Goal: Task Accomplishment & Management: Use online tool/utility

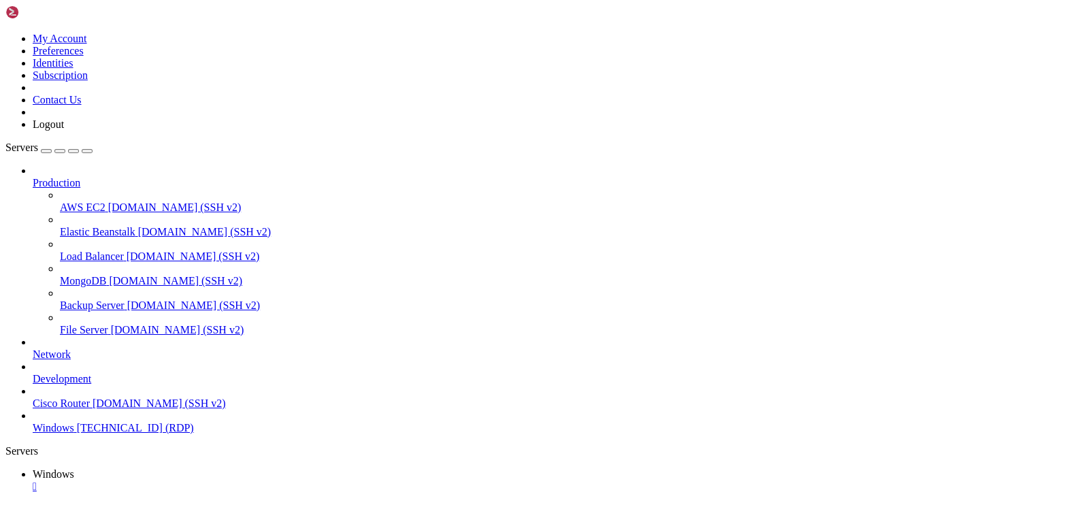
drag, startPoint x: 125, startPoint y: 964, endPoint x: 129, endPoint y: 988, distance: 25.0
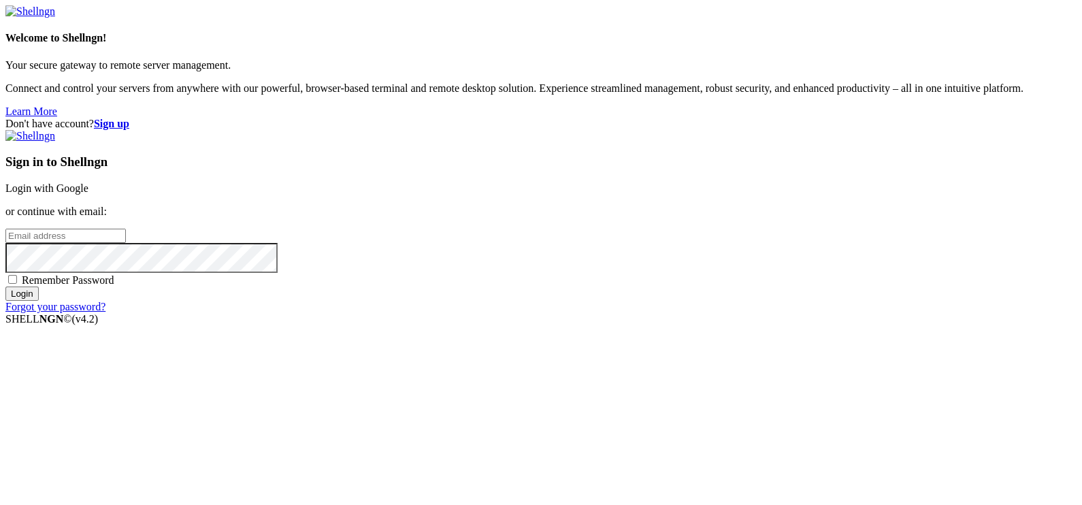
type input "[EMAIL_ADDRESS][DOMAIN_NAME]"
click at [39, 301] on input "Login" at bounding box center [21, 294] width 33 height 14
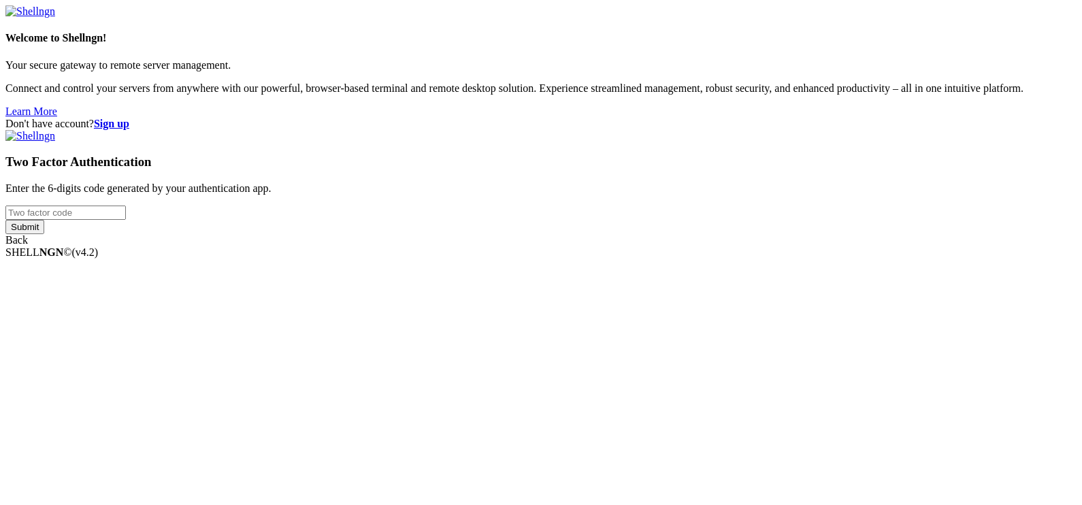
click at [126, 220] on input "number" at bounding box center [65, 213] width 120 height 14
type input "054284"
click at [5, 220] on input "Submit" at bounding box center [24, 227] width 39 height 14
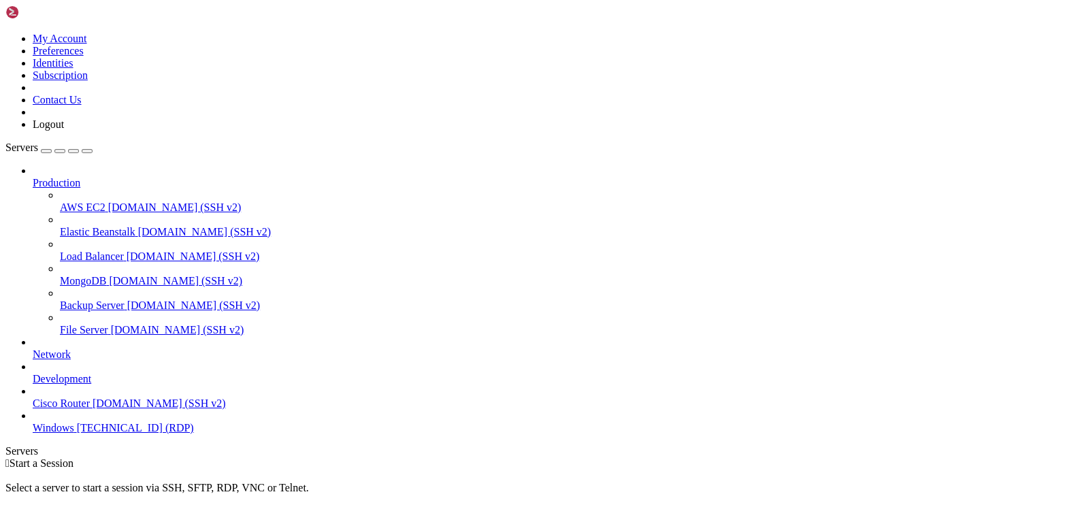
click at [74, 432] on span "Windows" at bounding box center [54, 428] width 42 height 12
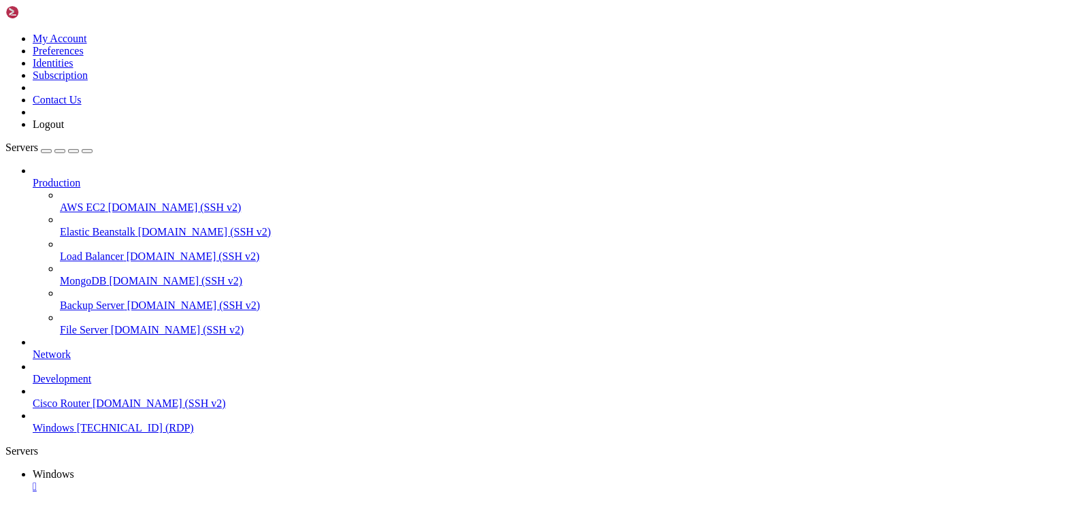
click at [93, 142] on link "Servers" at bounding box center [48, 148] width 87 height 12
drag, startPoint x: 151, startPoint y: 44, endPoint x: 134, endPoint y: 20, distance: 29.3
click at [87, 151] on icon "button" at bounding box center [87, 151] width 0 height 0
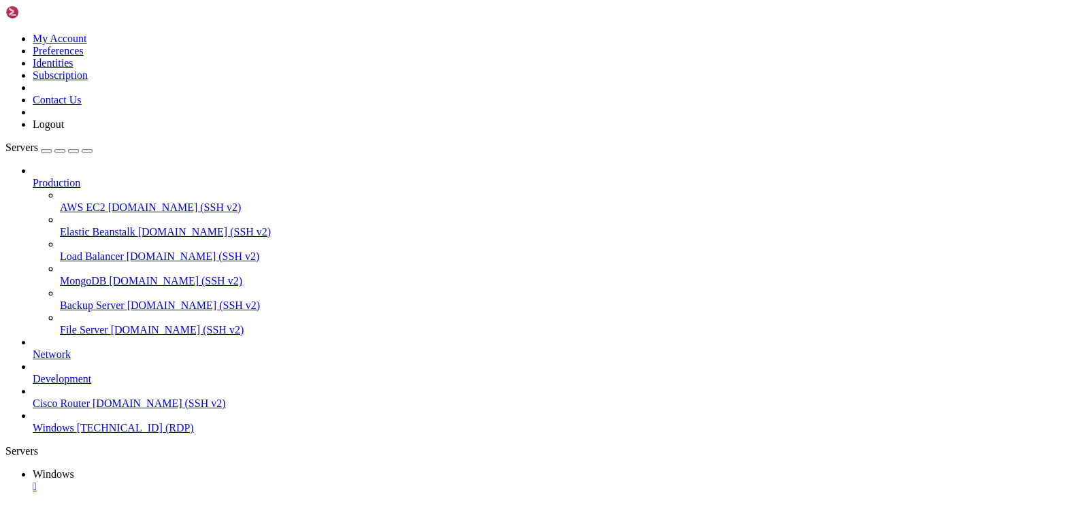
drag, startPoint x: 682, startPoint y: 658, endPoint x: 0, endPoint y: 630, distance: 682.5
drag, startPoint x: 243, startPoint y: 665, endPoint x: 161, endPoint y: 659, distance: 82.5
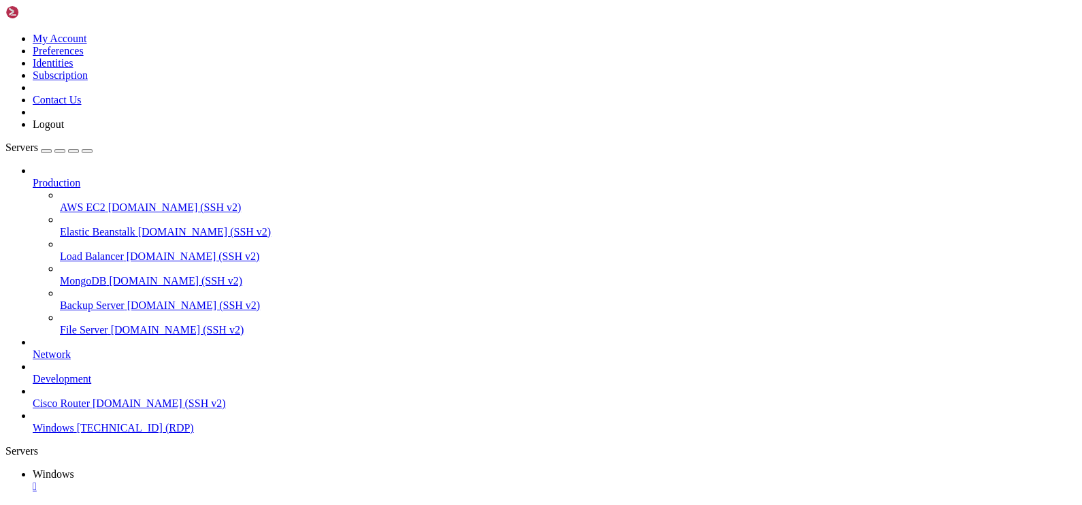
drag, startPoint x: 372, startPoint y: 662, endPoint x: 227, endPoint y: 657, distance: 145.7
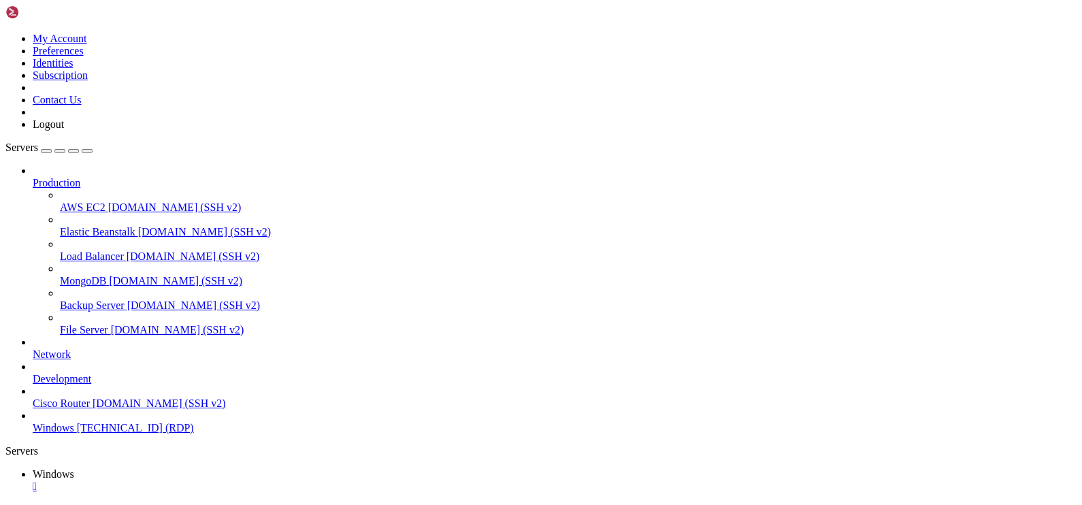
drag, startPoint x: 606, startPoint y: 660, endPoint x: 528, endPoint y: 667, distance: 78.6
drag, startPoint x: 668, startPoint y: 674, endPoint x: -18, endPoint y: 551, distance: 697.1
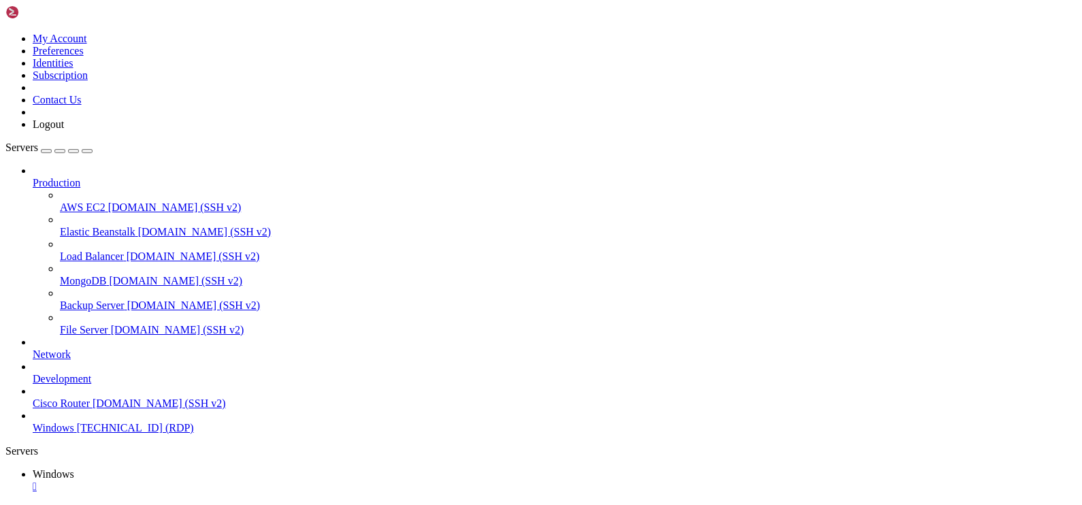
drag, startPoint x: 680, startPoint y: 662, endPoint x: 60, endPoint y: 640, distance: 620.4
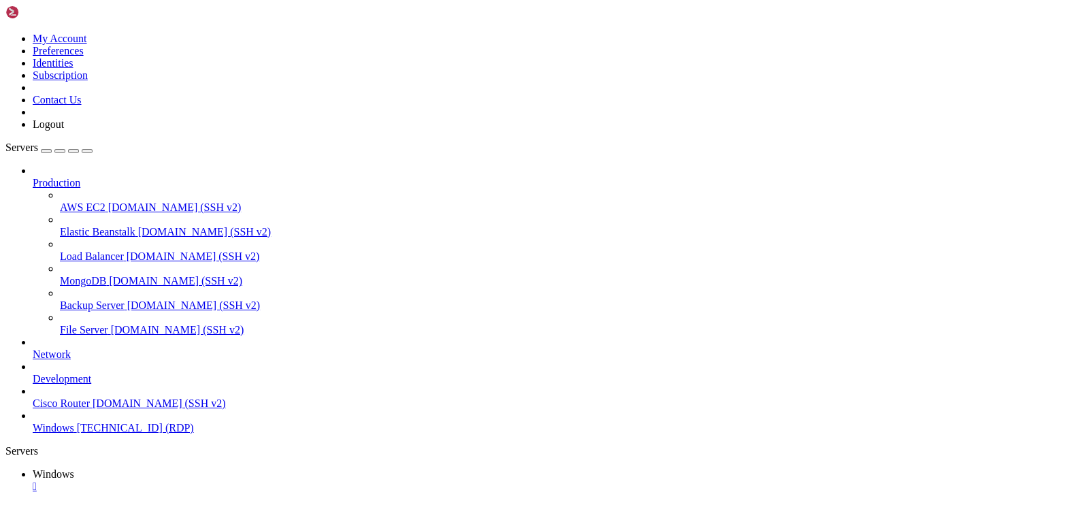
drag, startPoint x: 134, startPoint y: 610, endPoint x: 785, endPoint y: 691, distance: 655.7
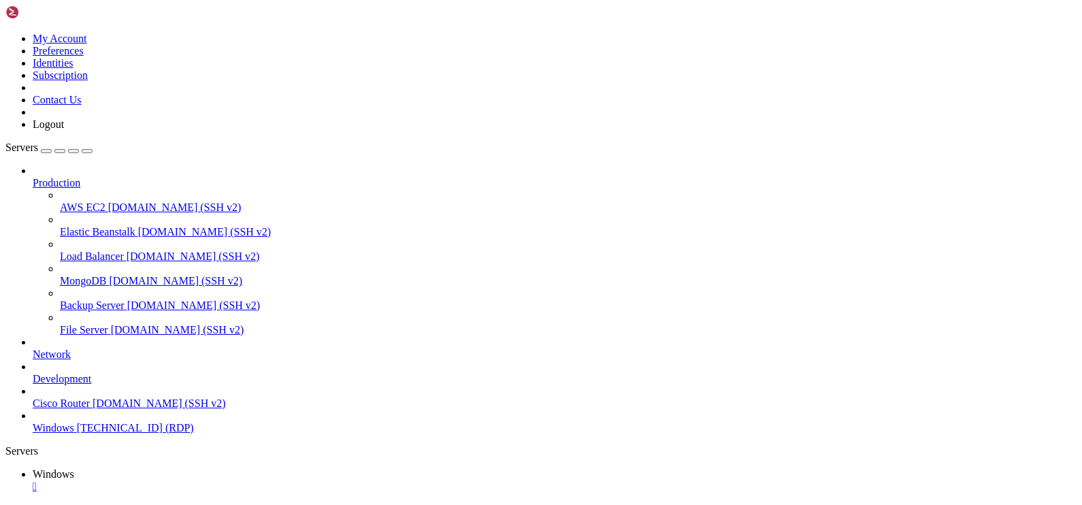
drag, startPoint x: 350, startPoint y: 851, endPoint x: 398, endPoint y: 820, distance: 57.2
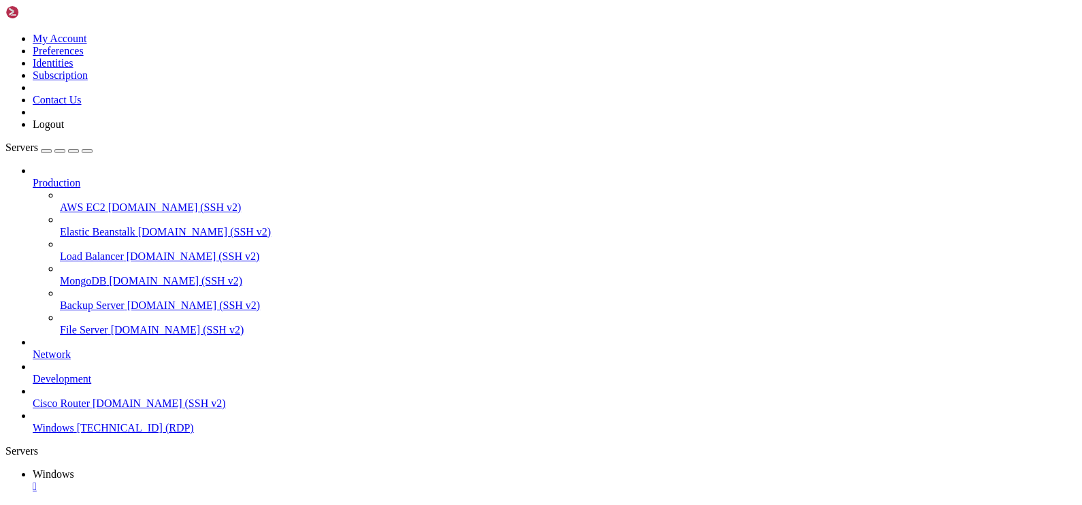
click at [602, 504] on html "Loading... My Account Preferences Identities Subscription Contact Us Logout Ser…" at bounding box center [541, 377] width 1082 height 754
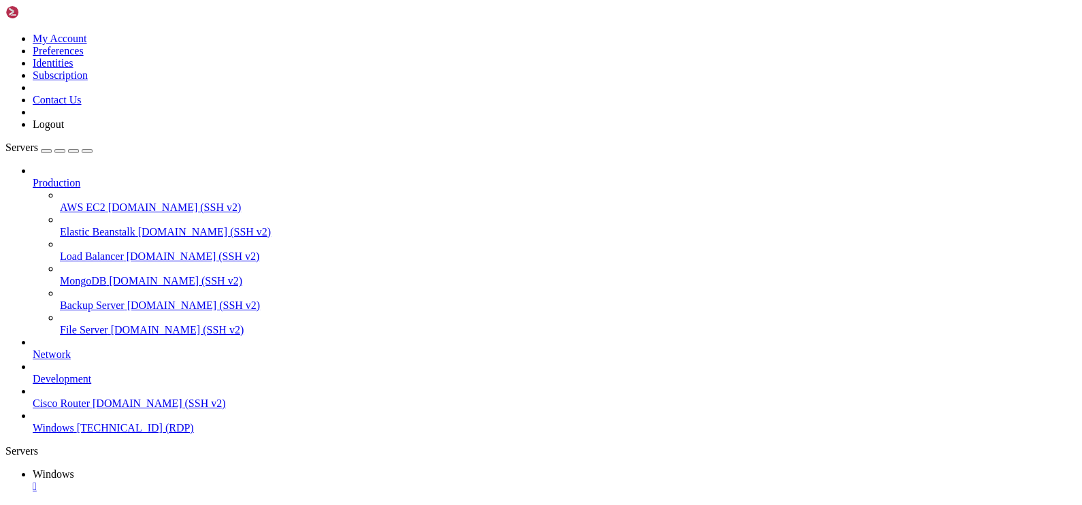
drag, startPoint x: 214, startPoint y: 664, endPoint x: 226, endPoint y: 664, distance: 12.3
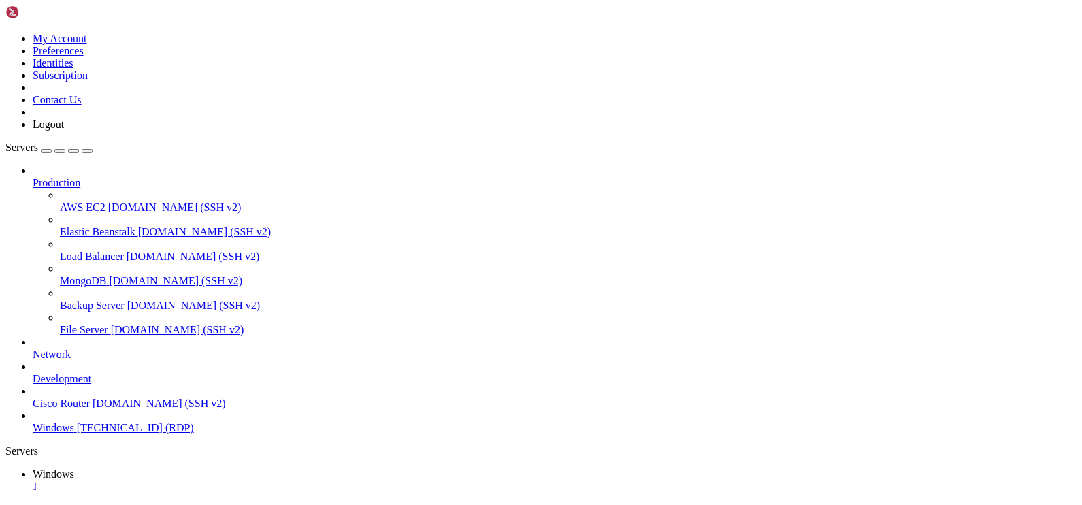
drag, startPoint x: 118, startPoint y: 613, endPoint x: 997, endPoint y: 616, distance: 879.3
drag, startPoint x: 663, startPoint y: 685, endPoint x: 725, endPoint y: 701, distance: 63.9
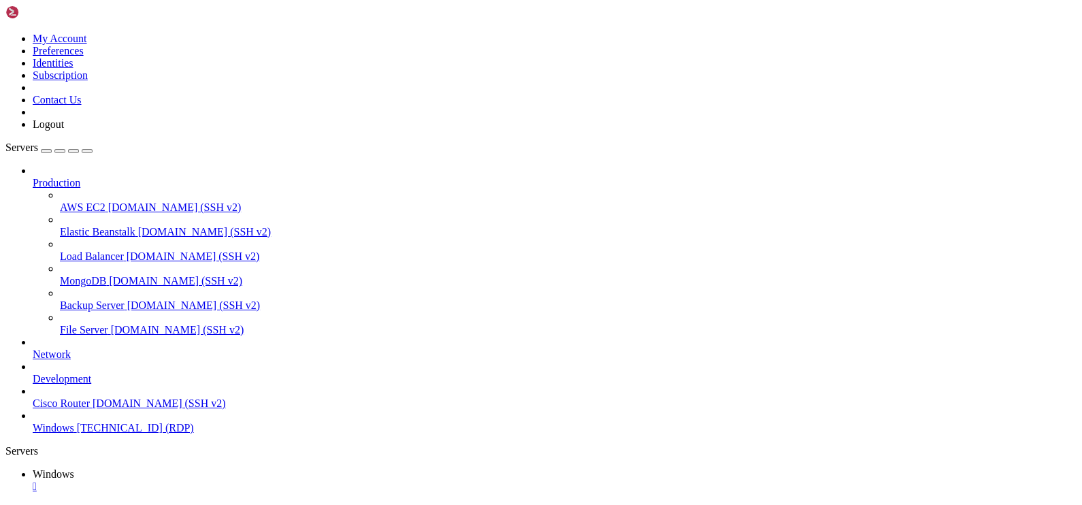
drag, startPoint x: 203, startPoint y: 681, endPoint x: 158, endPoint y: 678, distance: 45.7
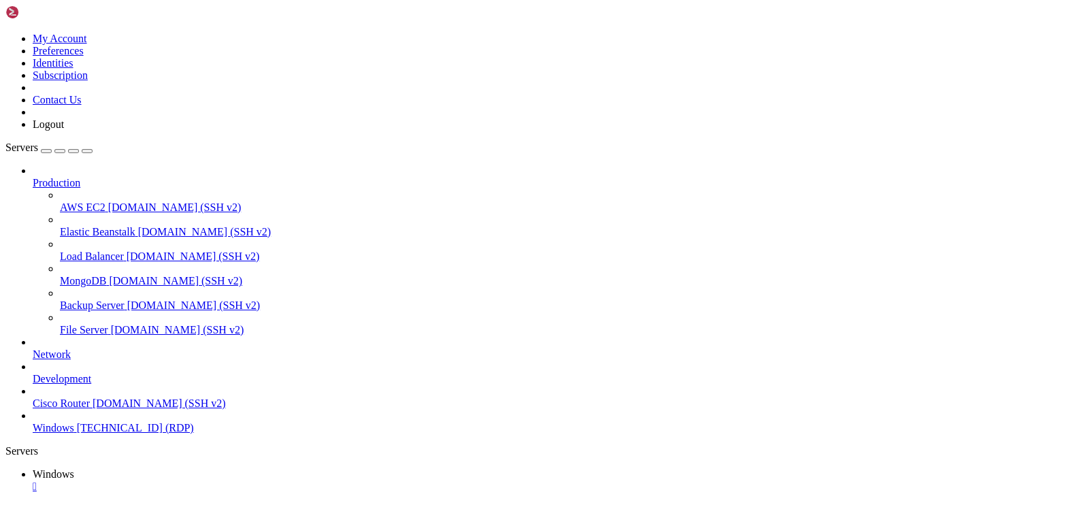
drag, startPoint x: 95, startPoint y: 613, endPoint x: 976, endPoint y: 625, distance: 880.7
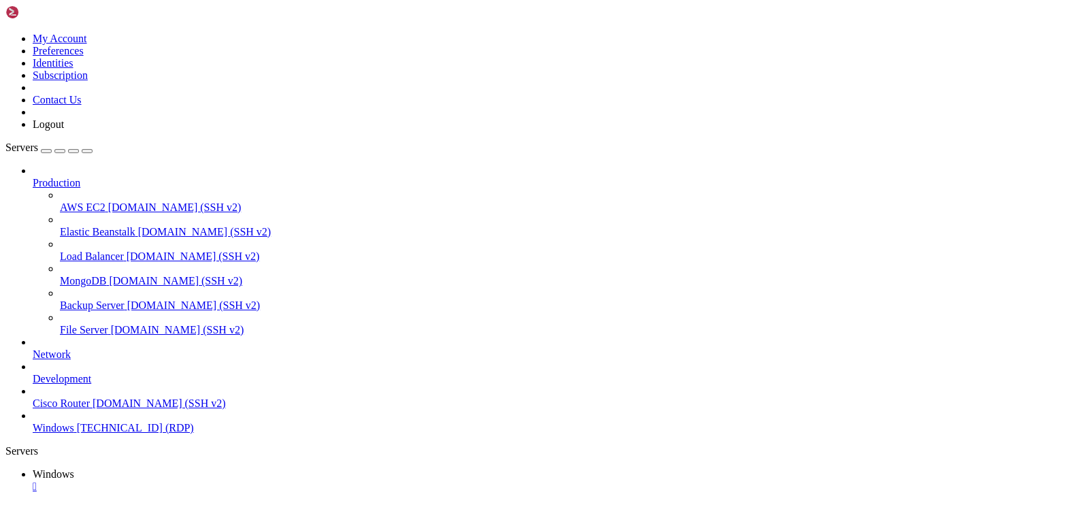
drag, startPoint x: 623, startPoint y: 885, endPoint x: 638, endPoint y: 879, distance: 16.8
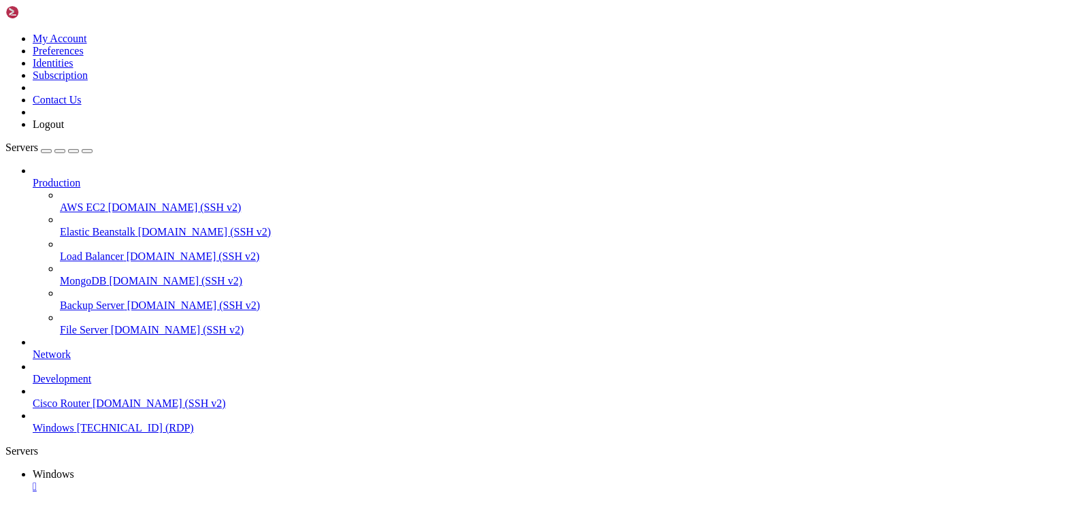
drag, startPoint x: 166, startPoint y: 614, endPoint x: 1022, endPoint y: 656, distance: 856.5
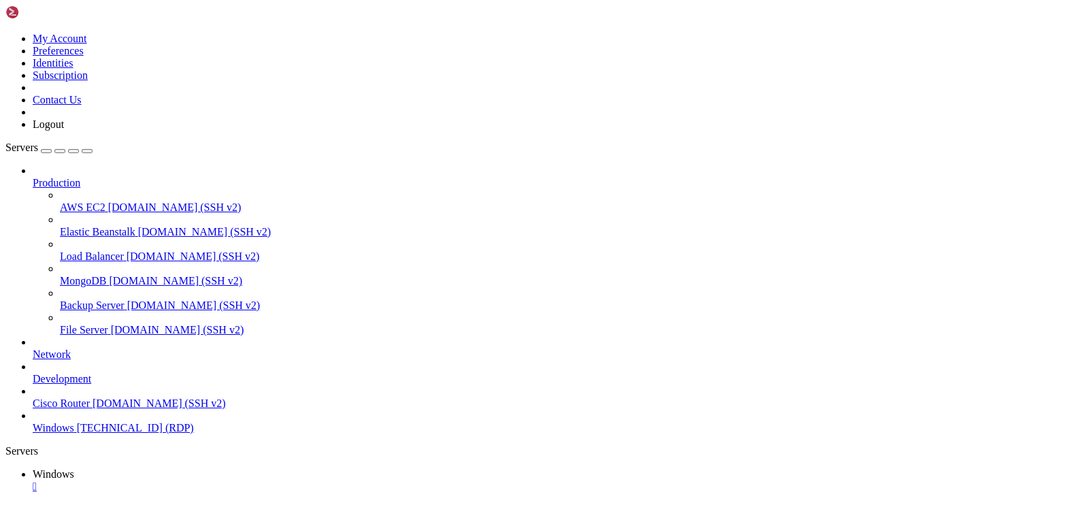
drag, startPoint x: 944, startPoint y: 653, endPoint x: 1043, endPoint y: 870, distance: 238.5
drag, startPoint x: 933, startPoint y: 660, endPoint x: 881, endPoint y: 885, distance: 231.3
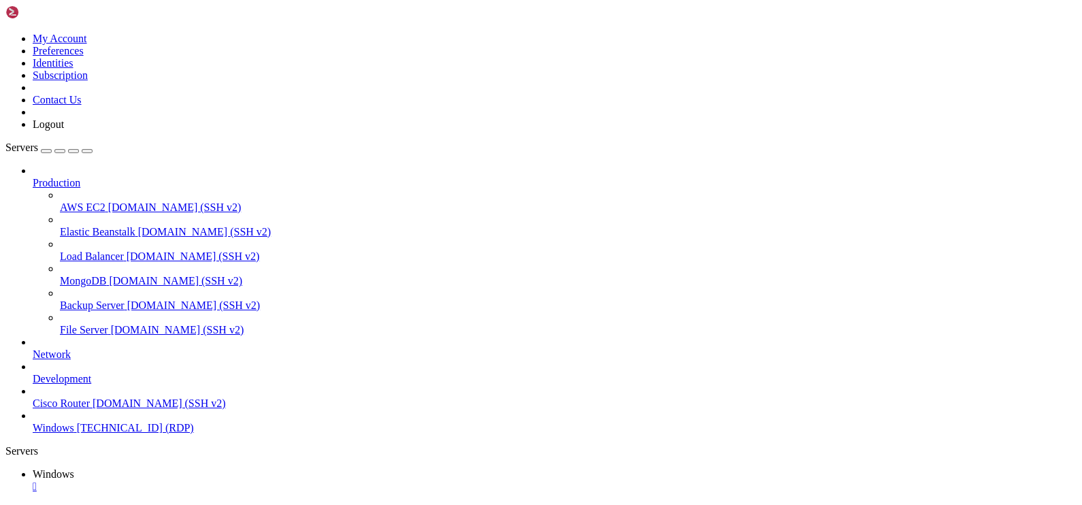
drag, startPoint x: 805, startPoint y: 630, endPoint x: 611, endPoint y: 625, distance: 194.0
drag, startPoint x: 617, startPoint y: 635, endPoint x: 465, endPoint y: 623, distance: 152.2
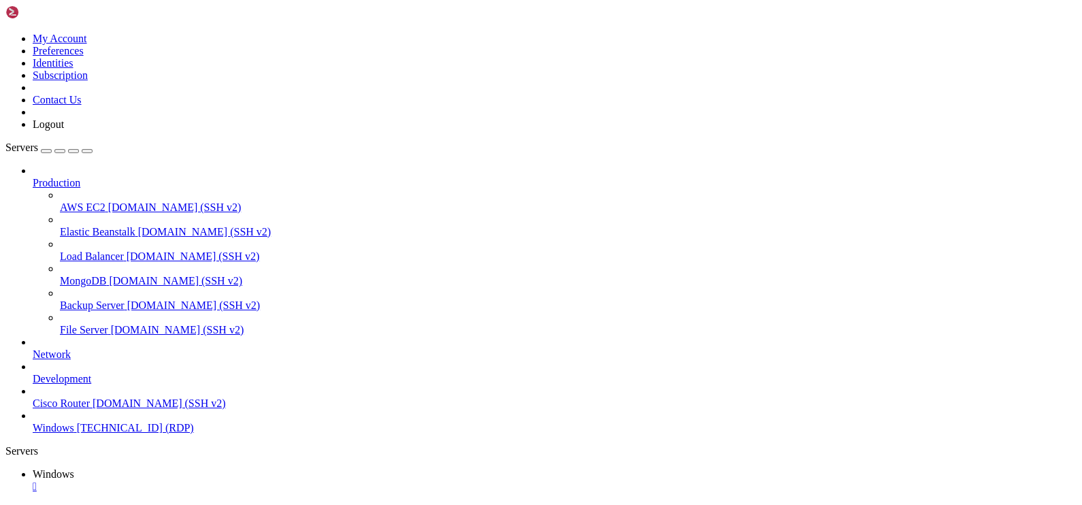
drag, startPoint x: 862, startPoint y: 693, endPoint x: 859, endPoint y: 993, distance: 299.5
drag, startPoint x: 615, startPoint y: 766, endPoint x: 672, endPoint y: 661, distance: 119.7
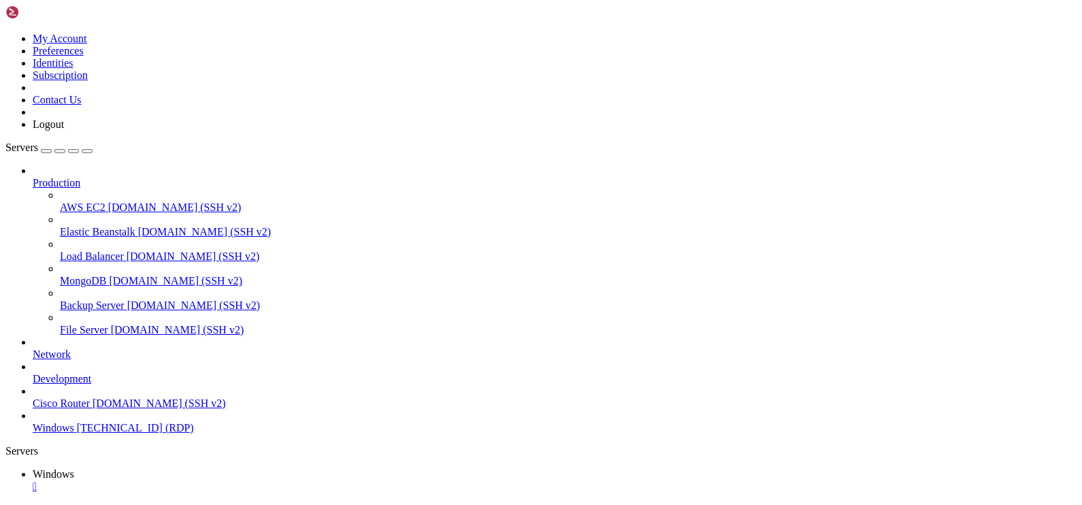
drag, startPoint x: 131, startPoint y: 611, endPoint x: 805, endPoint y: 665, distance: 675.9
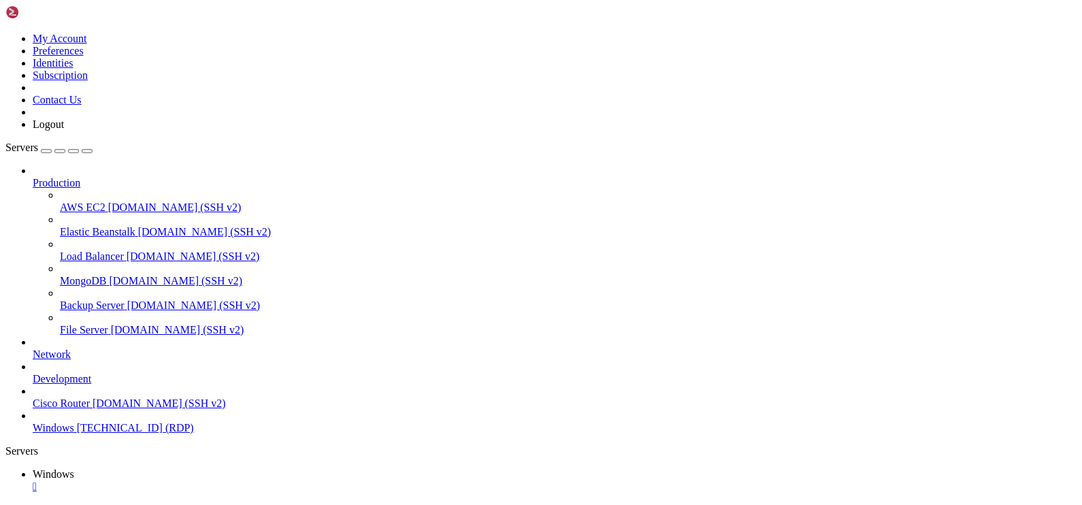
drag, startPoint x: 355, startPoint y: 807, endPoint x: 288, endPoint y: 806, distance: 66.7
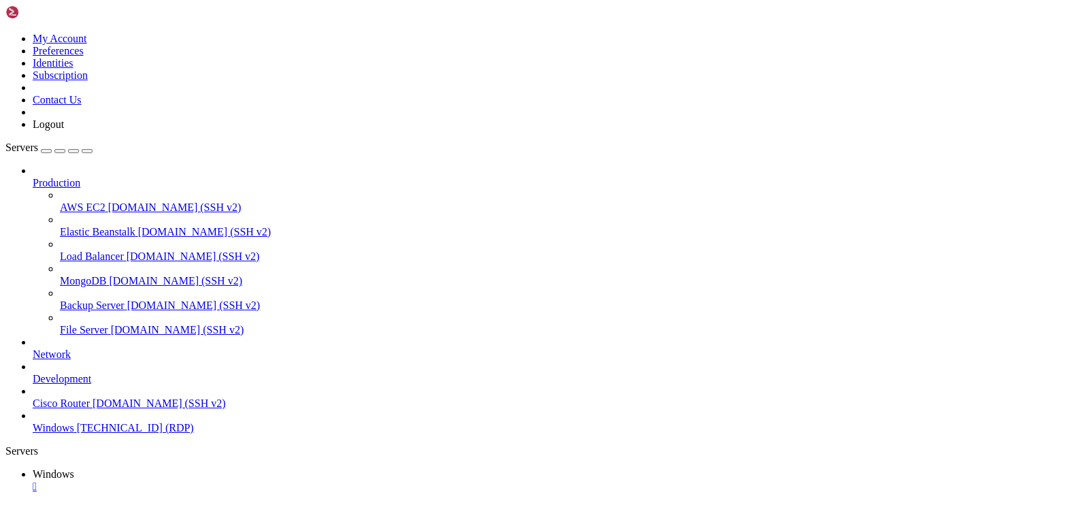
drag, startPoint x: 135, startPoint y: 606, endPoint x: 728, endPoint y: 706, distance: 601.8
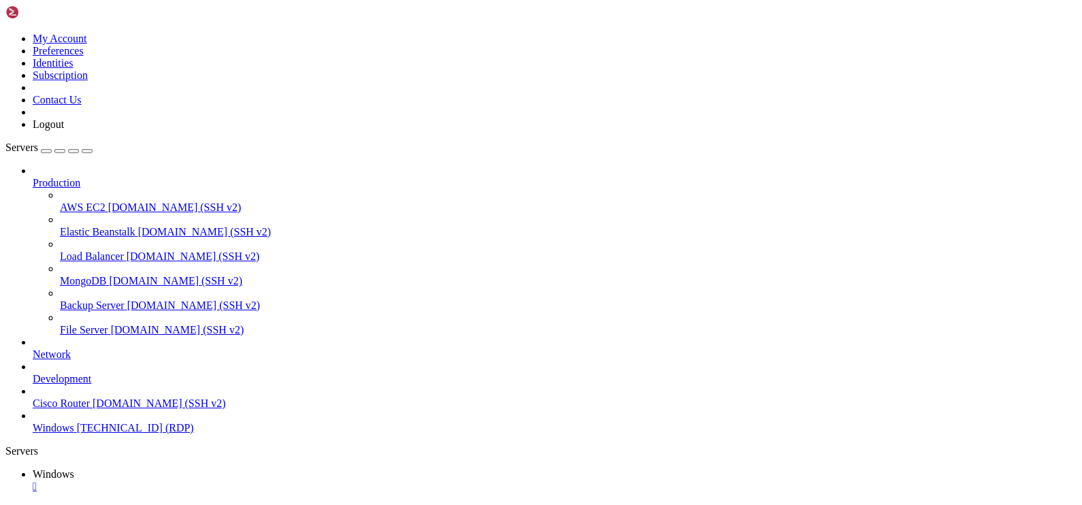
drag, startPoint x: 681, startPoint y: 693, endPoint x: -18, endPoint y: 570, distance: 709.7
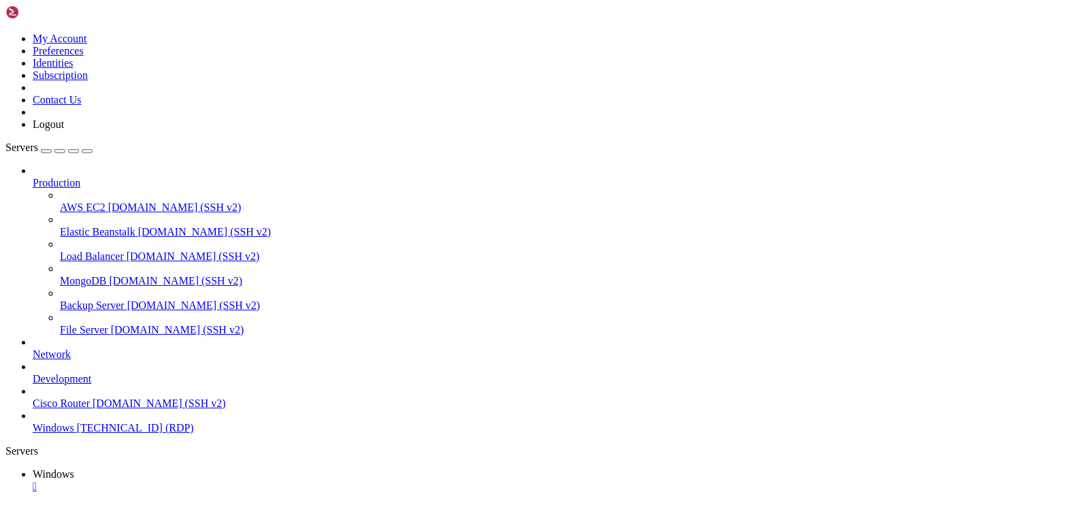
drag, startPoint x: 398, startPoint y: 777, endPoint x: 442, endPoint y: 751, distance: 50.3
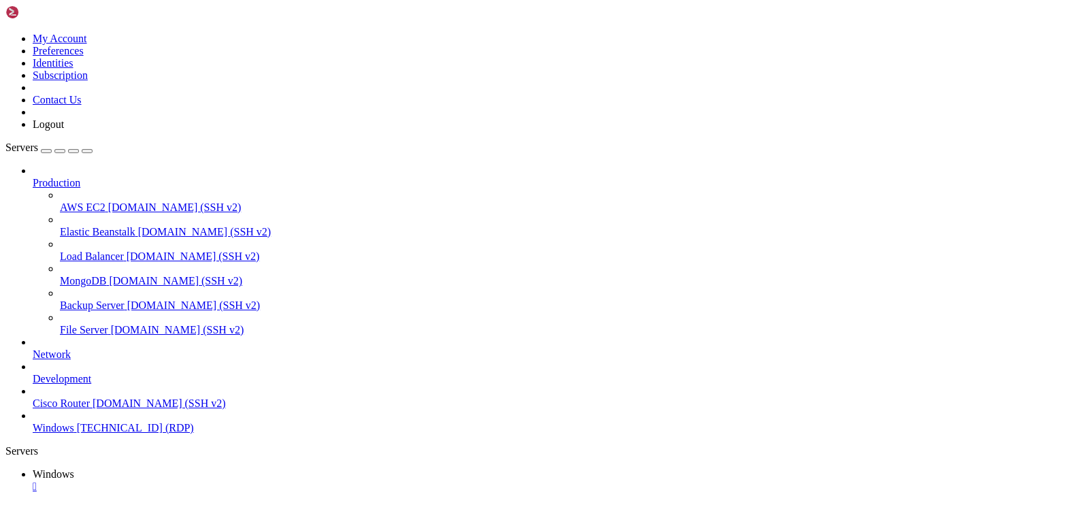
drag, startPoint x: 388, startPoint y: 726, endPoint x: 381, endPoint y: 725, distance: 6.8
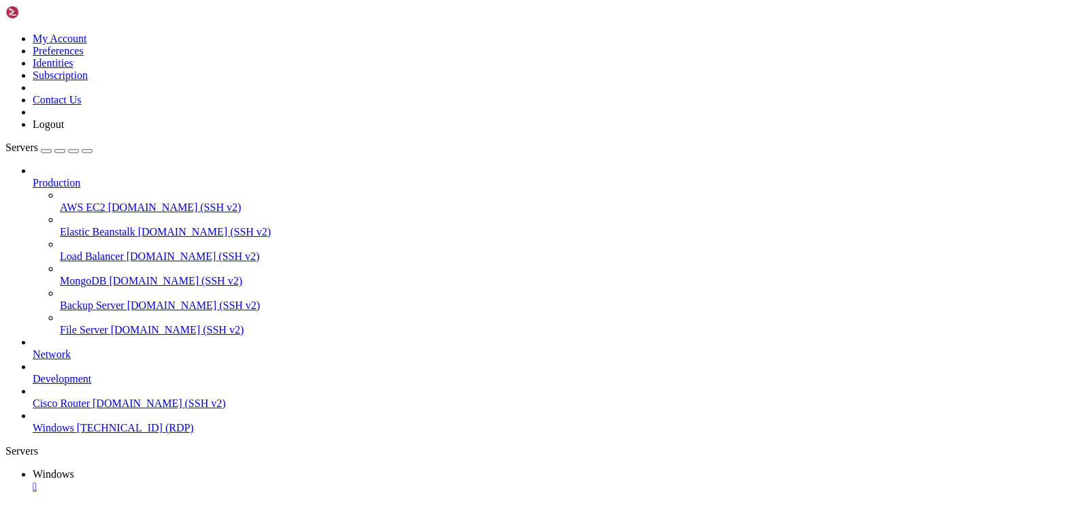
drag, startPoint x: 90, startPoint y: 610, endPoint x: 919, endPoint y: 637, distance: 829.4
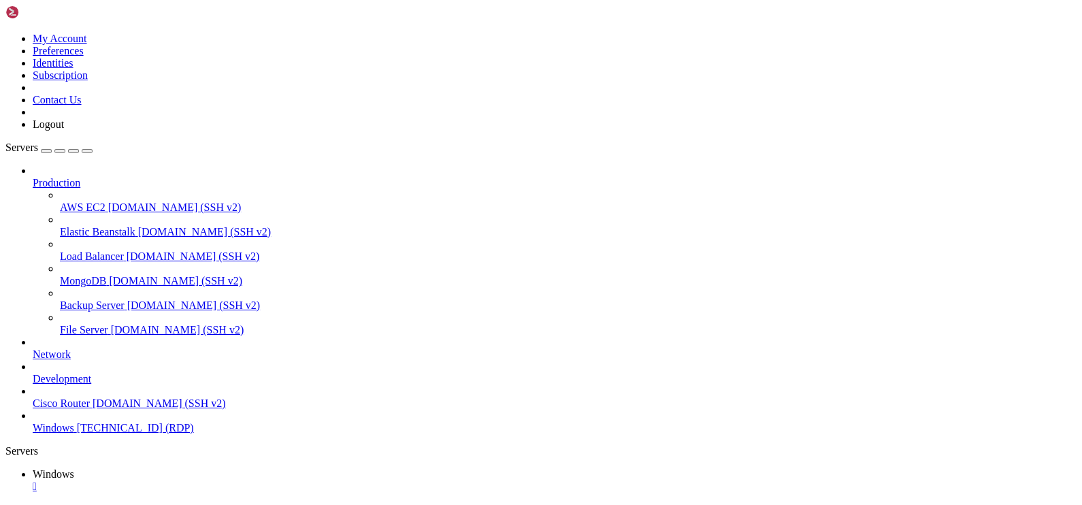
drag, startPoint x: 510, startPoint y: 819, endPoint x: 511, endPoint y: 838, distance: 19.1
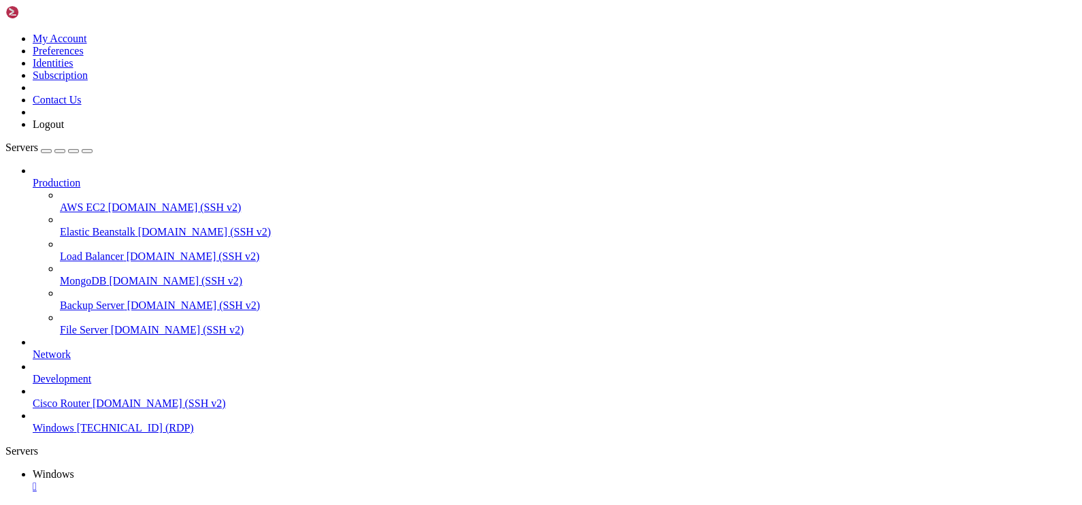
drag, startPoint x: 86, startPoint y: 608, endPoint x: 885, endPoint y: 751, distance: 811.5
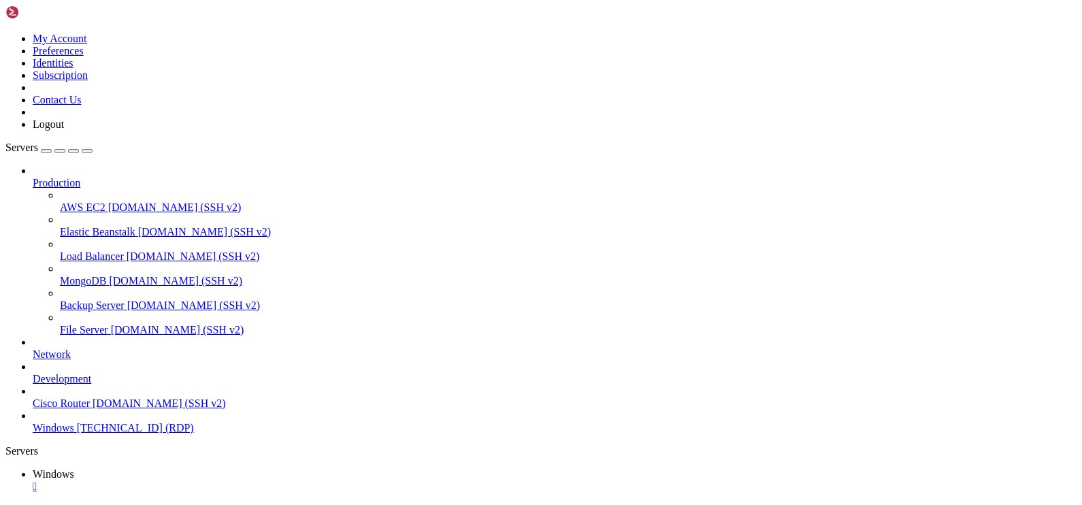
drag, startPoint x: 451, startPoint y: 919, endPoint x: 297, endPoint y: 902, distance: 154.1
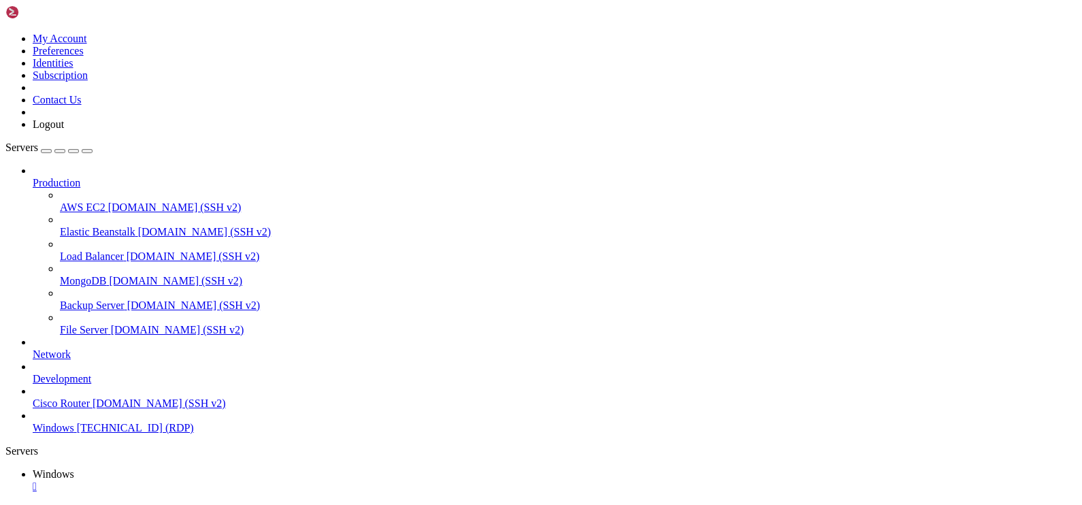
drag, startPoint x: 542, startPoint y: 930, endPoint x: 297, endPoint y: 887, distance: 248.7
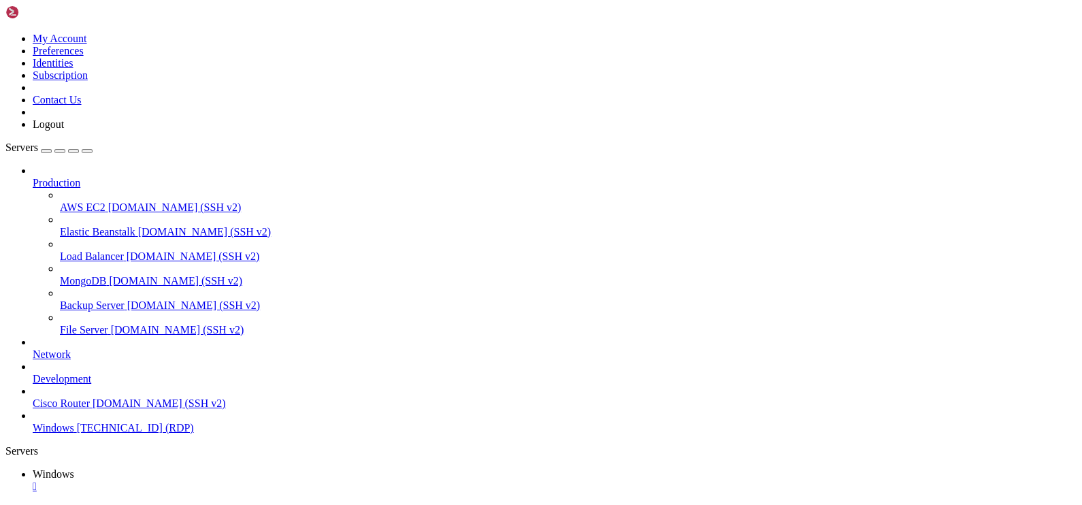
drag, startPoint x: 172, startPoint y: 608, endPoint x: 1012, endPoint y: 642, distance: 840.5
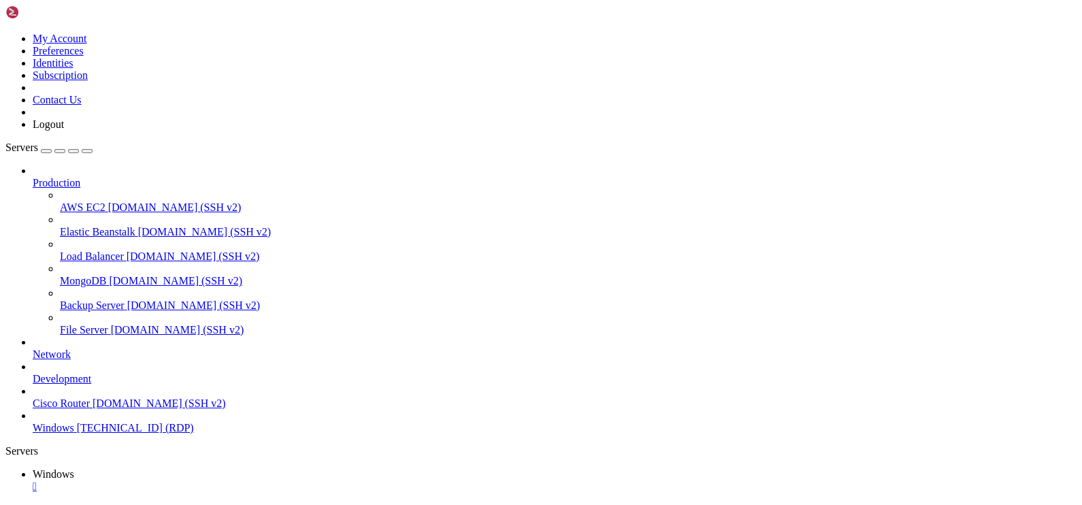
drag, startPoint x: 942, startPoint y: 646, endPoint x: 1011, endPoint y: 639, distance: 69.8
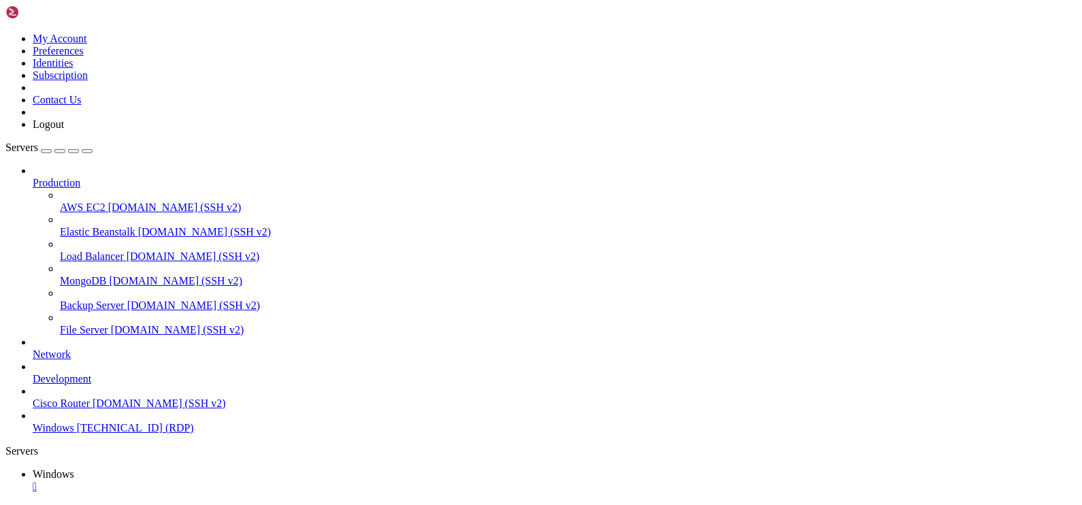
drag, startPoint x: 783, startPoint y: 874, endPoint x: 335, endPoint y: 792, distance: 455.3
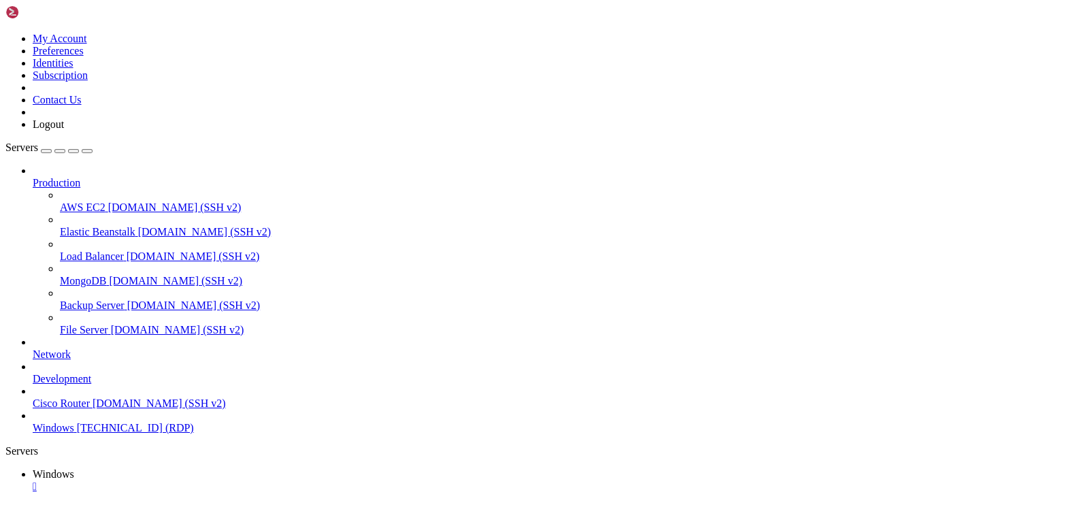
drag, startPoint x: 285, startPoint y: 935, endPoint x: 319, endPoint y: 934, distance: 33.4
drag, startPoint x: 355, startPoint y: 938, endPoint x: 285, endPoint y: 933, distance: 70.3
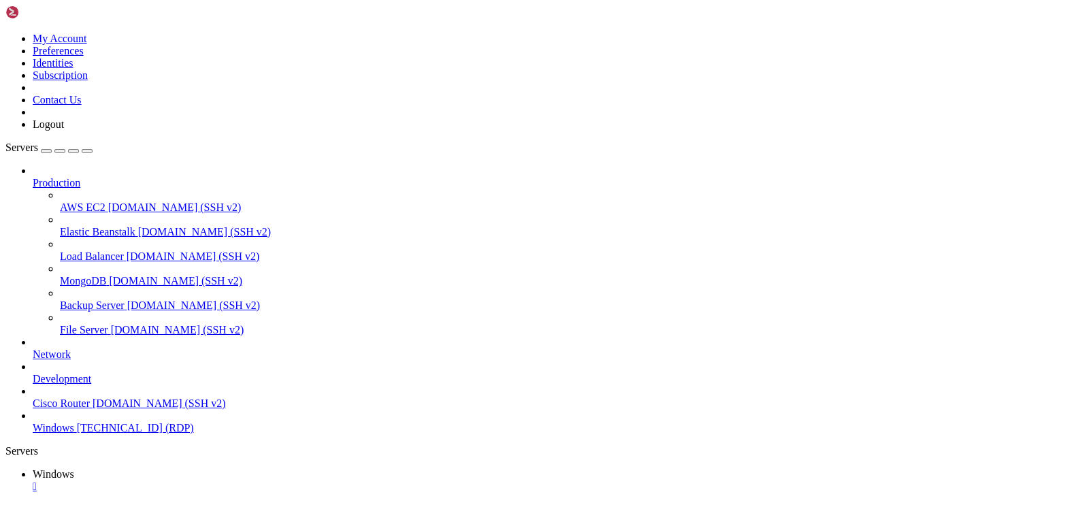
drag, startPoint x: 709, startPoint y: 941, endPoint x: 299, endPoint y: 831, distance: 424.9
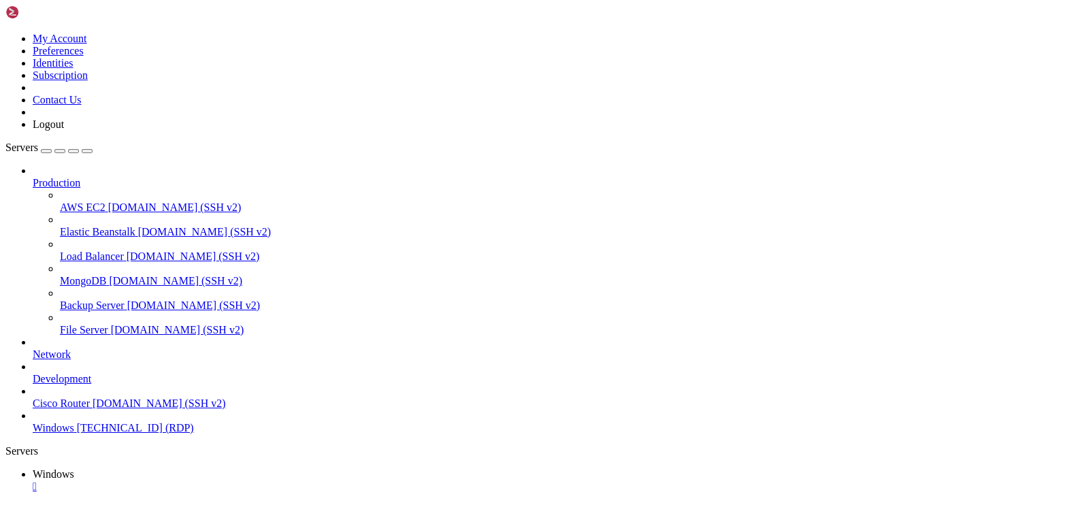
drag, startPoint x: 996, startPoint y: 640, endPoint x: 1001, endPoint y: 696, distance: 56.0
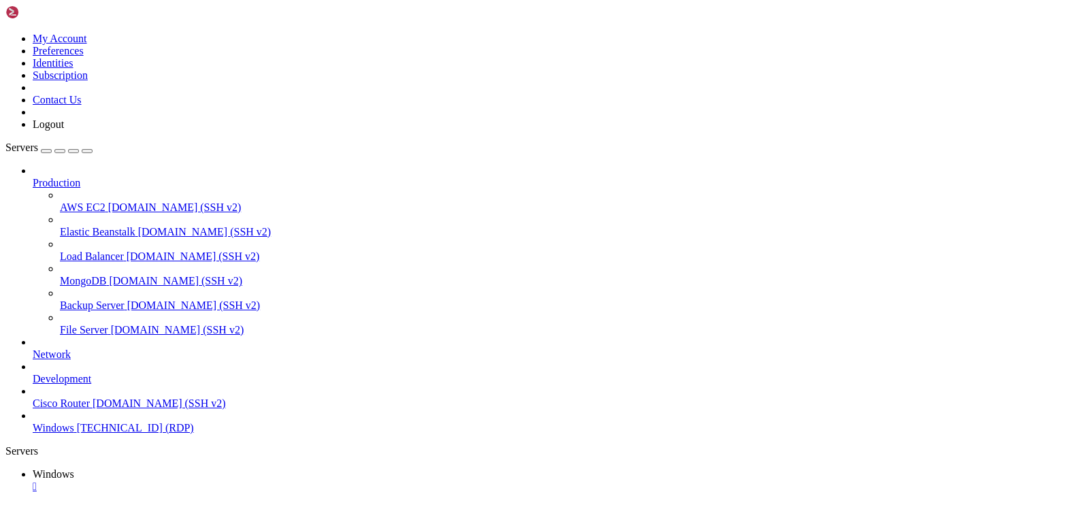
drag, startPoint x: 988, startPoint y: 634, endPoint x: 216, endPoint y: 637, distance: 771.8
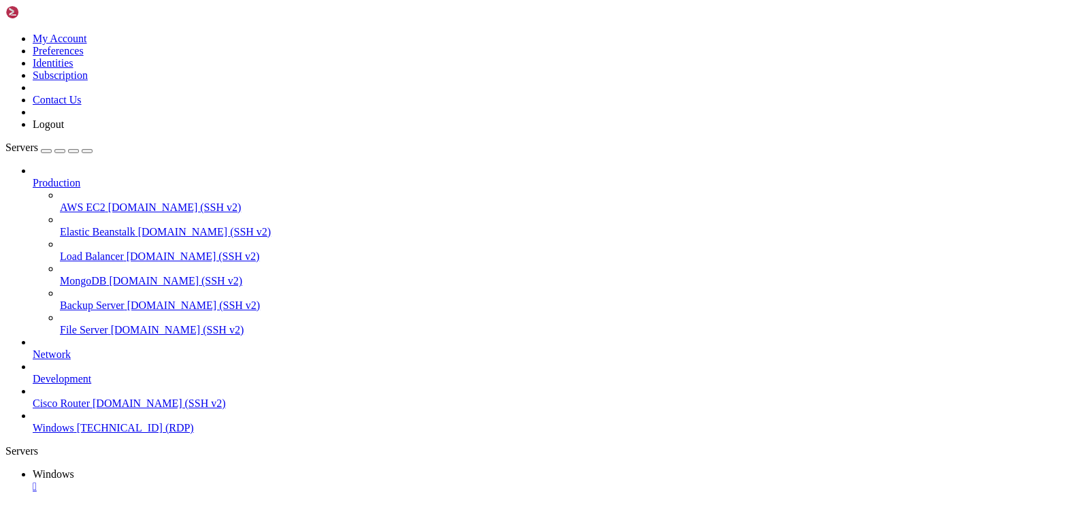
drag, startPoint x: 132, startPoint y: 608, endPoint x: 982, endPoint y: 606, distance: 850.0
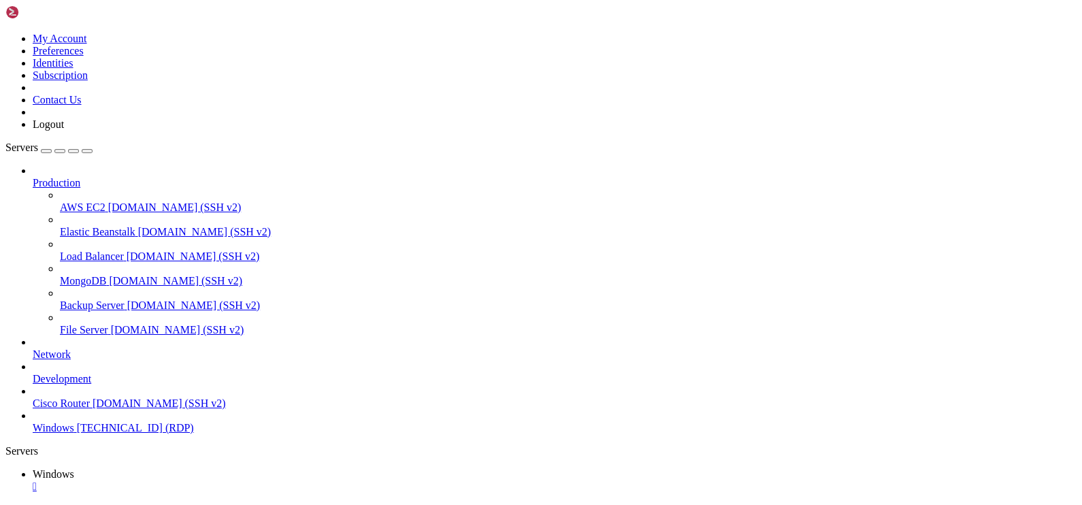
drag, startPoint x: 91, startPoint y: 715, endPoint x: 100, endPoint y: 719, distance: 10.4
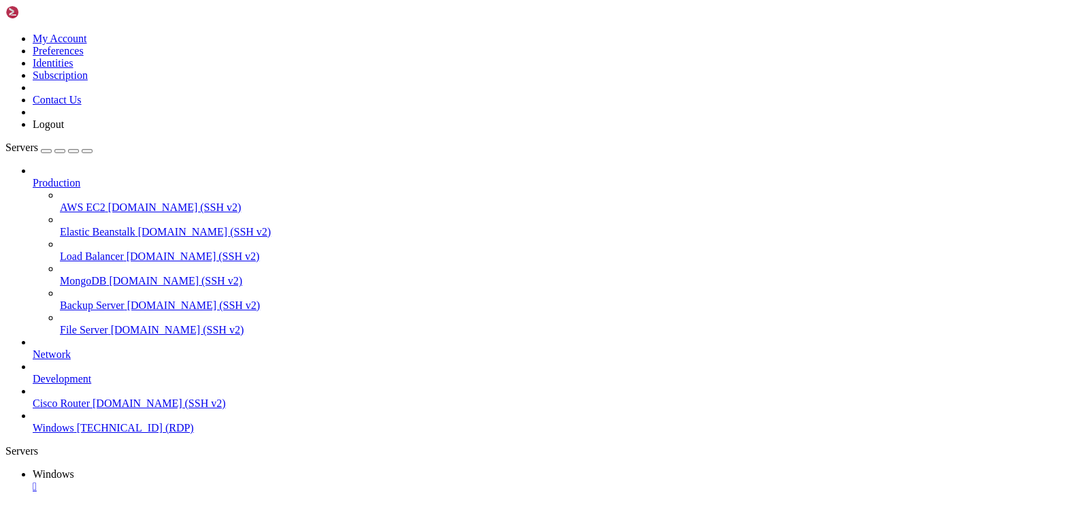
drag, startPoint x: 114, startPoint y: 612, endPoint x: 998, endPoint y: 625, distance: 884.8
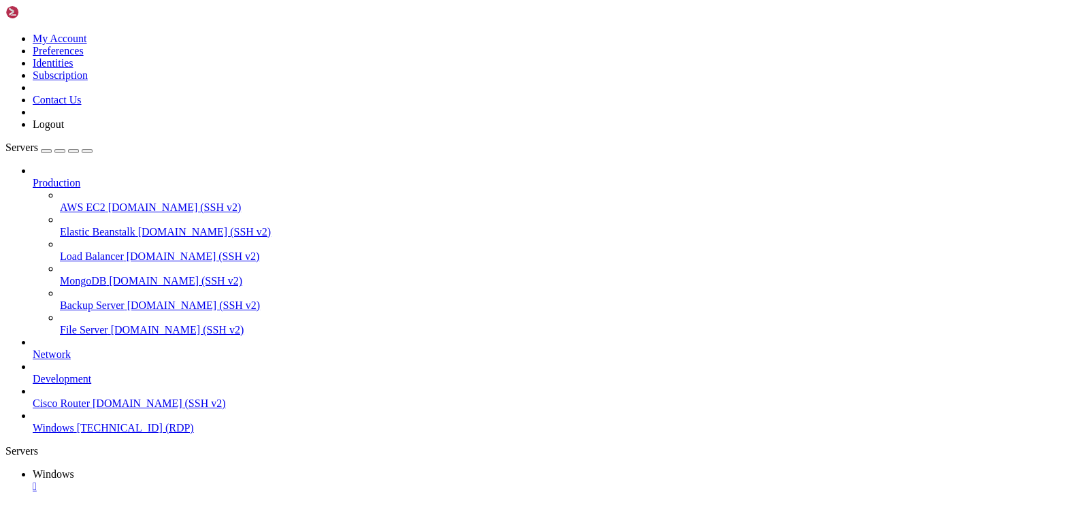
drag, startPoint x: 97, startPoint y: 610, endPoint x: 1002, endPoint y: 629, distance: 905.4
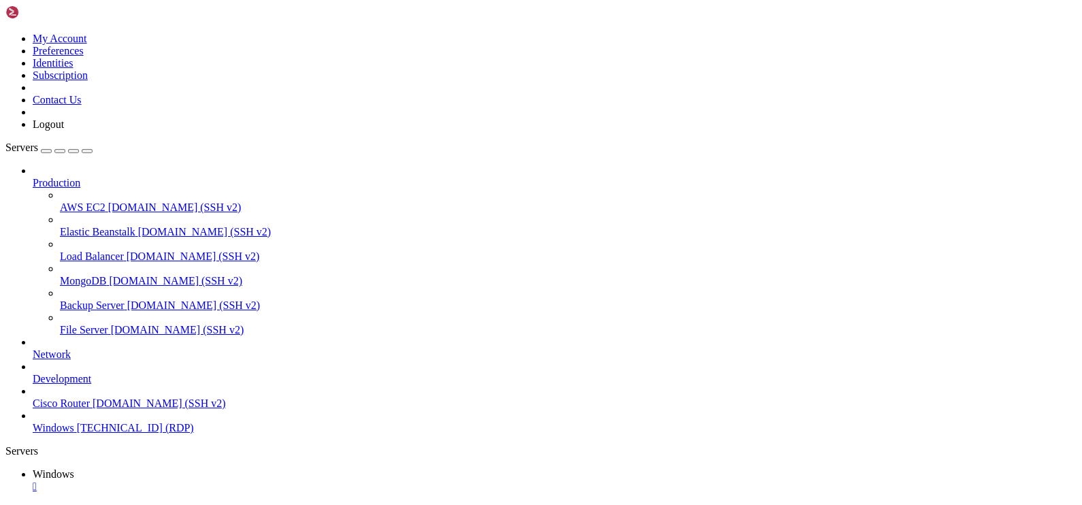
drag, startPoint x: 287, startPoint y: 608, endPoint x: 1015, endPoint y: 838, distance: 763.9
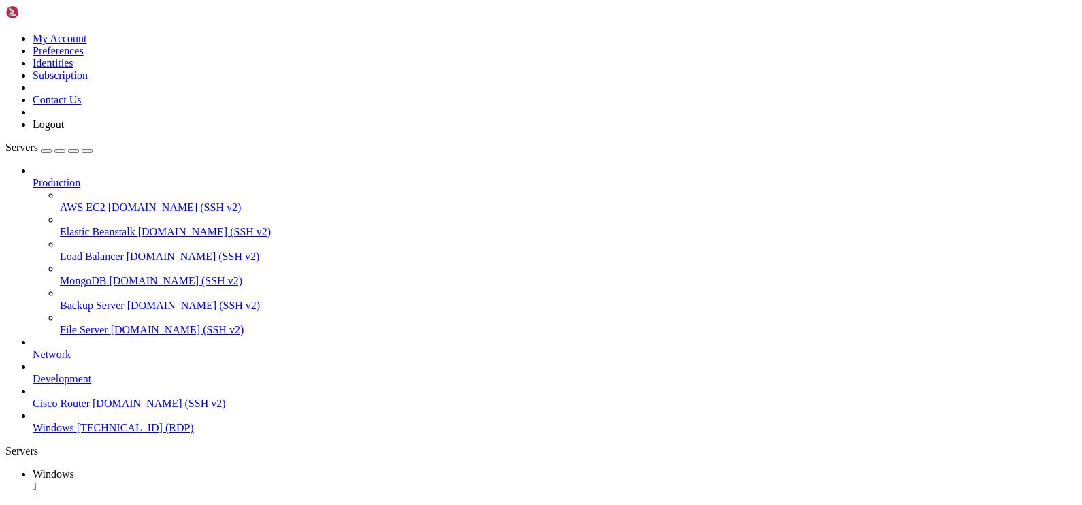
drag, startPoint x: 285, startPoint y: 613, endPoint x: 274, endPoint y: 698, distance: 85.9
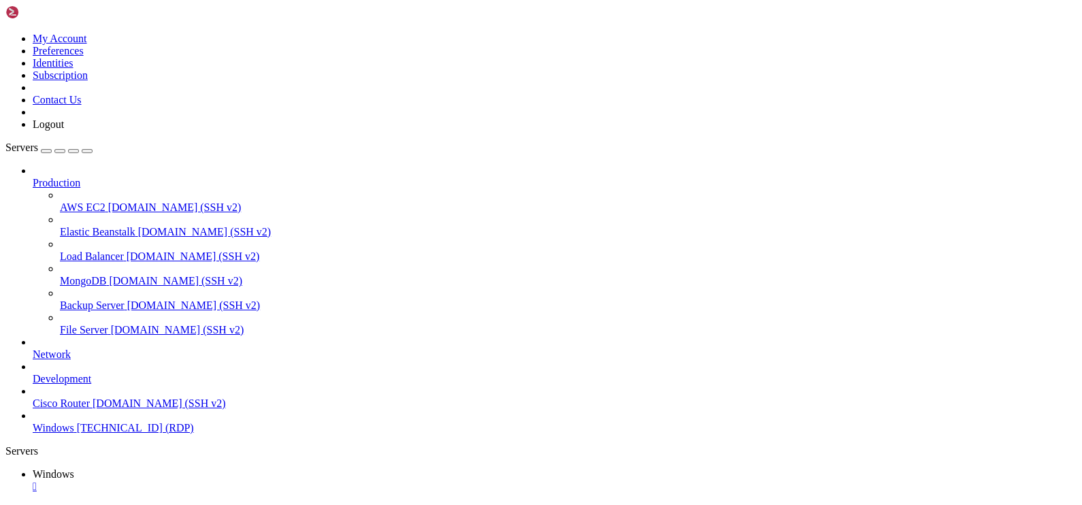
drag, startPoint x: 276, startPoint y: 977, endPoint x: 316, endPoint y: 974, distance: 40.3
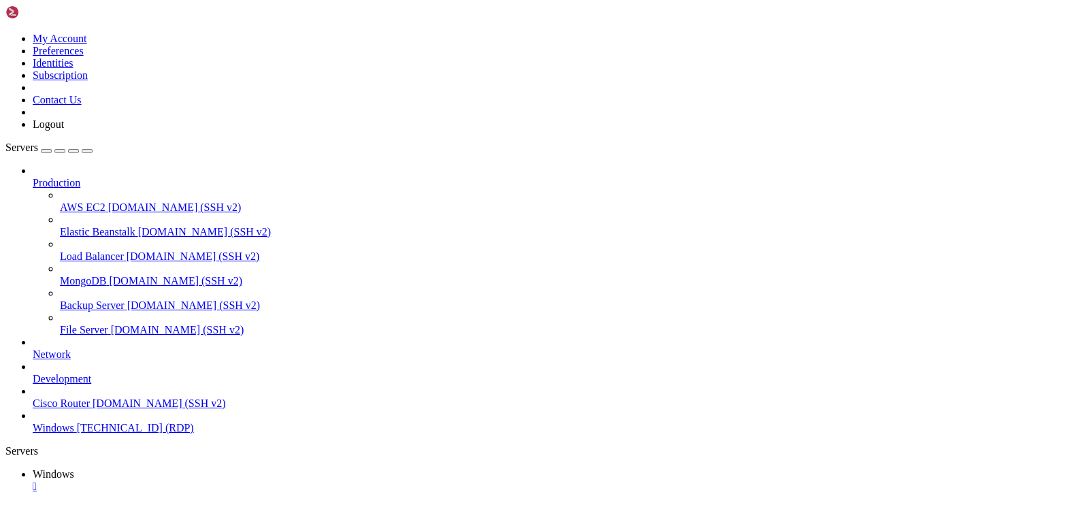
drag, startPoint x: 99, startPoint y: 613, endPoint x: 911, endPoint y: 640, distance: 812.4
drag, startPoint x: 838, startPoint y: 919, endPoint x: 832, endPoint y: 885, distance: 34.6
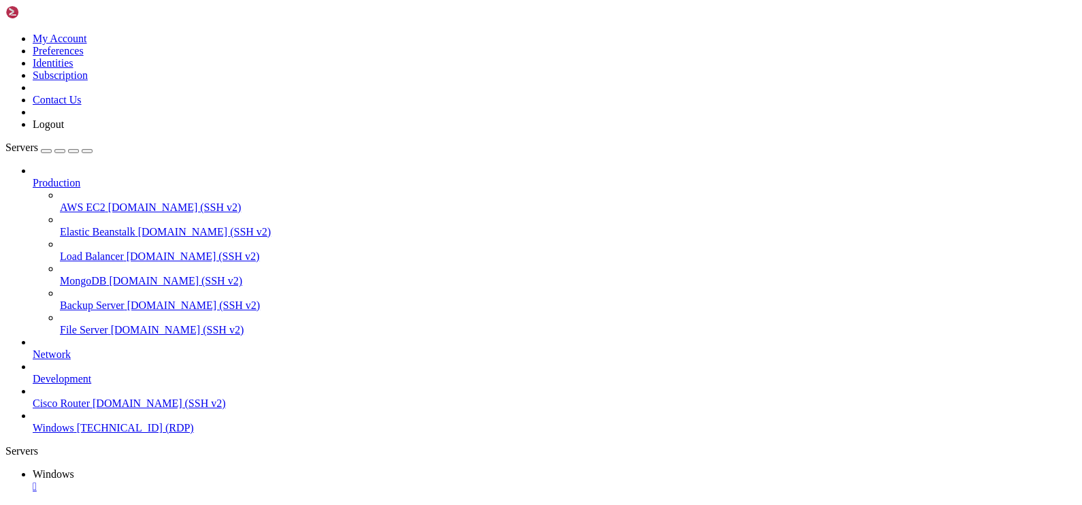
drag, startPoint x: 105, startPoint y: 611, endPoint x: 949, endPoint y: 619, distance: 843.9
drag, startPoint x: 836, startPoint y: 932, endPoint x: 820, endPoint y: 953, distance: 27.2
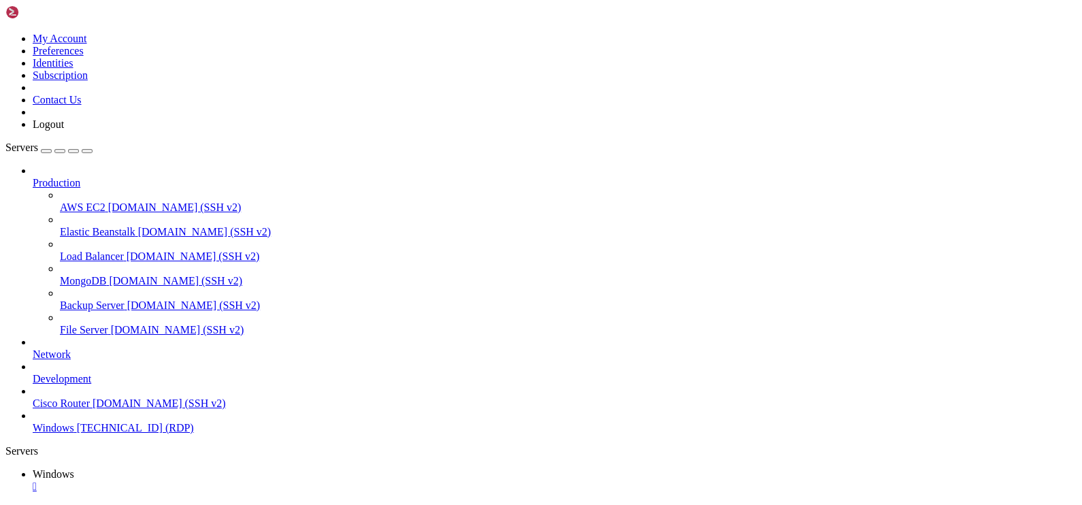
drag, startPoint x: 285, startPoint y: 608, endPoint x: 902, endPoint y: 691, distance: 622.7
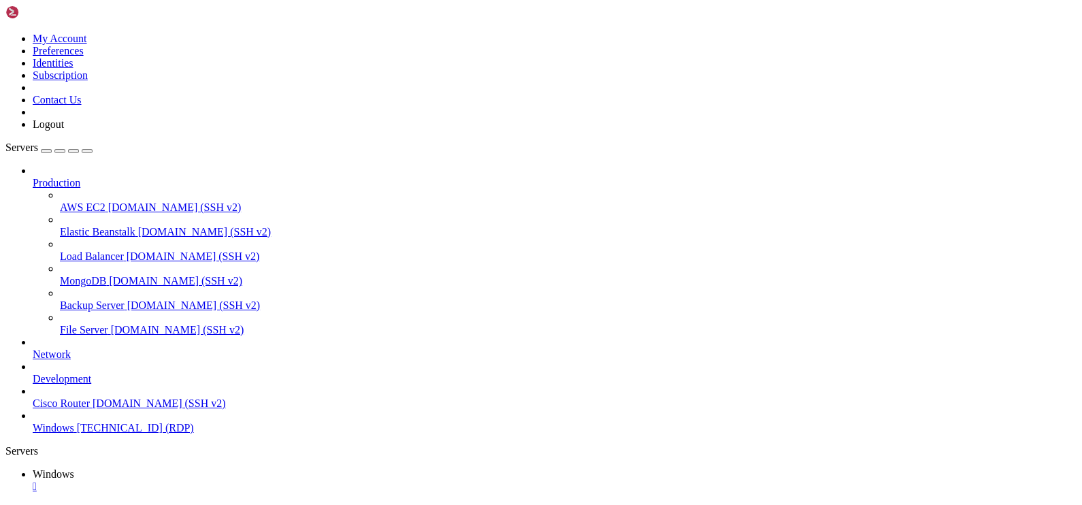
drag, startPoint x: 897, startPoint y: 692, endPoint x: 440, endPoint y: 671, distance: 457.1
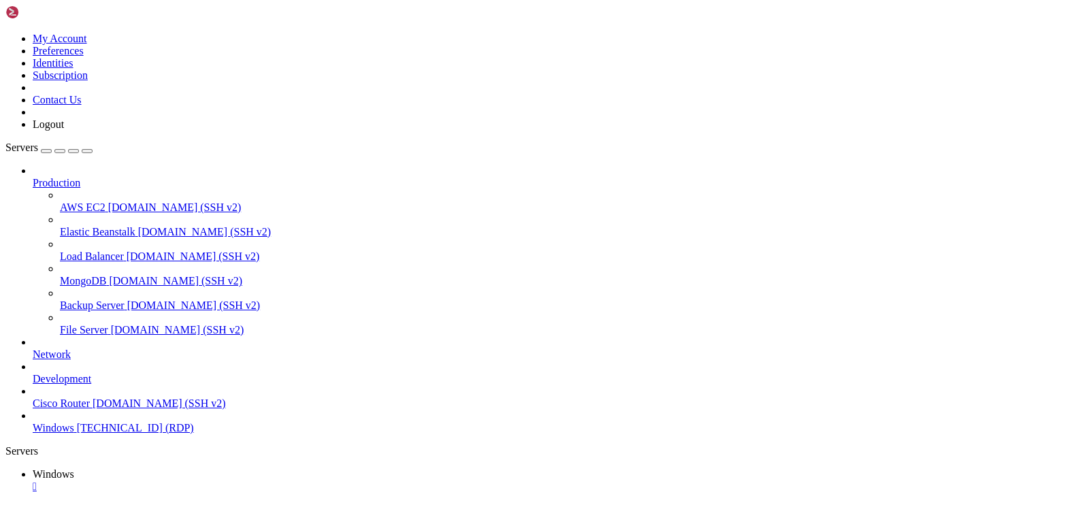
drag, startPoint x: 91, startPoint y: 608, endPoint x: 874, endPoint y: 739, distance: 794.3
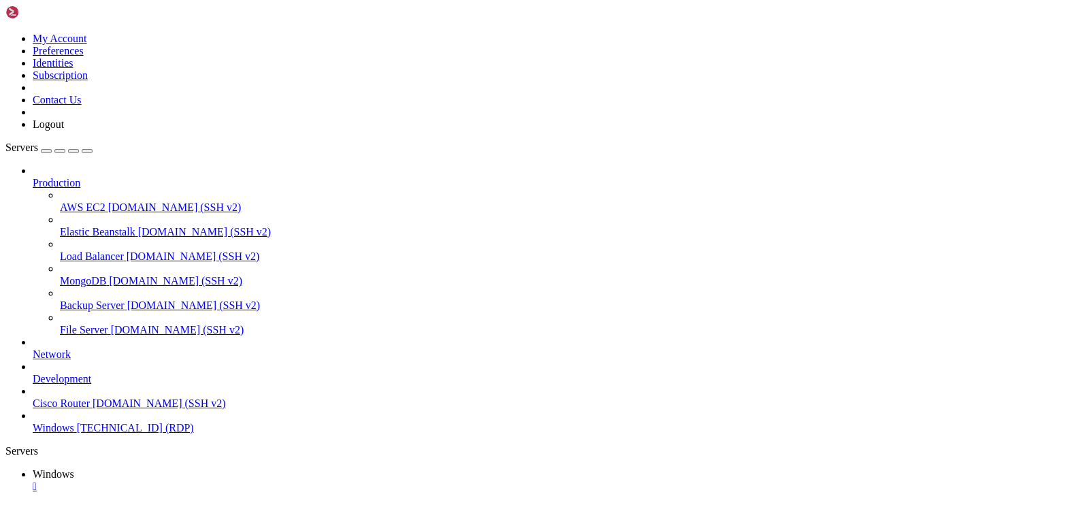
drag, startPoint x: 271, startPoint y: 614, endPoint x: 974, endPoint y: 717, distance: 710.5
drag, startPoint x: 506, startPoint y: 919, endPoint x: 305, endPoint y: 746, distance: 265.9
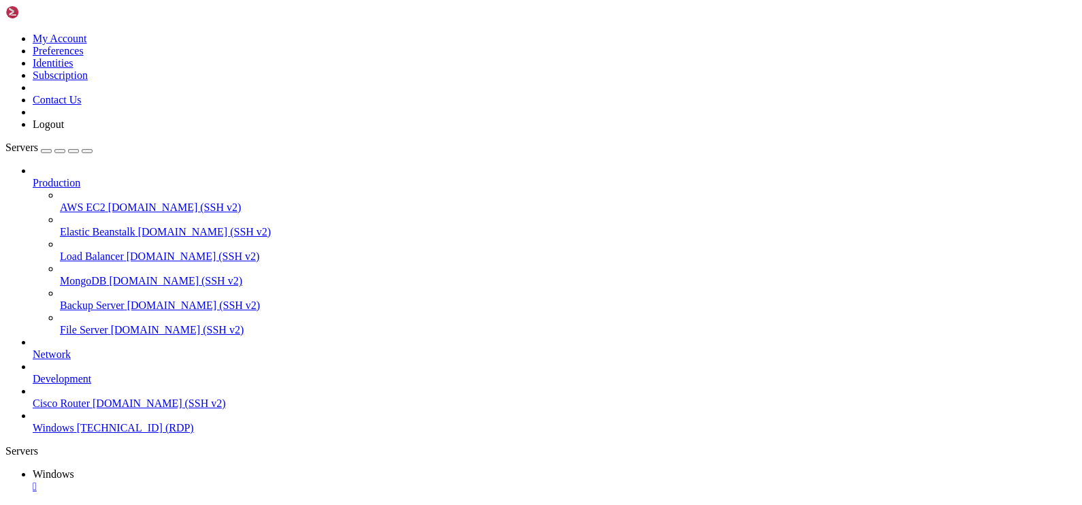
drag, startPoint x: 712, startPoint y: 934, endPoint x: 299, endPoint y: 753, distance: 450.4
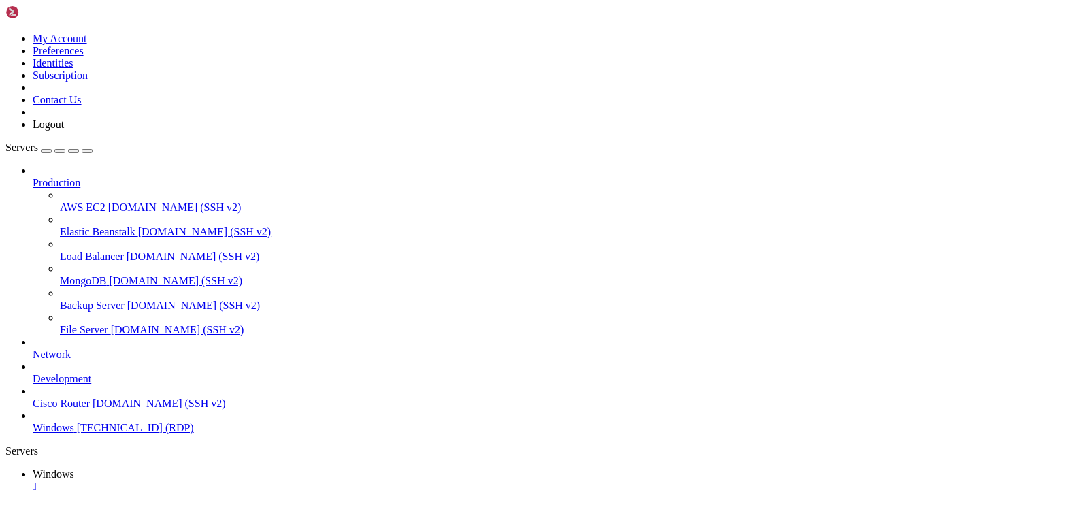
drag, startPoint x: 166, startPoint y: 610, endPoint x: 1010, endPoint y: 632, distance: 844.2
drag, startPoint x: 713, startPoint y: 606, endPoint x: 951, endPoint y: 647, distance: 241.7
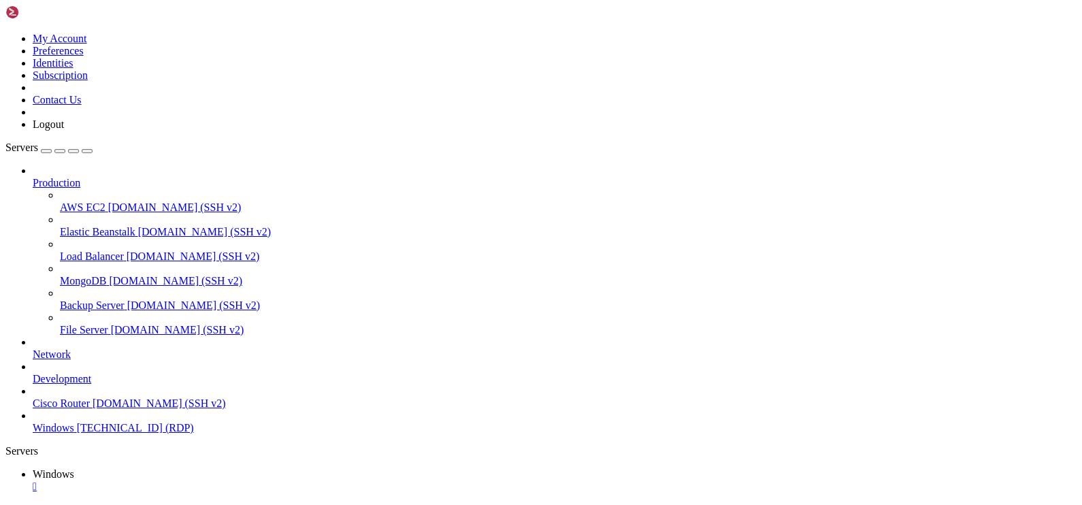
drag, startPoint x: 124, startPoint y: 970, endPoint x: 133, endPoint y: 651, distance: 320.0
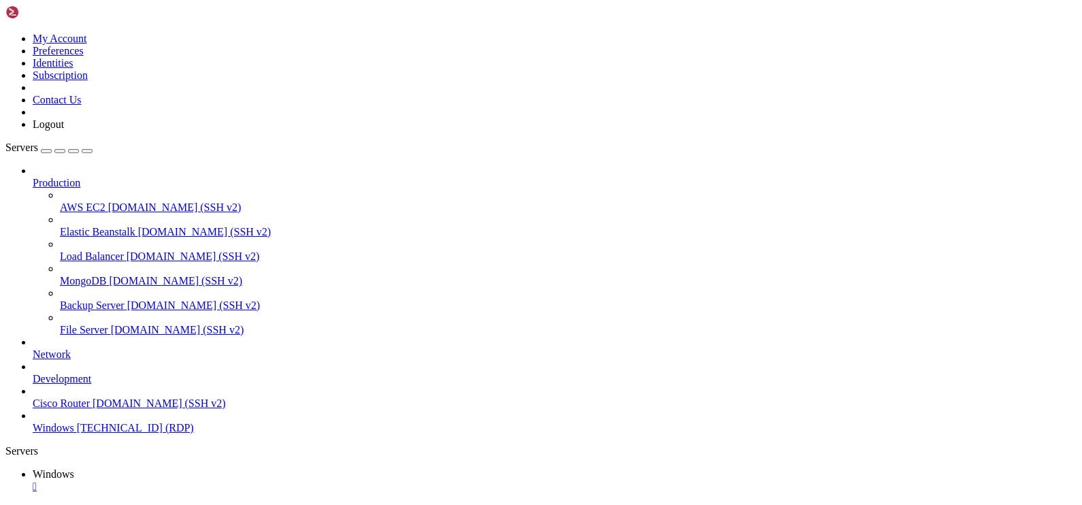
drag, startPoint x: 941, startPoint y: 642, endPoint x: 1039, endPoint y: 890, distance: 266.7
drag, startPoint x: 1012, startPoint y: 685, endPoint x: 1030, endPoint y: 994, distance: 310.2
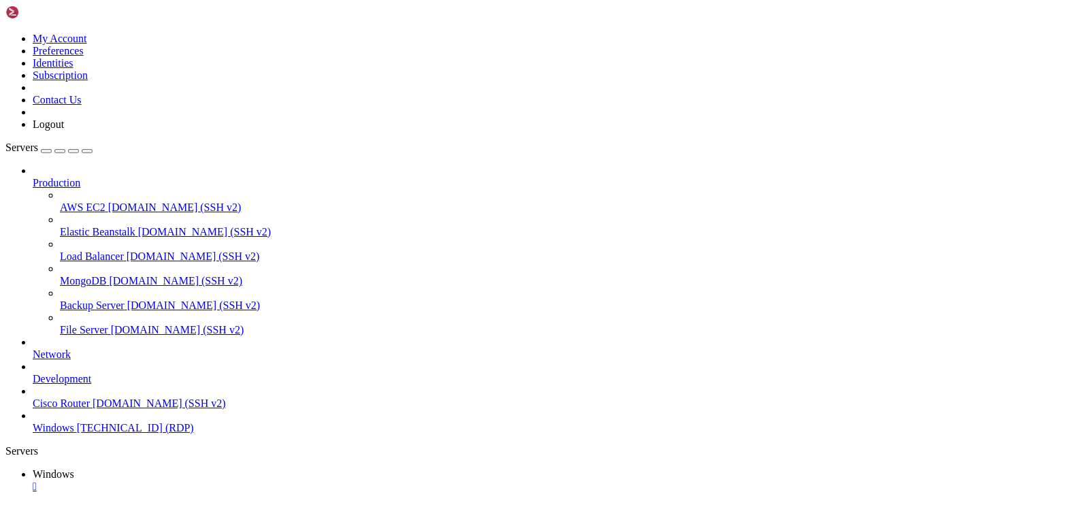
drag, startPoint x: 726, startPoint y: 696, endPoint x: 825, endPoint y: 704, distance: 99.0
drag, startPoint x: 995, startPoint y: 636, endPoint x: 276, endPoint y: 634, distance: 719.4
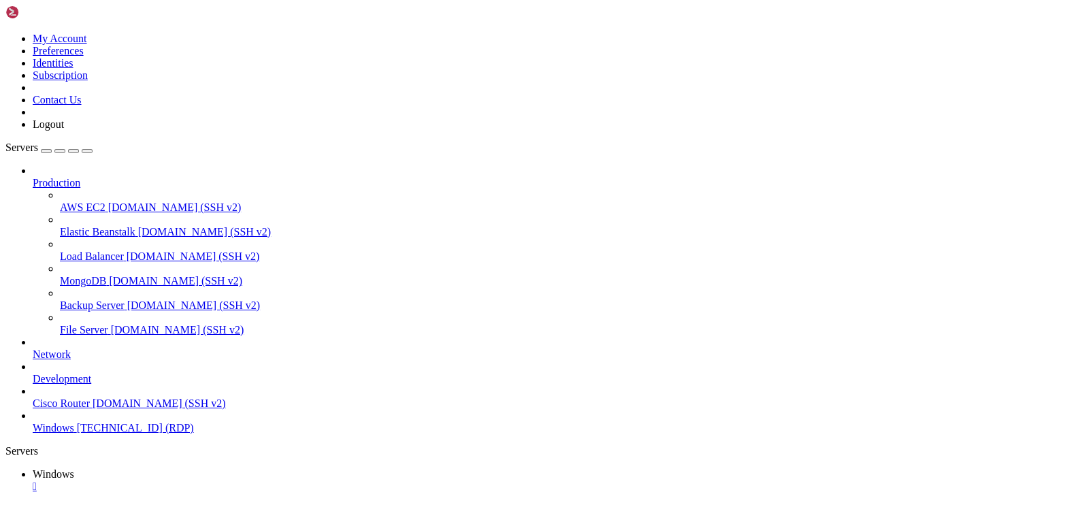
drag, startPoint x: 1005, startPoint y: 711, endPoint x: 1009, endPoint y: 960, distance: 249.1
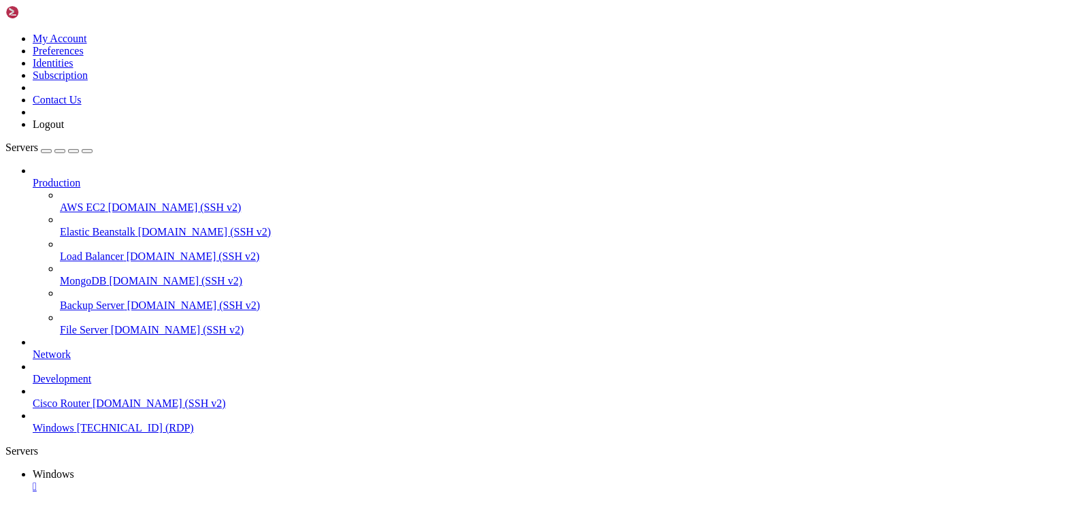
drag, startPoint x: 322, startPoint y: 898, endPoint x: 215, endPoint y: 904, distance: 107.1
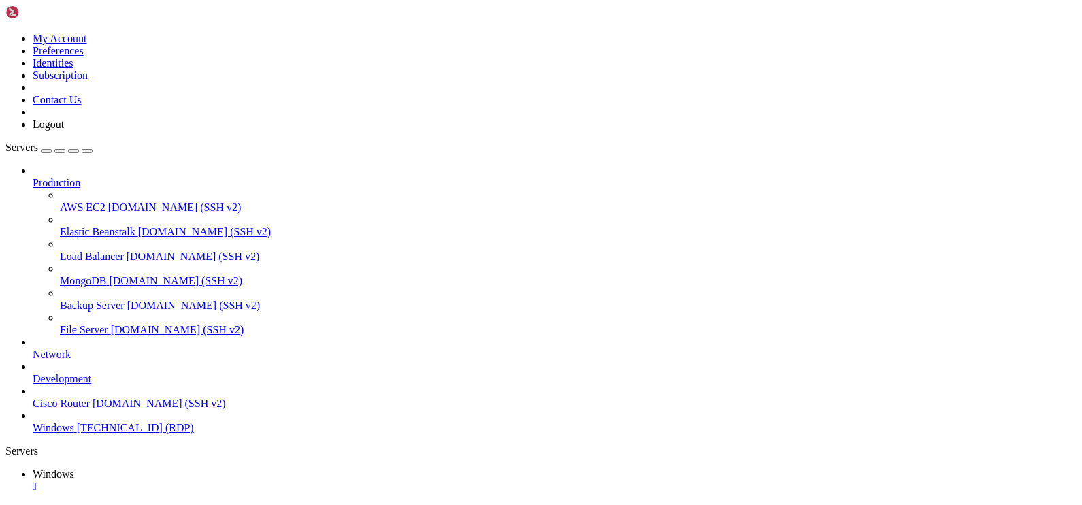
drag, startPoint x: 314, startPoint y: 899, endPoint x: 152, endPoint y: 903, distance: 162.7
drag, startPoint x: 353, startPoint y: 781, endPoint x: 159, endPoint y: 781, distance: 194.0
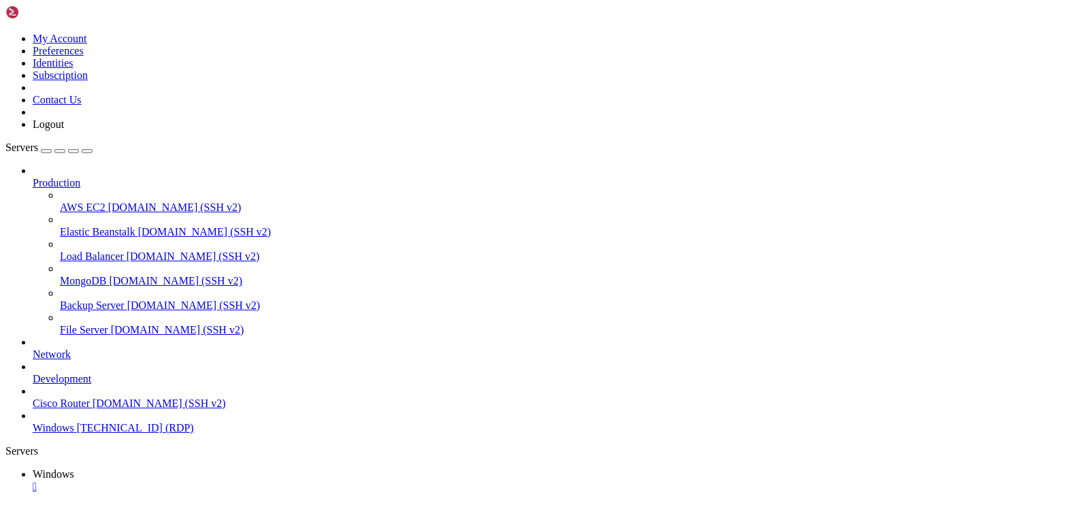
drag, startPoint x: 318, startPoint y: 1000, endPoint x: 161, endPoint y: 1001, distance: 156.5
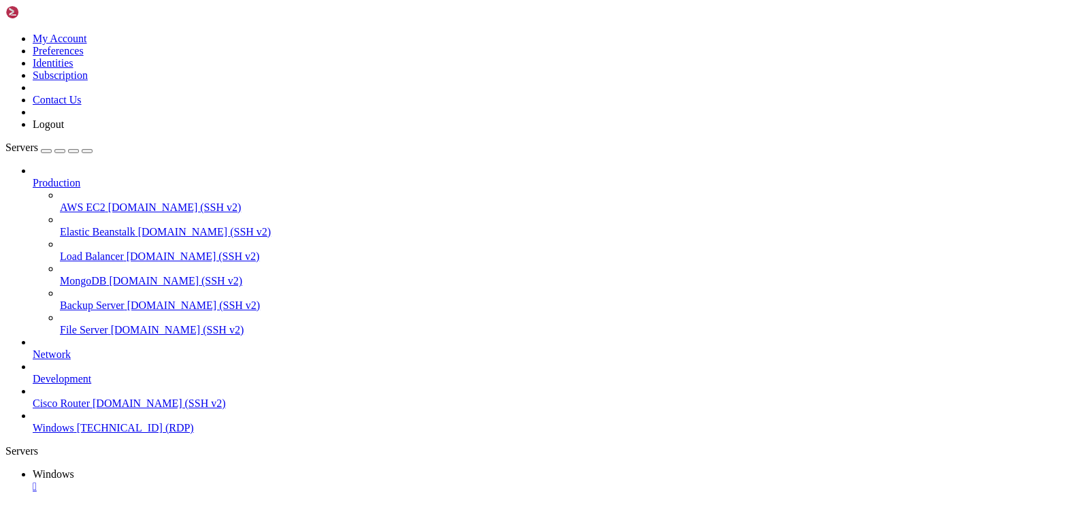
drag, startPoint x: 336, startPoint y: 911, endPoint x: 161, endPoint y: 916, distance: 174.3
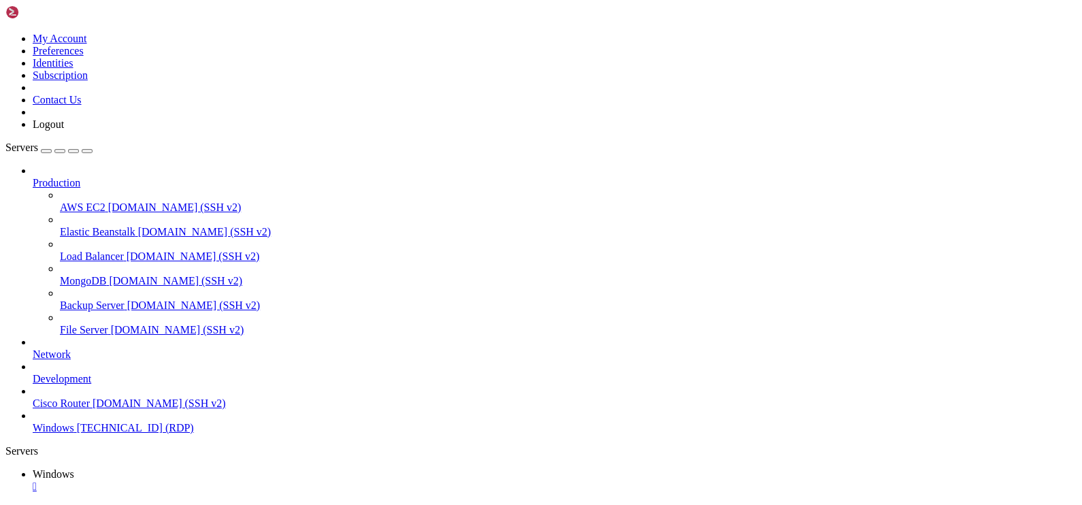
drag, startPoint x: 352, startPoint y: 712, endPoint x: 165, endPoint y: 710, distance: 187.2
drag, startPoint x: 342, startPoint y: 763, endPoint x: 165, endPoint y: 760, distance: 177.0
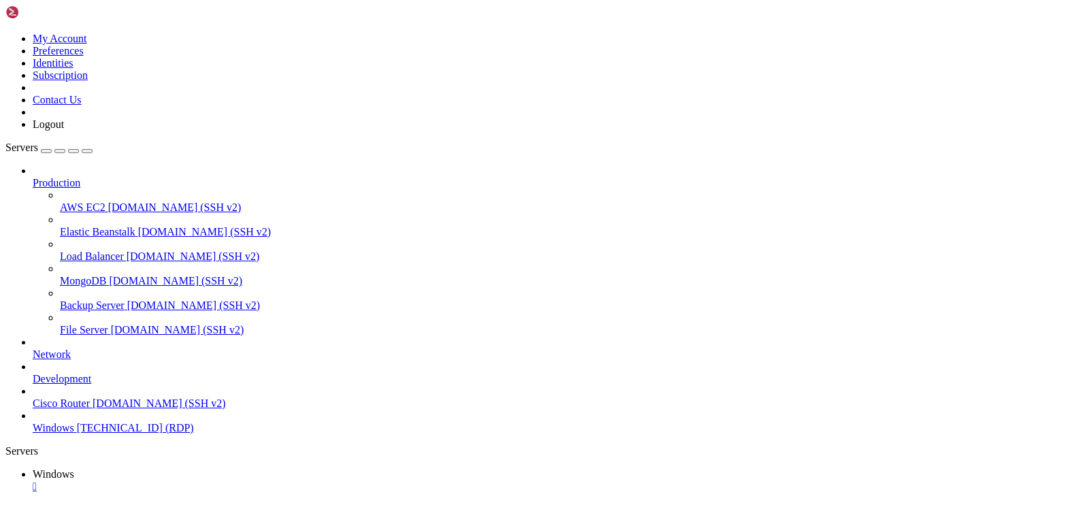
drag, startPoint x: 352, startPoint y: 709, endPoint x: 239, endPoint y: 757, distance: 122.9
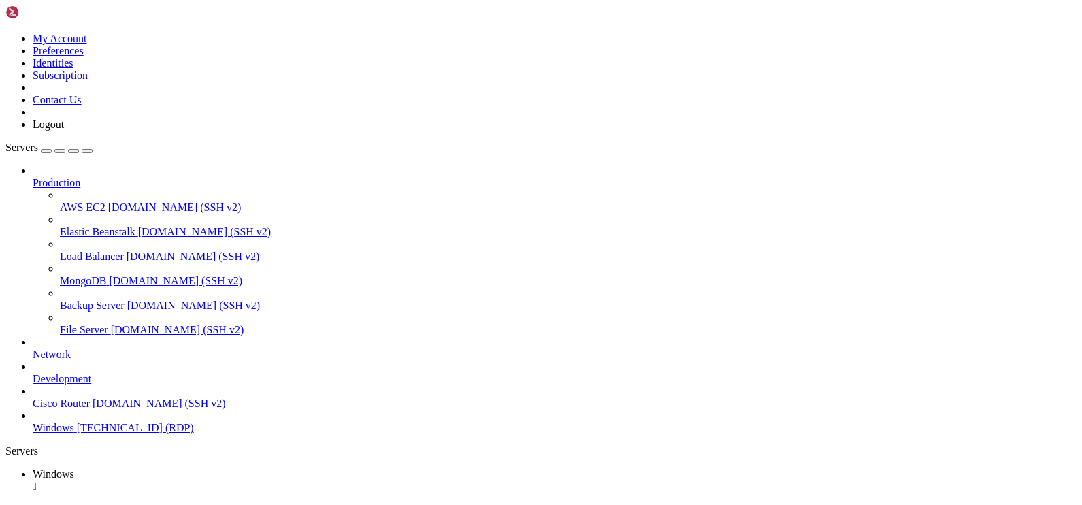
drag, startPoint x: 126, startPoint y: 670, endPoint x: 116, endPoint y: 990, distance: 320.0
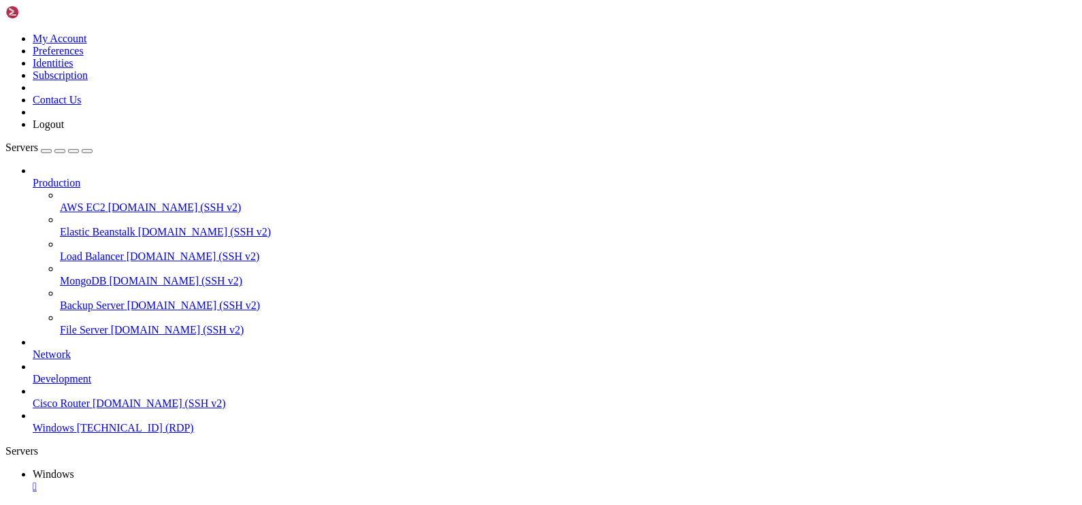
drag, startPoint x: 117, startPoint y: 613, endPoint x: 1003, endPoint y: 644, distance: 886.7
drag, startPoint x: 821, startPoint y: 711, endPoint x: 726, endPoint y: 717, distance: 95.4
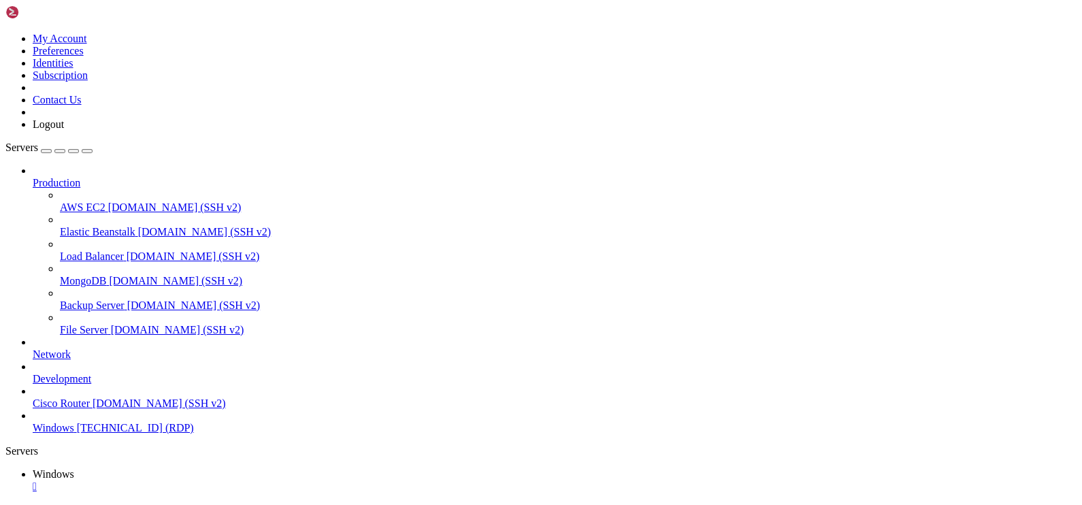
drag, startPoint x: 511, startPoint y: 800, endPoint x: 291, endPoint y: 767, distance: 223.0
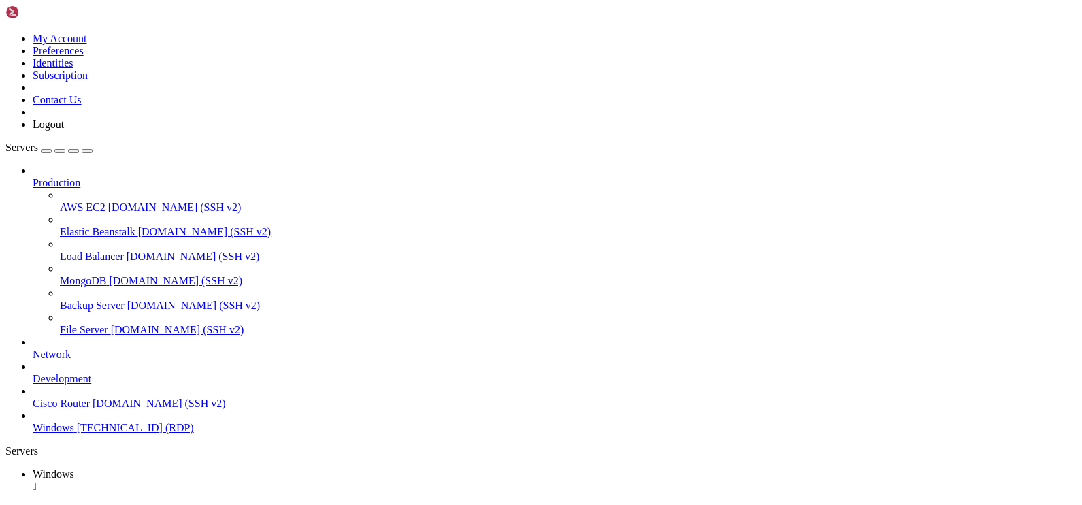
drag, startPoint x: 487, startPoint y: 949, endPoint x: 426, endPoint y: 949, distance: 60.6
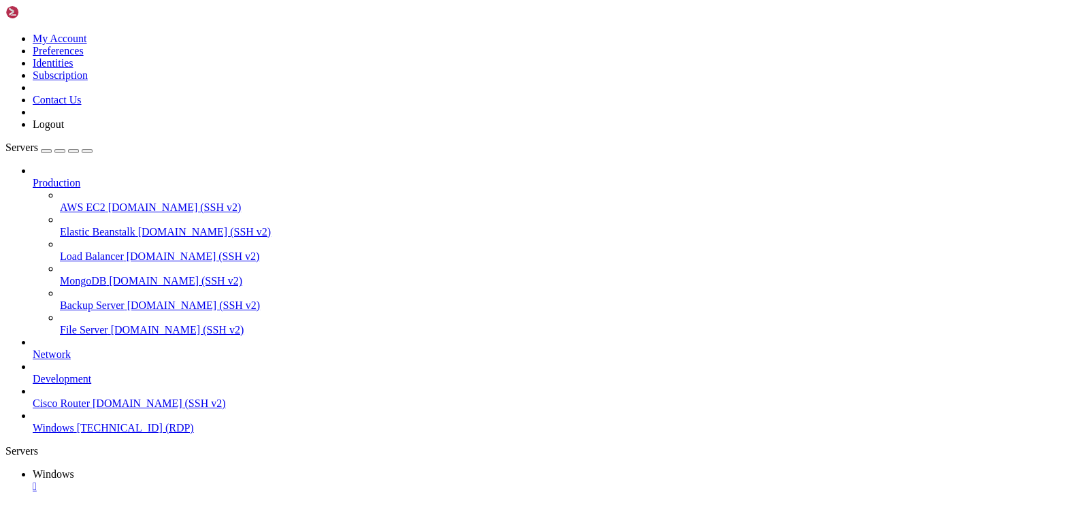
drag, startPoint x: 425, startPoint y: 949, endPoint x: 549, endPoint y: 951, distance: 123.9
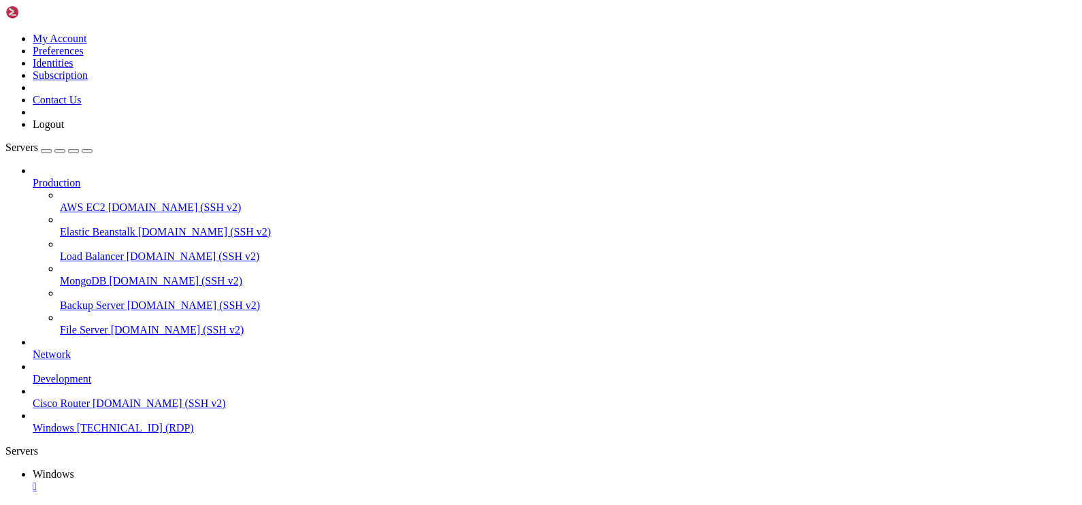
drag, startPoint x: 525, startPoint y: 947, endPoint x: 311, endPoint y: 798, distance: 261.1
drag, startPoint x: 997, startPoint y: 636, endPoint x: 137, endPoint y: 630, distance: 860.3
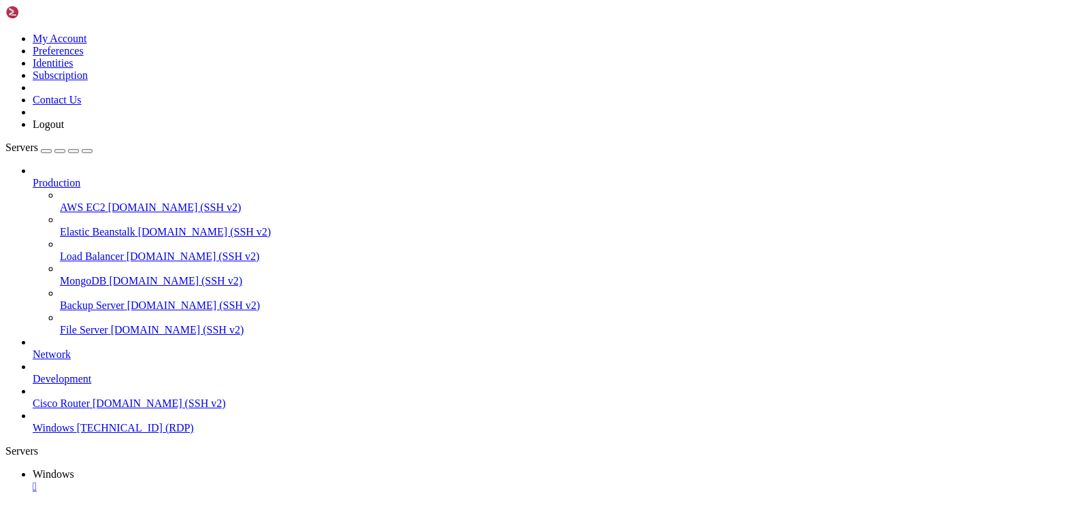
drag, startPoint x: 308, startPoint y: 763, endPoint x: 315, endPoint y: 759, distance: 8.5
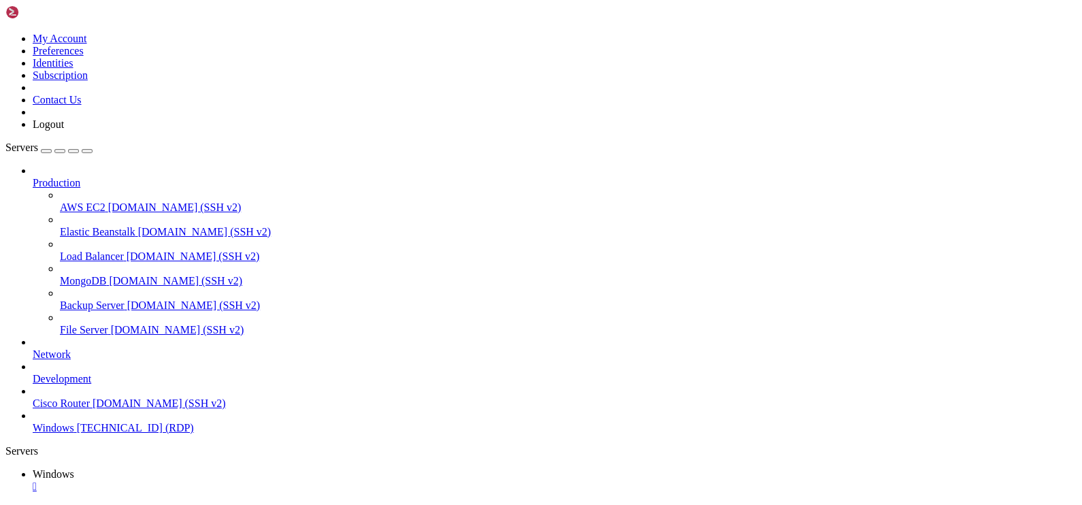
drag, startPoint x: 108, startPoint y: 613, endPoint x: 879, endPoint y: 633, distance: 772.0
drag, startPoint x: 508, startPoint y: 944, endPoint x: 528, endPoint y: 951, distance: 20.9
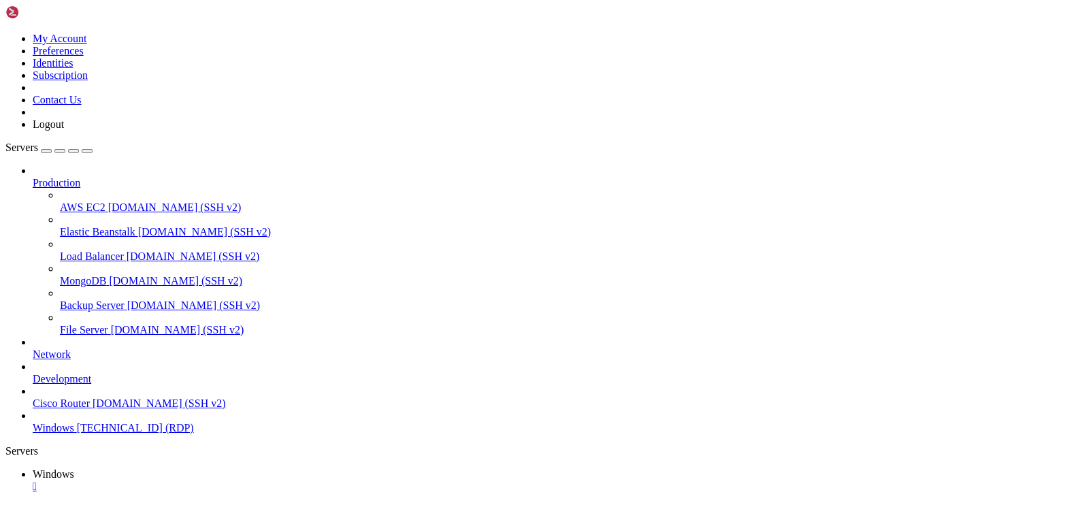
drag, startPoint x: 730, startPoint y: 711, endPoint x: 616, endPoint y: 699, distance: 114.3
drag, startPoint x: 658, startPoint y: 836, endPoint x: 185, endPoint y: 834, distance: 473.0
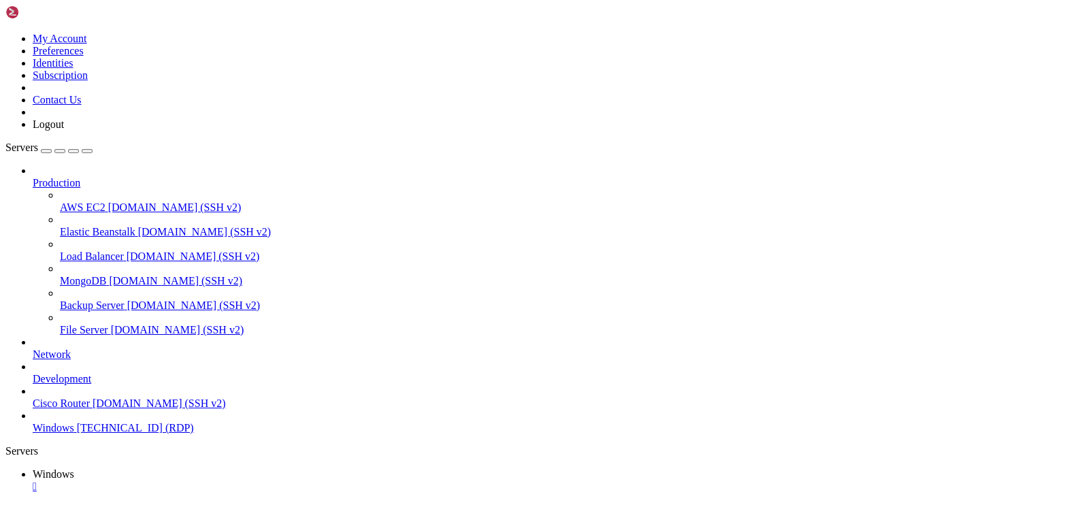
drag, startPoint x: 105, startPoint y: 606, endPoint x: 880, endPoint y: 621, distance: 774.6
drag, startPoint x: 697, startPoint y: 840, endPoint x: 216, endPoint y: 747, distance: 489.4
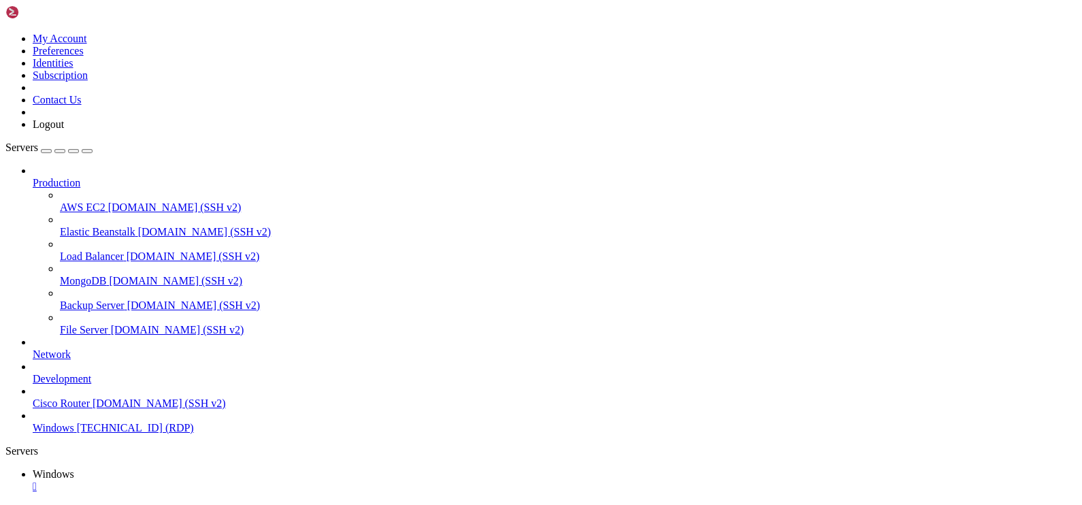
drag, startPoint x: 696, startPoint y: 855, endPoint x: 198, endPoint y: 804, distance: 500.1
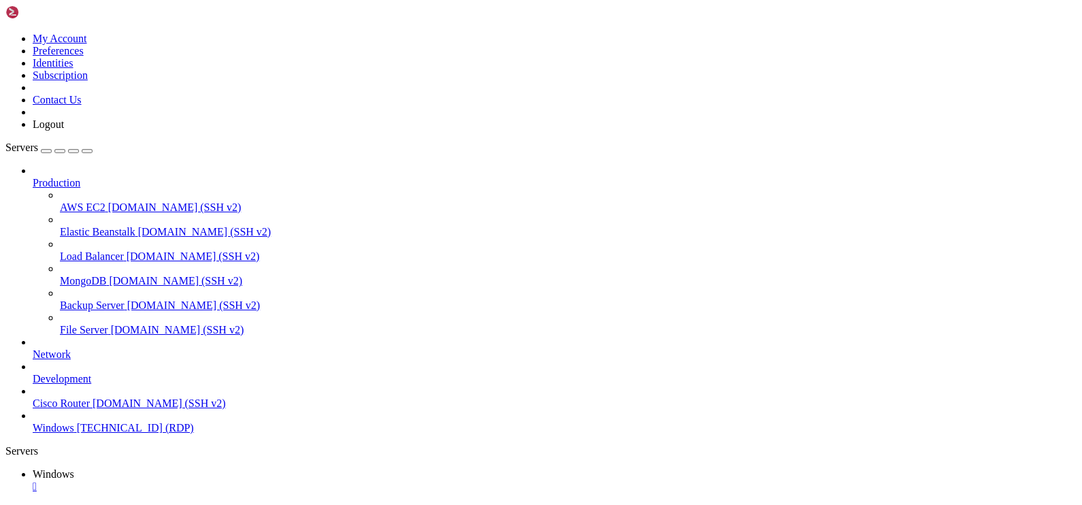
drag, startPoint x: 859, startPoint y: 627, endPoint x: 974, endPoint y: 1063, distance: 451.2
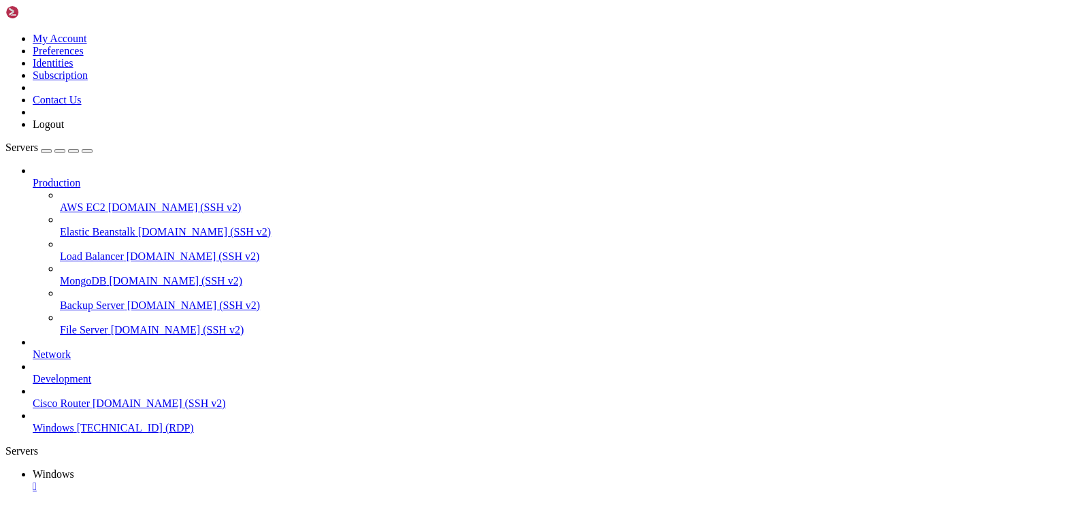
drag, startPoint x: 728, startPoint y: 919, endPoint x: 735, endPoint y: 971, distance: 52.8
drag, startPoint x: 367, startPoint y: 933, endPoint x: 195, endPoint y: 923, distance: 172.5
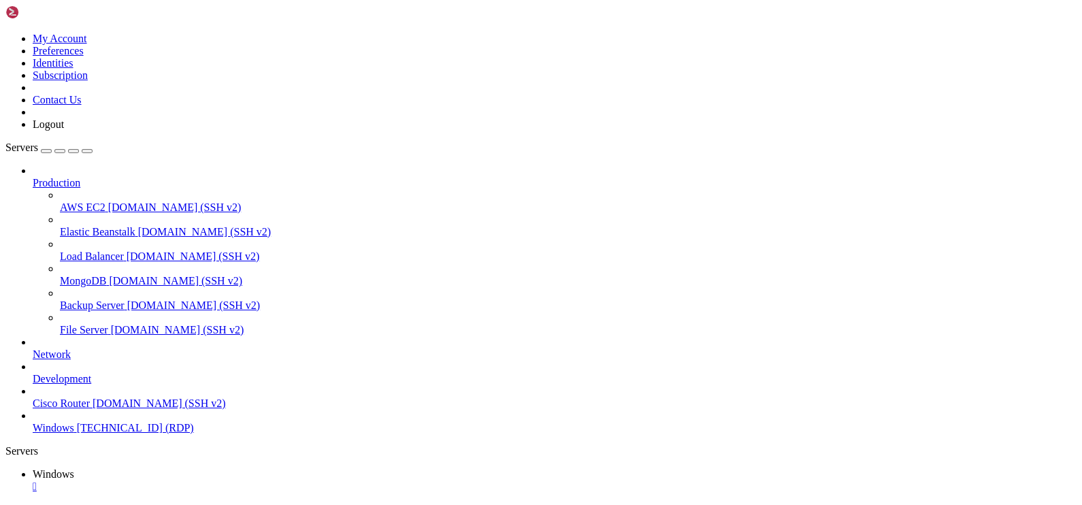
drag, startPoint x: 270, startPoint y: 913, endPoint x: 287, endPoint y: 909, distance: 16.7
drag, startPoint x: 295, startPoint y: 922, endPoint x: 187, endPoint y: 907, distance: 109.3
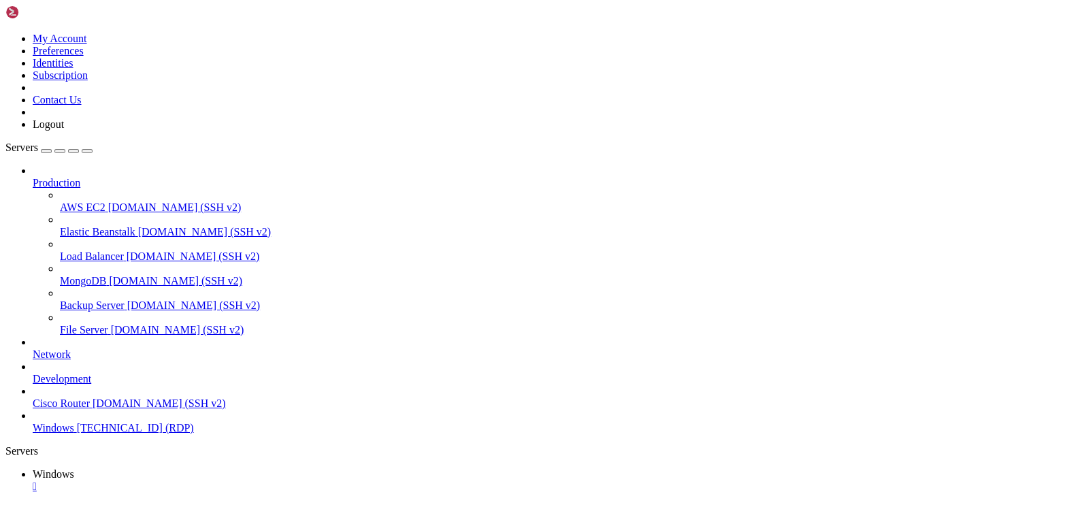
drag, startPoint x: 256, startPoint y: 856, endPoint x: 262, endPoint y: 874, distance: 18.7
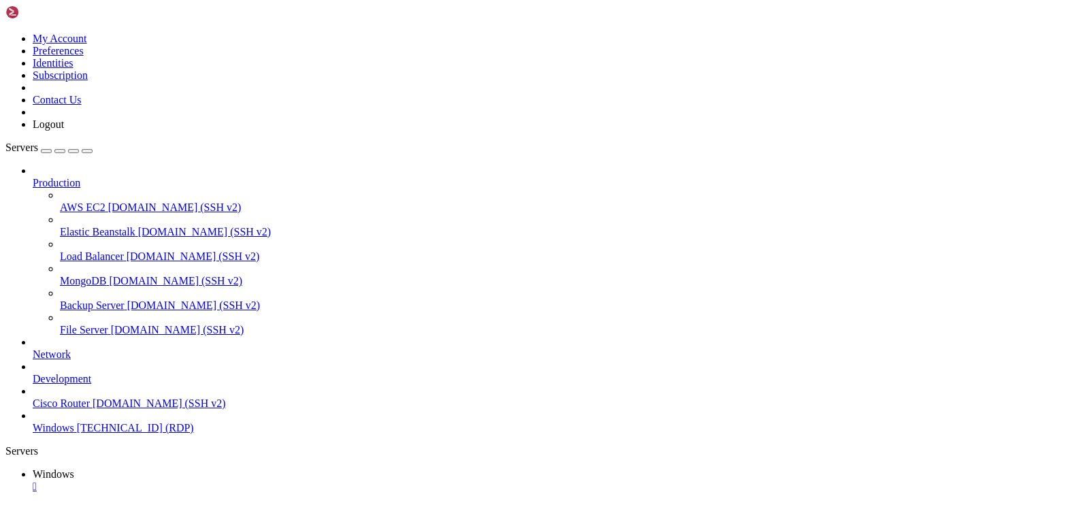
drag, startPoint x: 115, startPoint y: 607, endPoint x: 885, endPoint y: 627, distance: 770.0
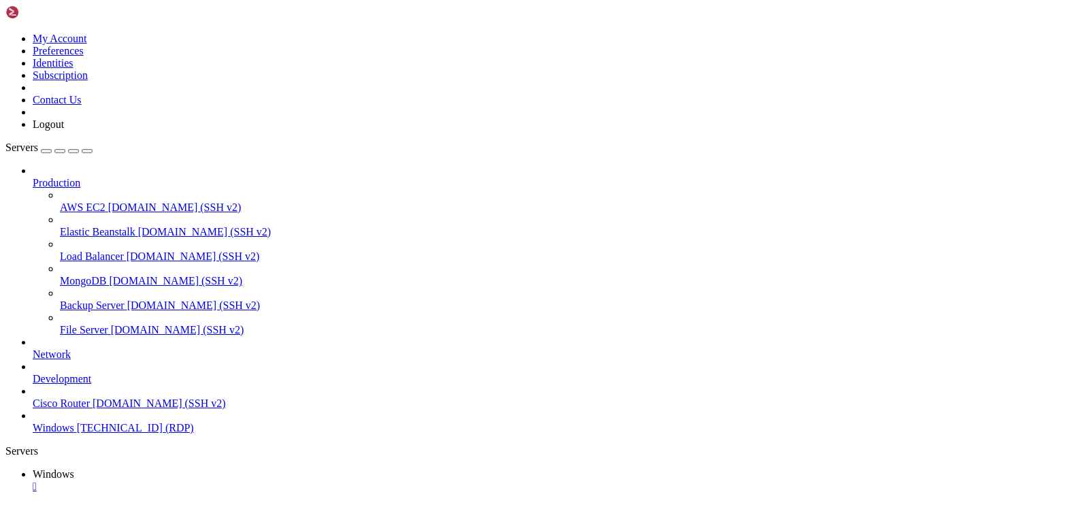
drag, startPoint x: 620, startPoint y: 702, endPoint x: 692, endPoint y: 694, distance: 72.5
drag, startPoint x: 553, startPoint y: 909, endPoint x: 561, endPoint y: 909, distance: 7.5
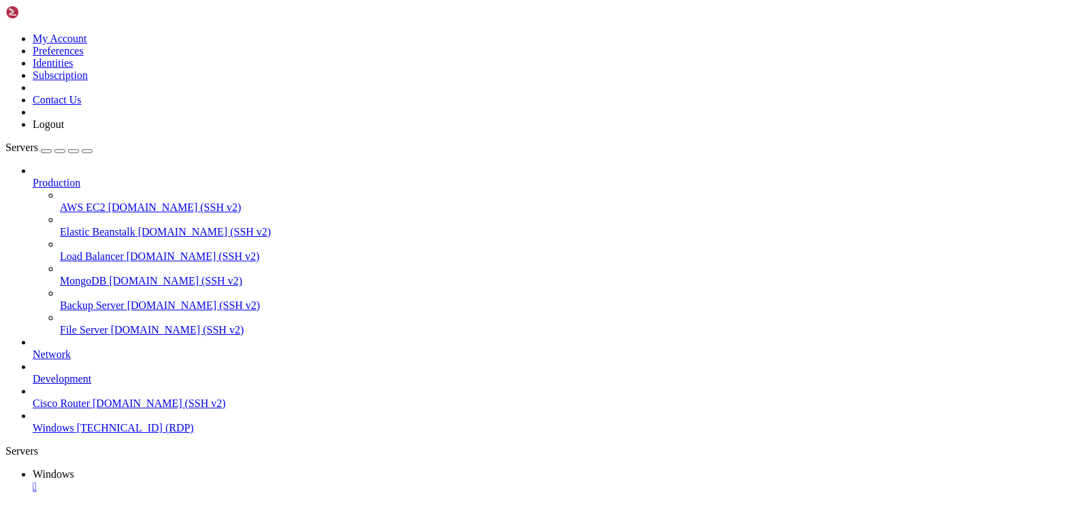
drag, startPoint x: 871, startPoint y: 625, endPoint x: 1005, endPoint y: 630, distance: 134.2
drag, startPoint x: 774, startPoint y: 926, endPoint x: 233, endPoint y: 732, distance: 574.8
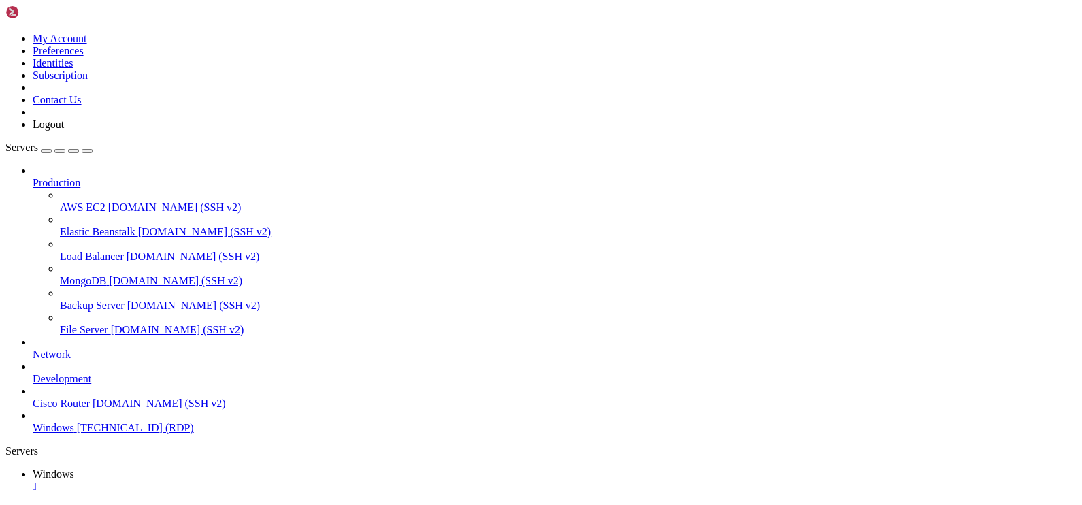
drag, startPoint x: 144, startPoint y: 609, endPoint x: 962, endPoint y: 758, distance: 831.5
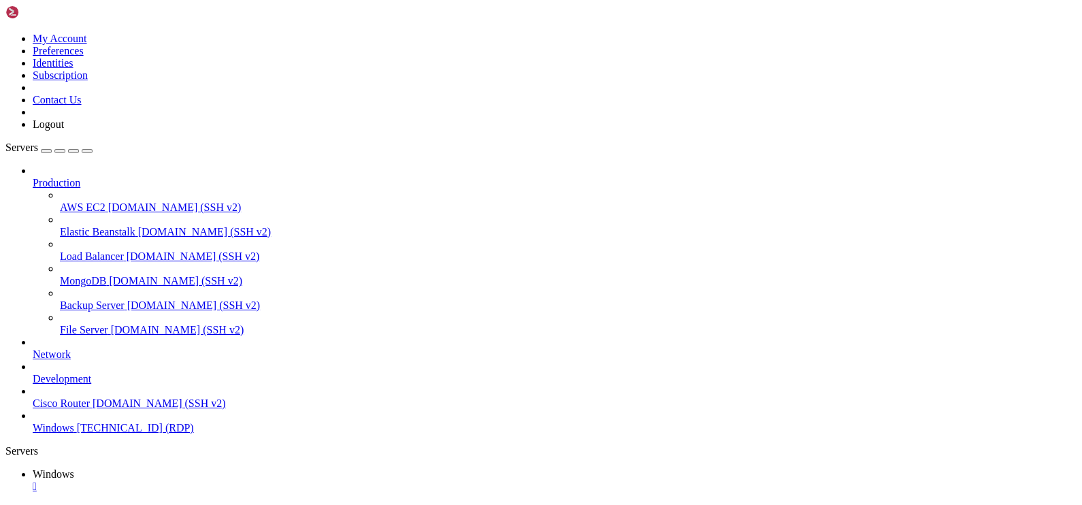
drag, startPoint x: 590, startPoint y: 615, endPoint x: 602, endPoint y: 615, distance: 11.6
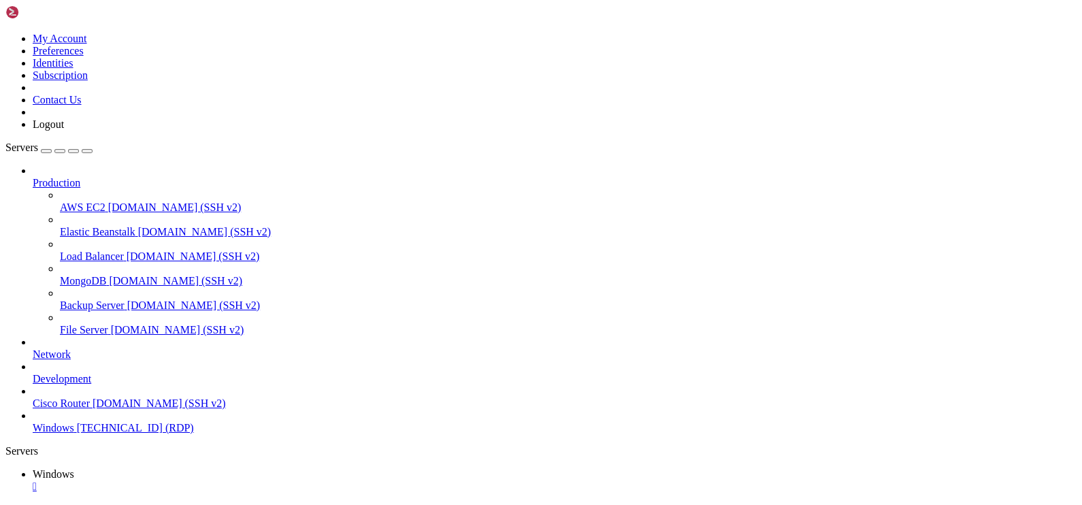
drag, startPoint x: 932, startPoint y: 760, endPoint x: 232, endPoint y: 681, distance: 704.0
drag, startPoint x: 965, startPoint y: 700, endPoint x: 232, endPoint y: 665, distance: 733.8
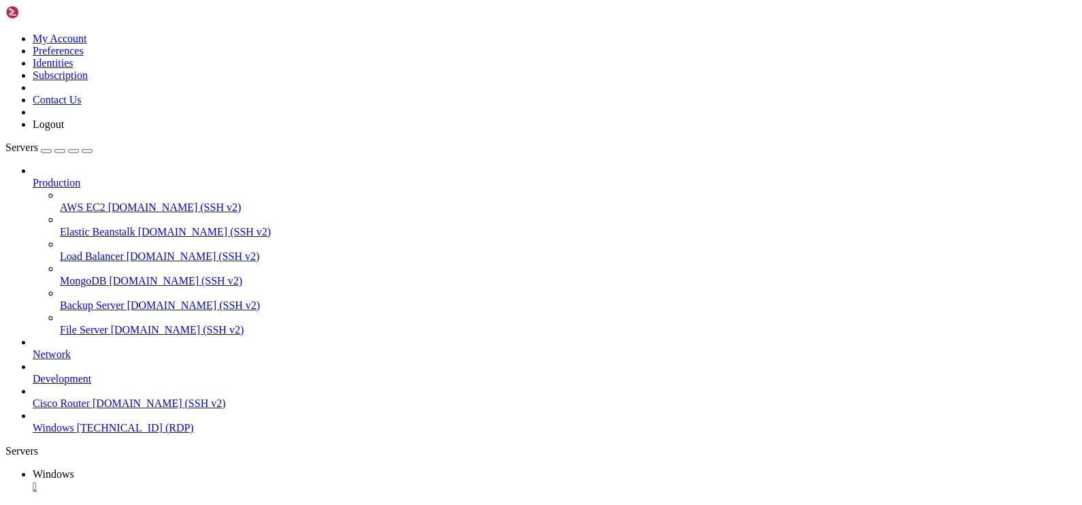
drag, startPoint x: 110, startPoint y: 610, endPoint x: 909, endPoint y: 630, distance: 799.2
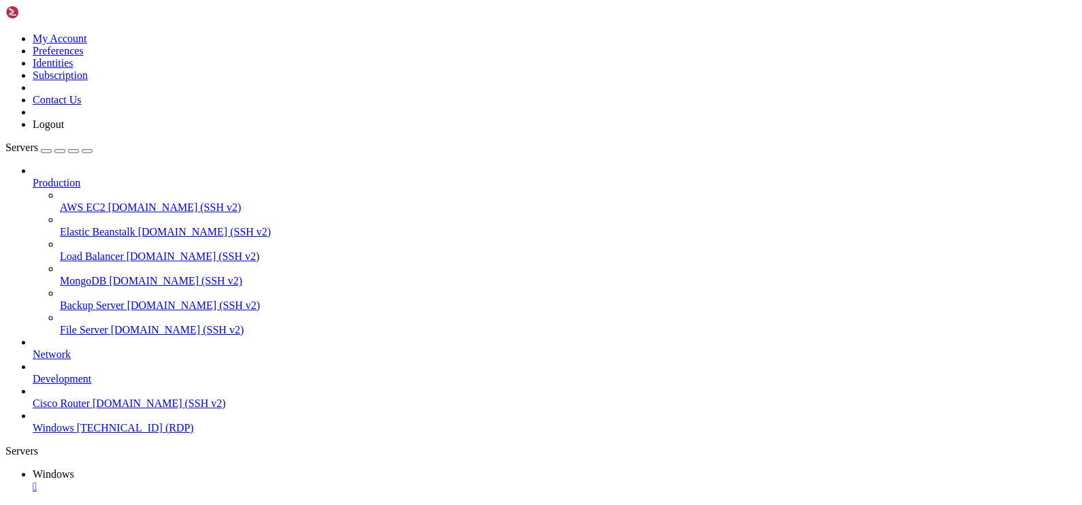
drag, startPoint x: 601, startPoint y: 928, endPoint x: 265, endPoint y: 795, distance: 360.8
drag, startPoint x: 140, startPoint y: 606, endPoint x: 851, endPoint y: 630, distance: 710.9
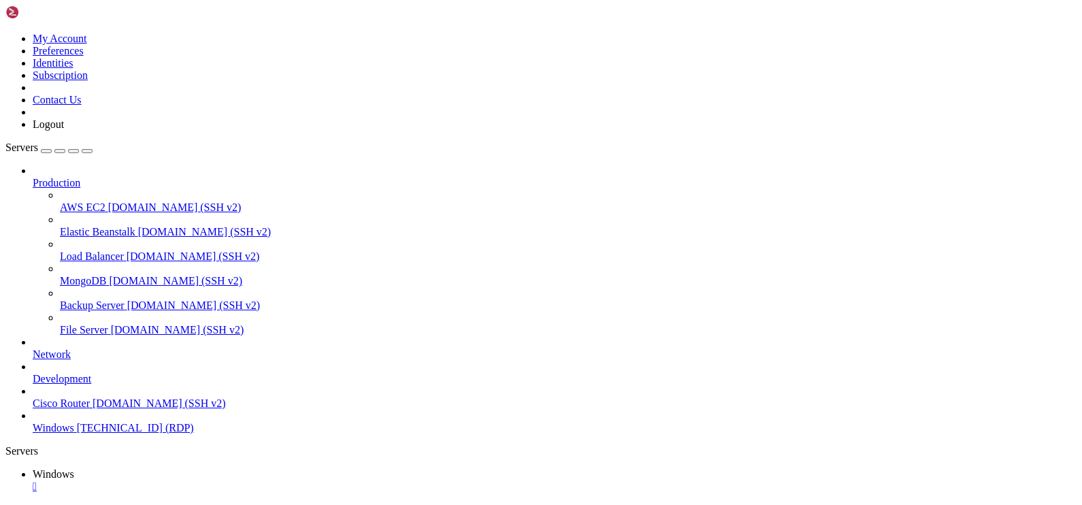
drag, startPoint x: 975, startPoint y: 628, endPoint x: 627, endPoint y: 637, distance: 347.2
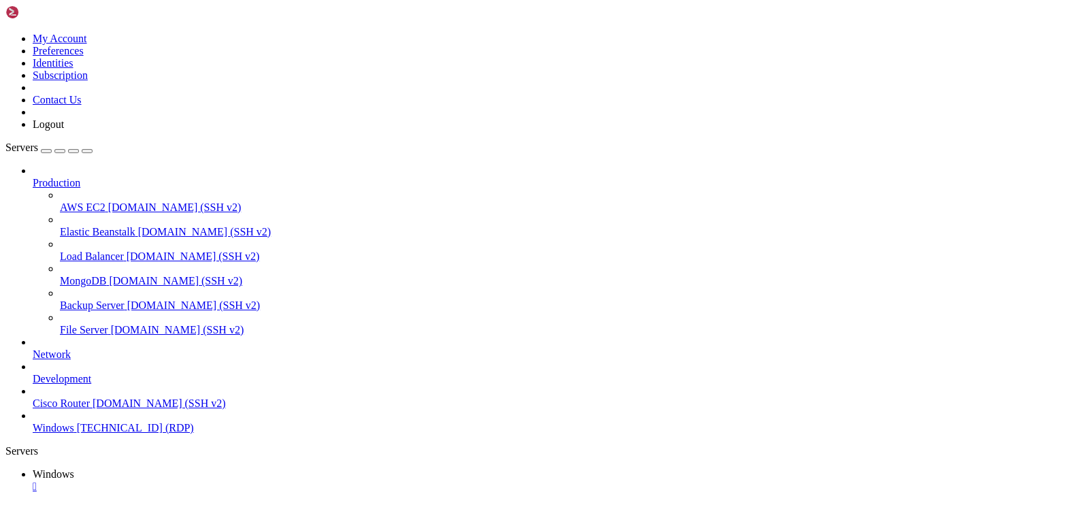
drag, startPoint x: 113, startPoint y: 609, endPoint x: 844, endPoint y: 623, distance: 731.1
click at [670, 504] on html "Loading... My Account Preferences Identities Subscription Contact Us Logout Ser…" at bounding box center [541, 377] width 1082 height 754
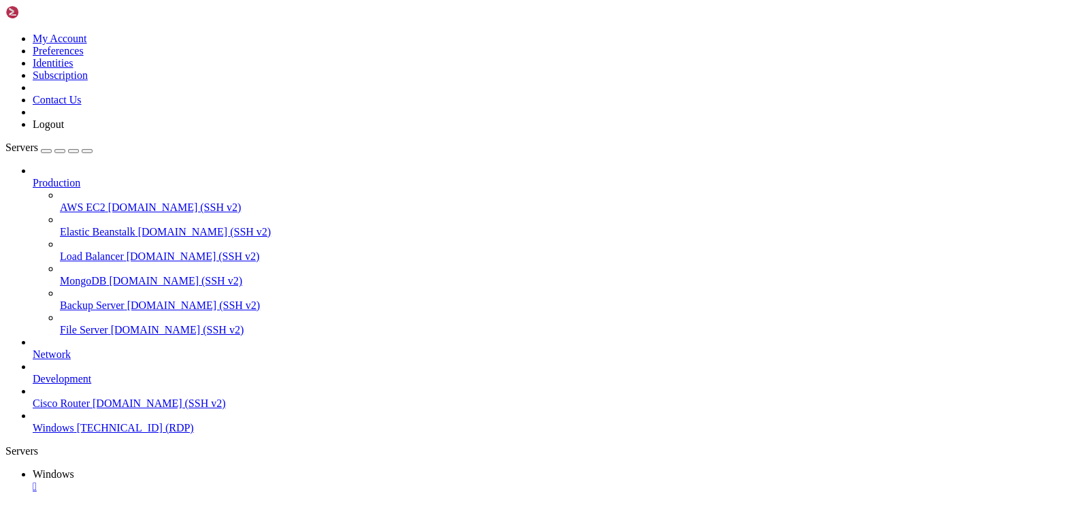
drag, startPoint x: 361, startPoint y: 734, endPoint x: 238, endPoint y: 738, distance: 123.9
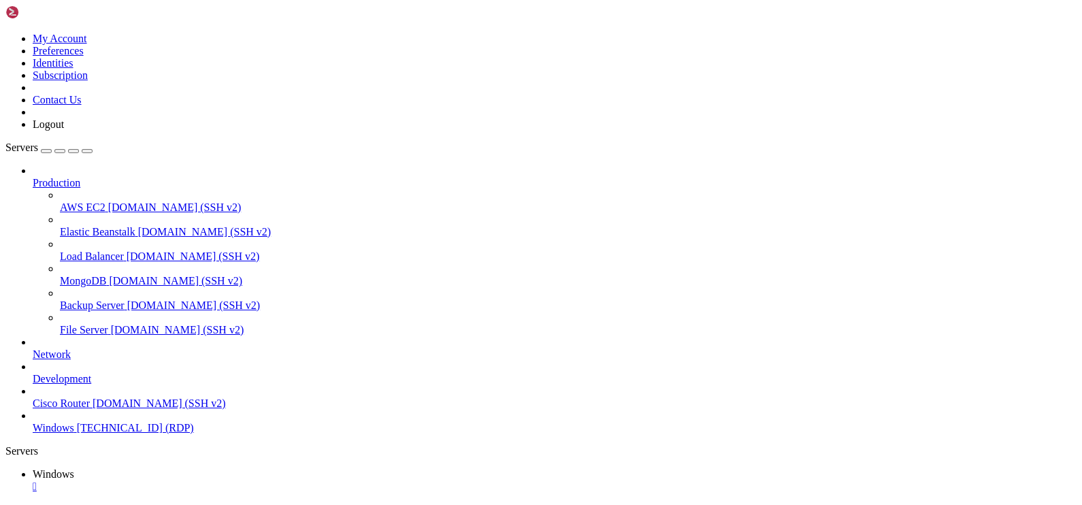
drag, startPoint x: 238, startPoint y: 738, endPoint x: 348, endPoint y: 736, distance: 110.3
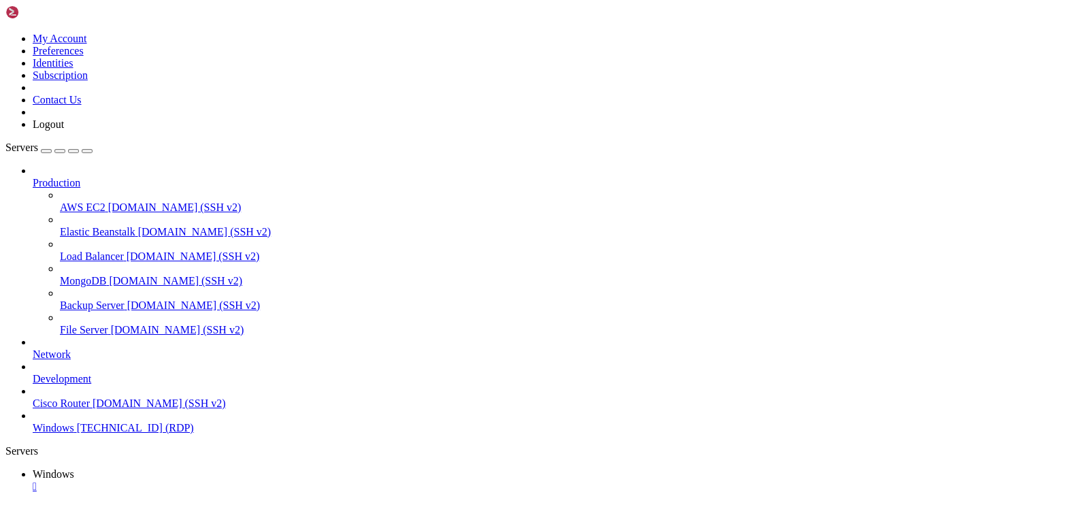
drag, startPoint x: 362, startPoint y: 738, endPoint x: 240, endPoint y: 737, distance: 122.5
drag, startPoint x: 97, startPoint y: 606, endPoint x: 889, endPoint y: 652, distance: 792.9
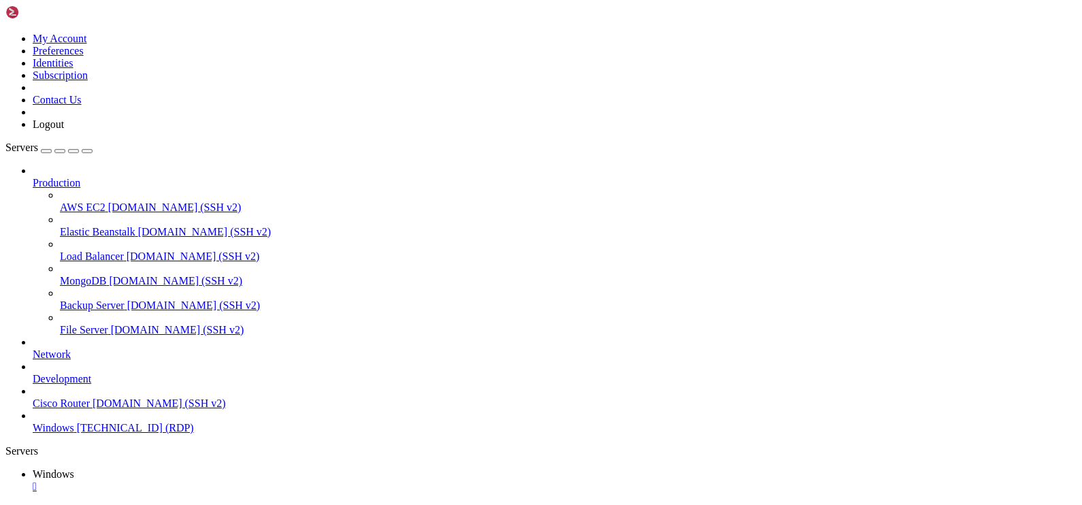
drag, startPoint x: 600, startPoint y: 921, endPoint x: 260, endPoint y: 823, distance: 354.1
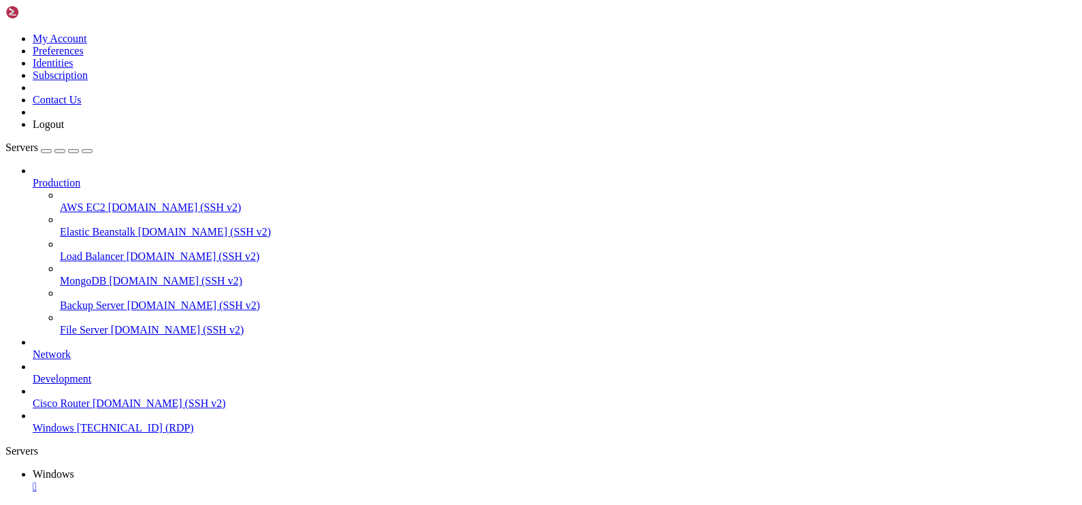
drag, startPoint x: 92, startPoint y: 606, endPoint x: 911, endPoint y: 643, distance: 819.5
drag, startPoint x: 788, startPoint y: 773, endPoint x: 631, endPoint y: 772, distance: 157.2
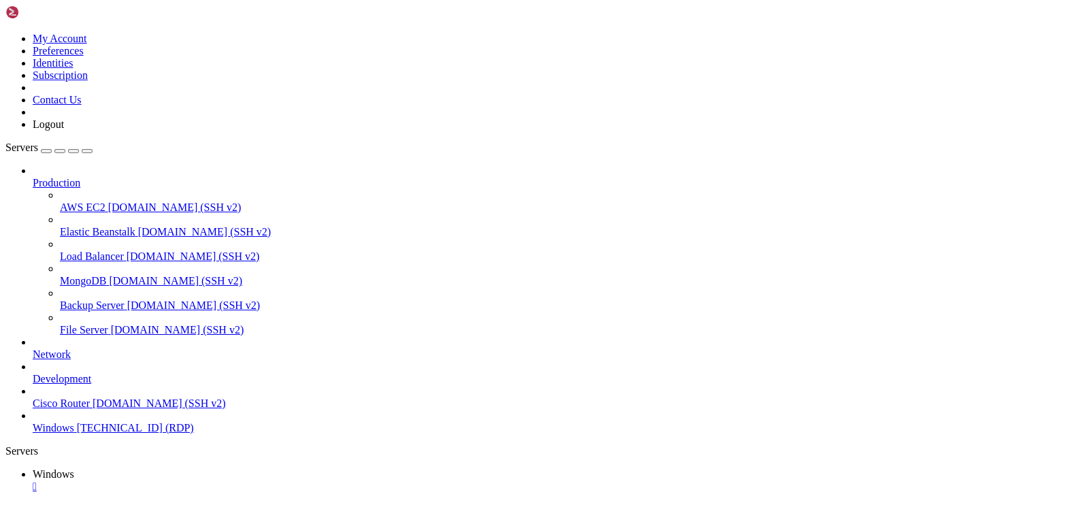
drag, startPoint x: 363, startPoint y: 736, endPoint x: 240, endPoint y: 740, distance: 123.3
drag, startPoint x: 568, startPoint y: 841, endPoint x: 446, endPoint y: 844, distance: 121.2
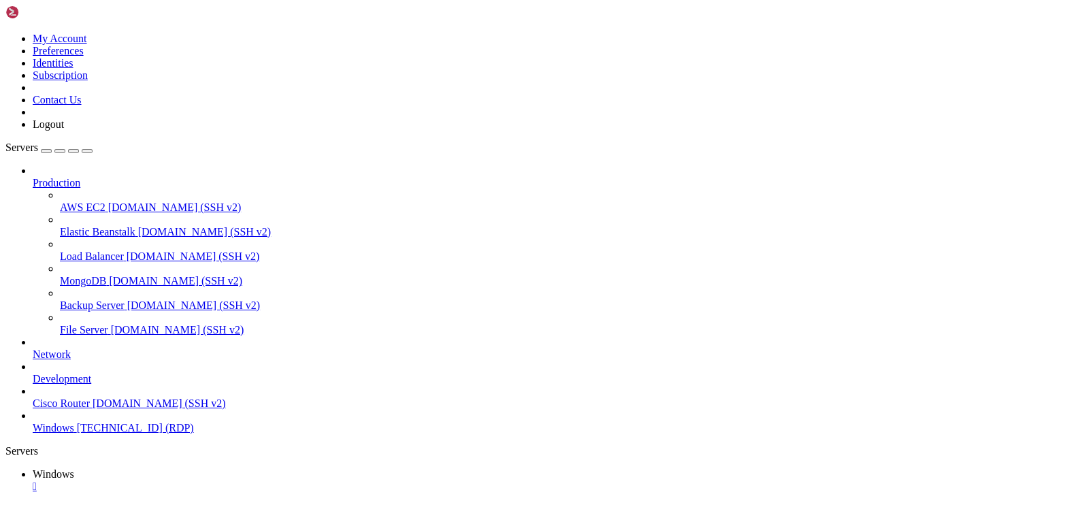
drag, startPoint x: 700, startPoint y: 692, endPoint x: 691, endPoint y: 678, distance: 17.2
drag, startPoint x: 161, startPoint y: 612, endPoint x: 929, endPoint y: 630, distance: 767.9
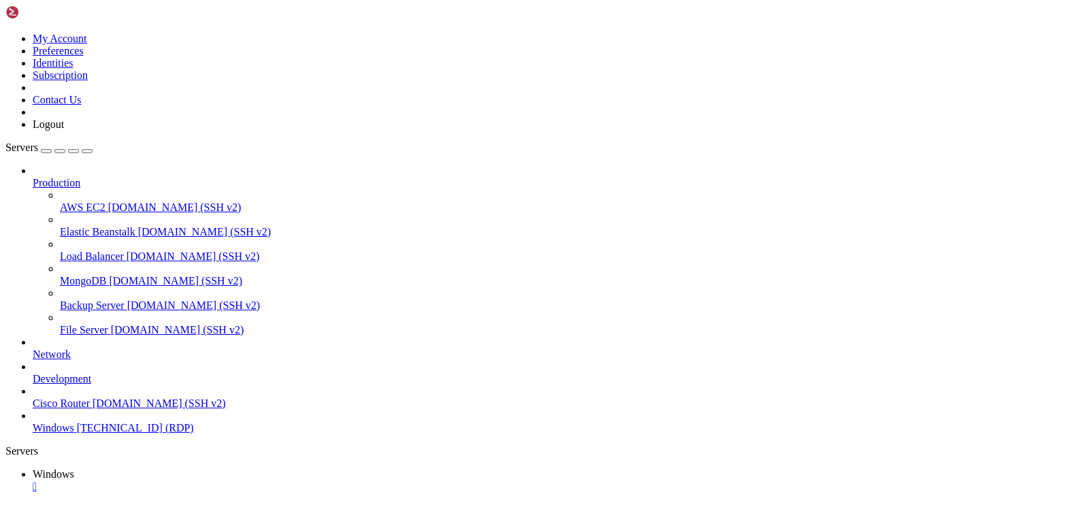
drag, startPoint x: 97, startPoint y: 610, endPoint x: 939, endPoint y: 615, distance: 842.6
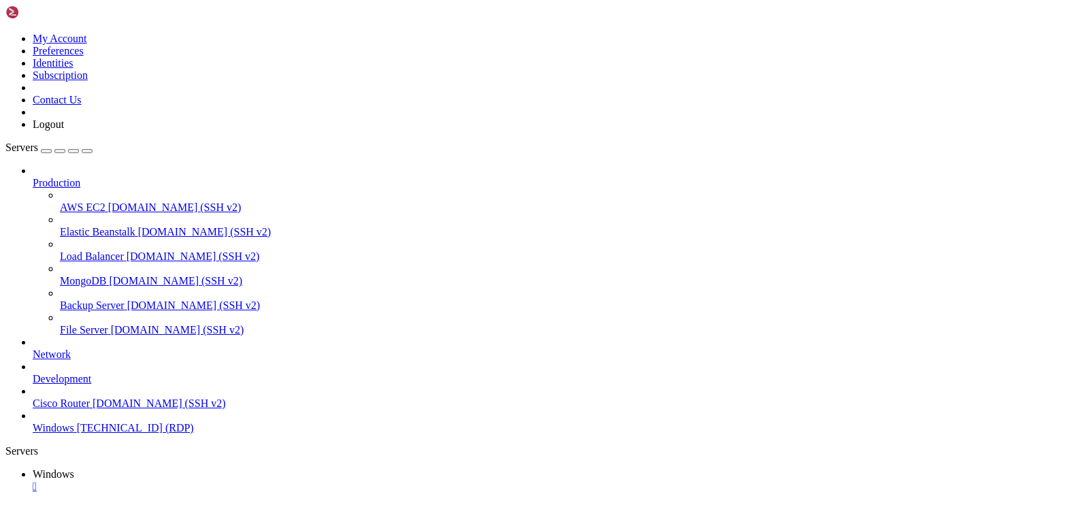
drag, startPoint x: 932, startPoint y: 615, endPoint x: 1009, endPoint y: 628, distance: 78.7
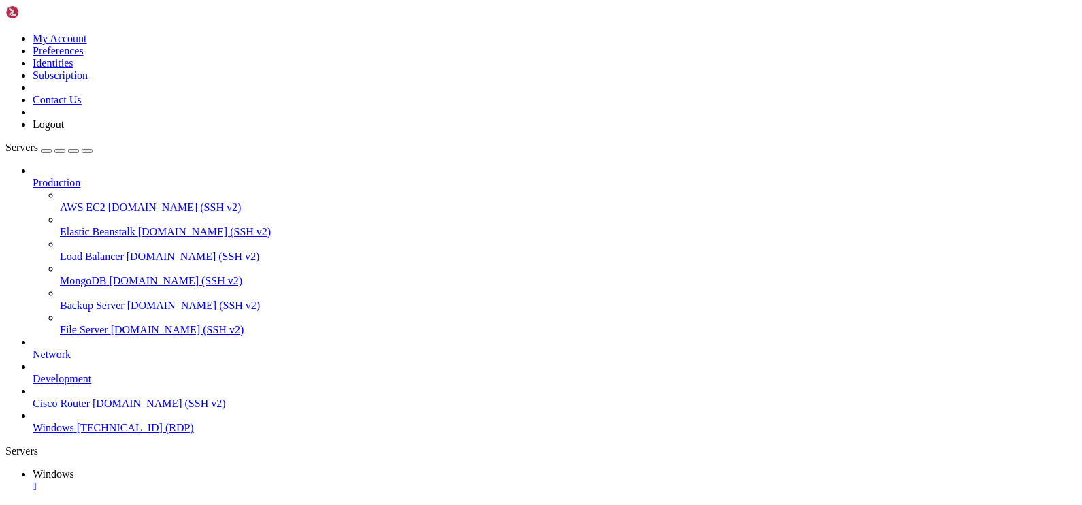
drag, startPoint x: 108, startPoint y: 611, endPoint x: 907, endPoint y: 645, distance: 800.4
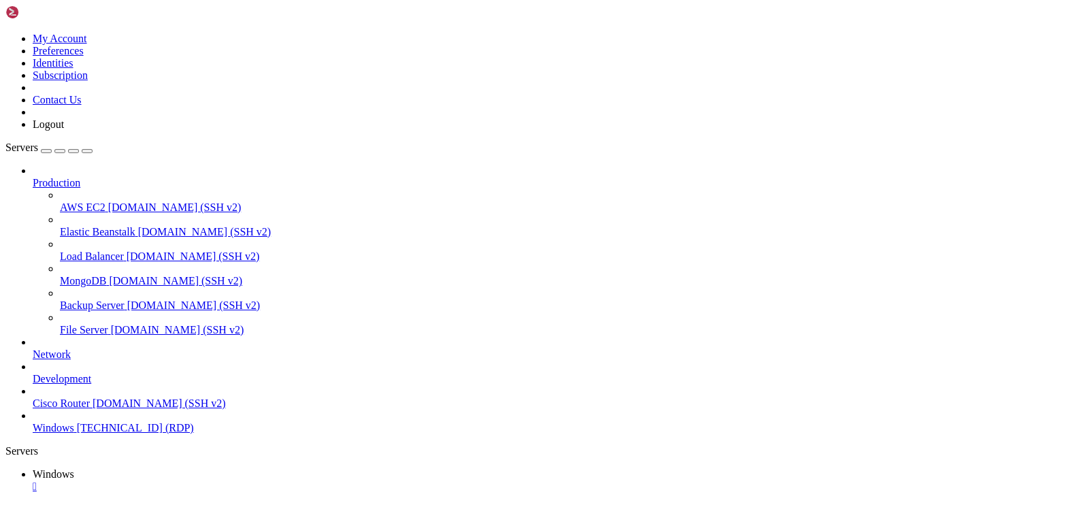
drag, startPoint x: 143, startPoint y: 613, endPoint x: 968, endPoint y: 629, distance: 825.0
drag, startPoint x: 798, startPoint y: 889, endPoint x: 248, endPoint y: 777, distance: 560.6
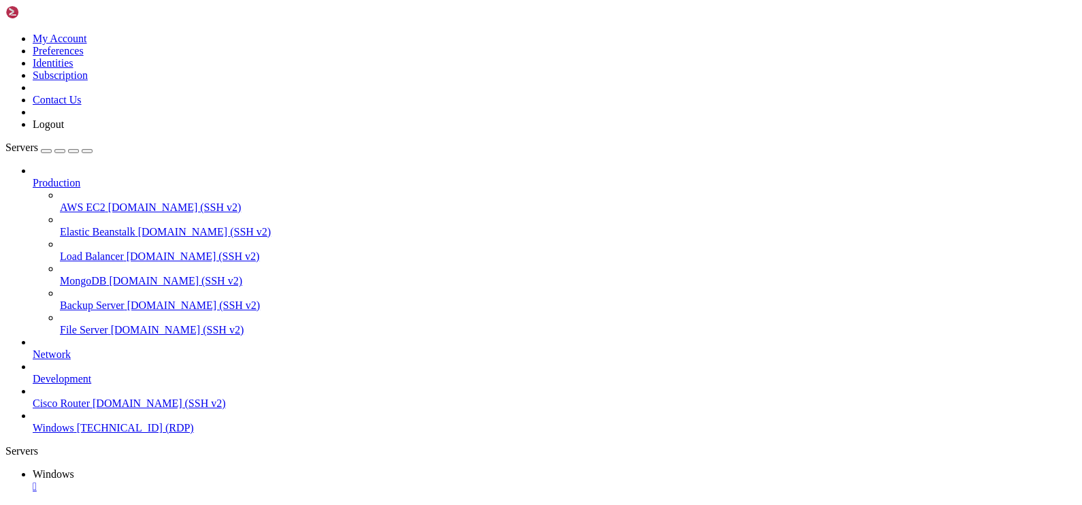
drag, startPoint x: 804, startPoint y: 665, endPoint x: 634, endPoint y: 655, distance: 170.4
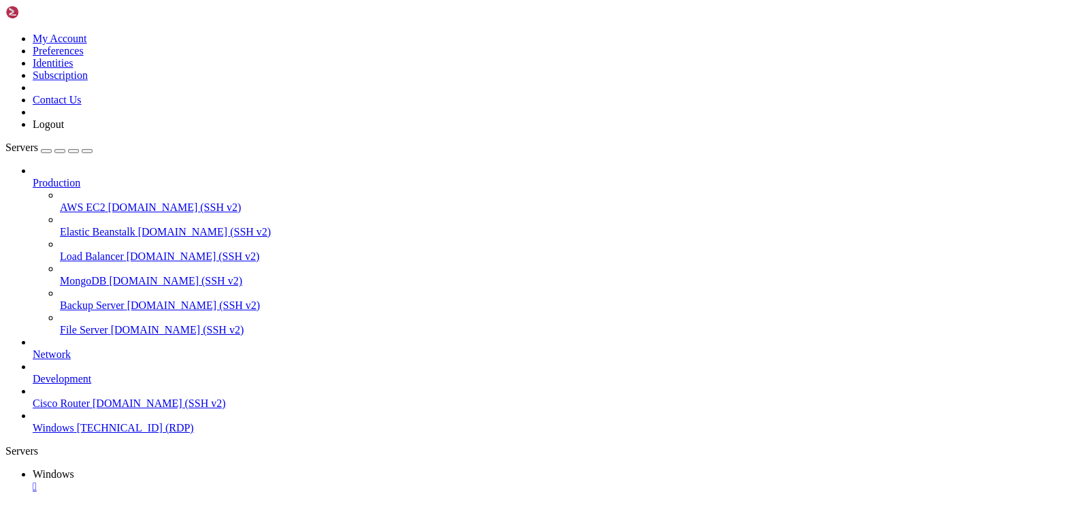
drag, startPoint x: 907, startPoint y: 624, endPoint x: 1022, endPoint y: 676, distance: 126.1
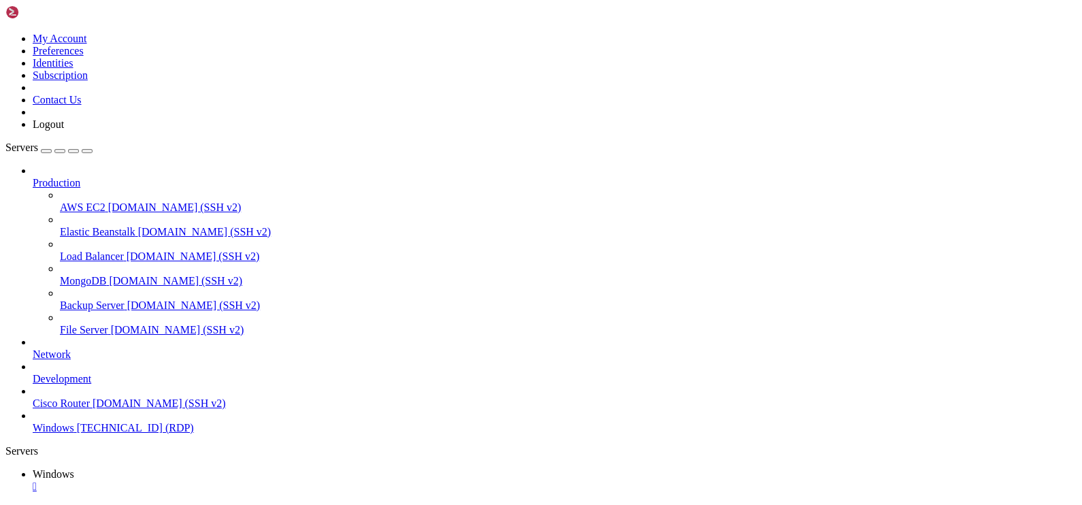
drag, startPoint x: 320, startPoint y: 887, endPoint x: 163, endPoint y: 741, distance: 213.8
drag, startPoint x: 297, startPoint y: 950, endPoint x: 172, endPoint y: 733, distance: 250.6
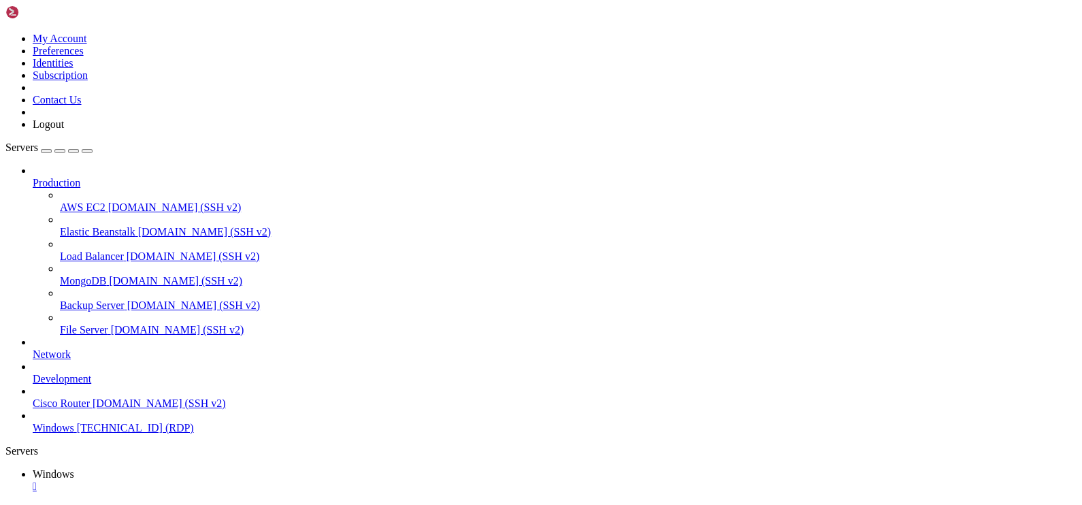
drag, startPoint x: 297, startPoint y: 952, endPoint x: 166, endPoint y: 736, distance: 253.2
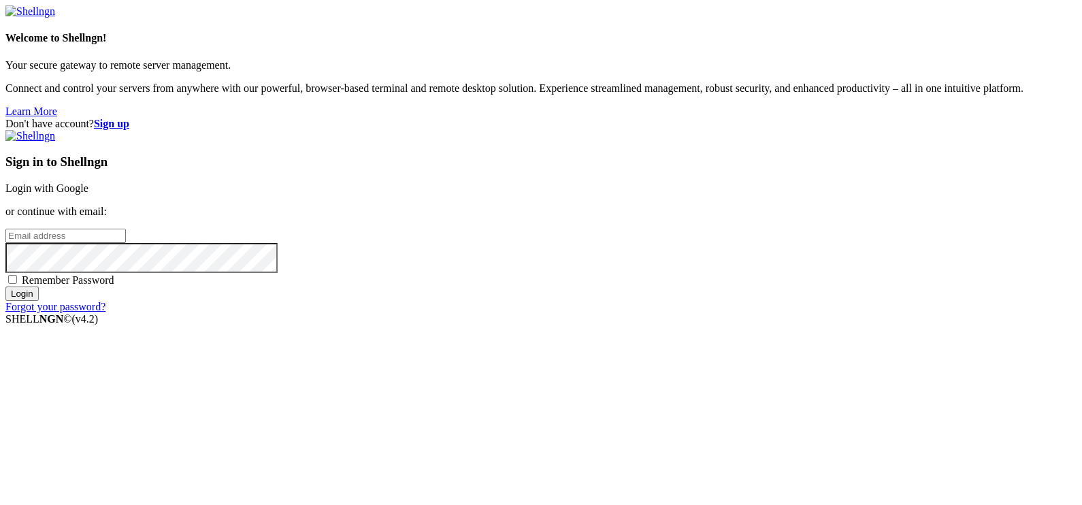
type input "[EMAIL_ADDRESS][DOMAIN_NAME]"
click at [39, 301] on input "Login" at bounding box center [21, 294] width 33 height 14
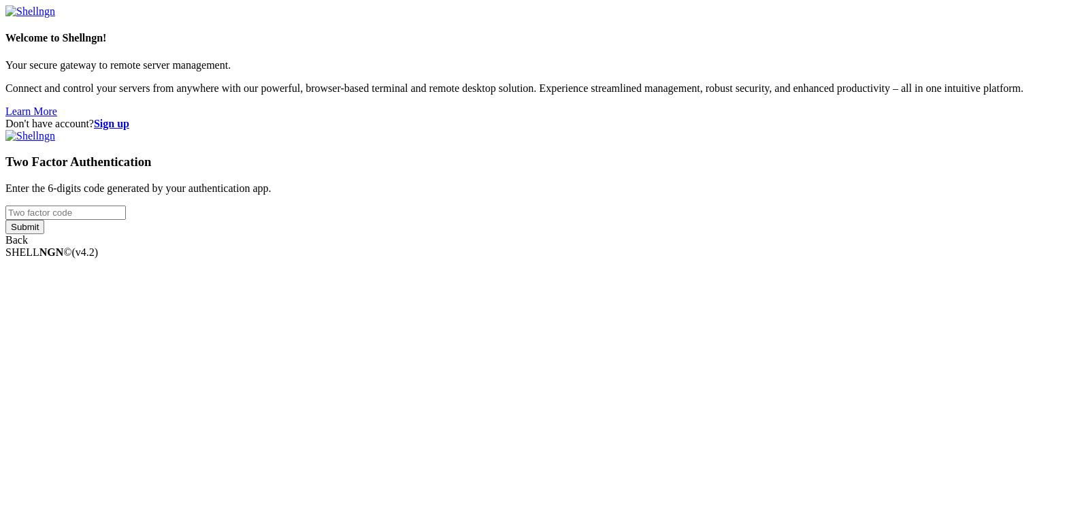
click at [126, 220] on input "number" at bounding box center [65, 213] width 120 height 14
type input "654200"
click at [5, 220] on input "Submit" at bounding box center [24, 227] width 39 height 14
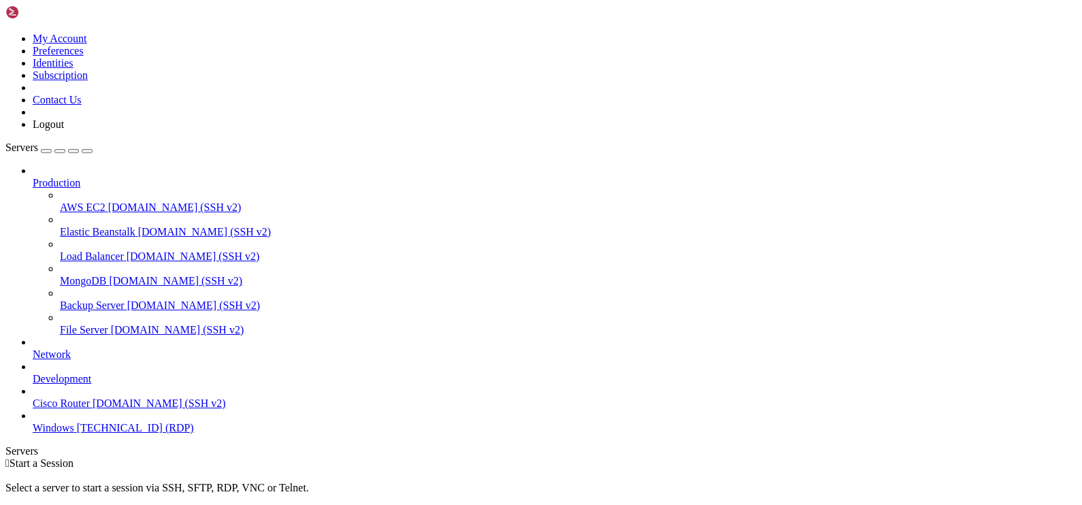
click at [116, 434] on span "[TECHNICAL_ID] (RDP)" at bounding box center [135, 428] width 117 height 12
drag, startPoint x: 257, startPoint y: 900, endPoint x: 175, endPoint y: 732, distance: 187.2
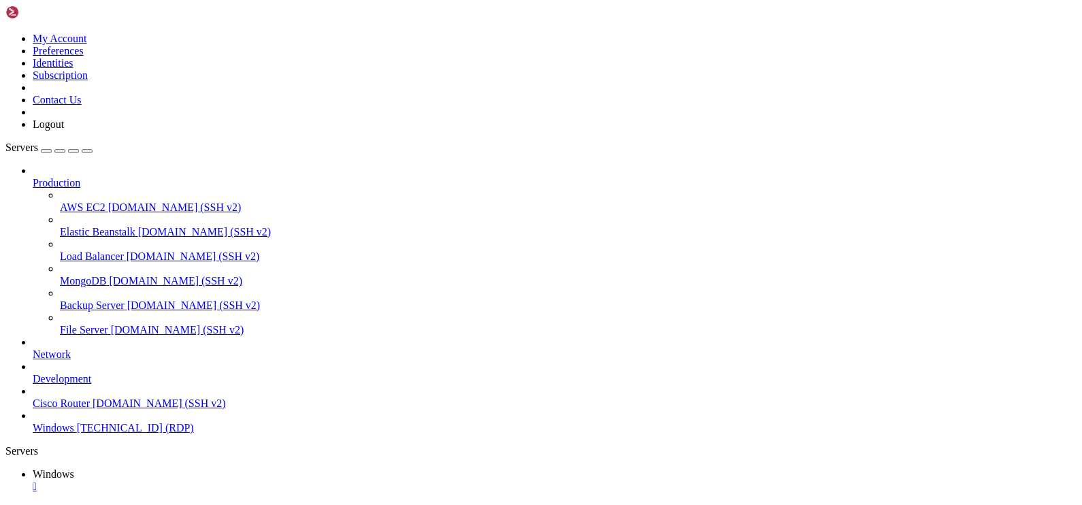
drag, startPoint x: 303, startPoint y: 945, endPoint x: 173, endPoint y: 738, distance: 244.9
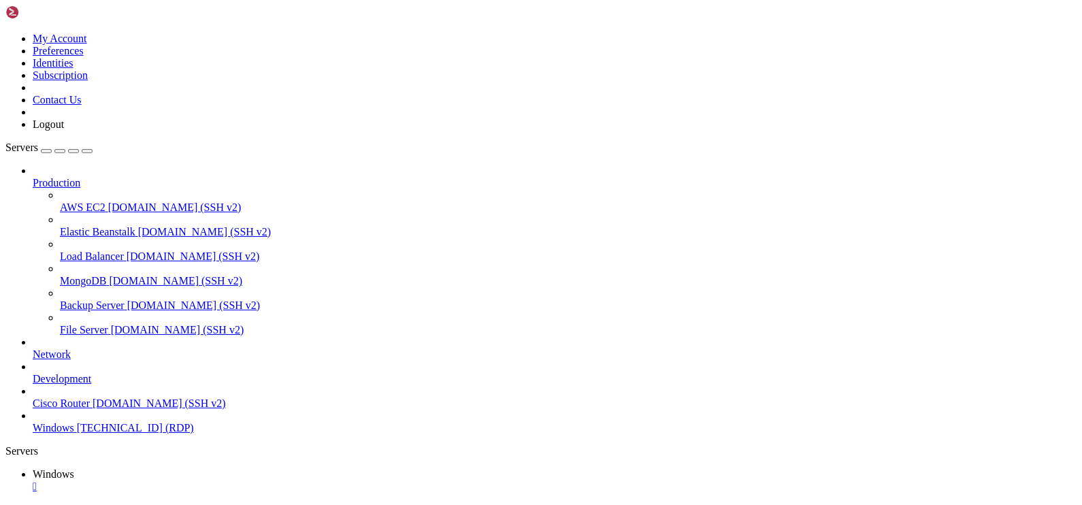
click at [87, 151] on icon "button" at bounding box center [87, 151] width 0 height 0
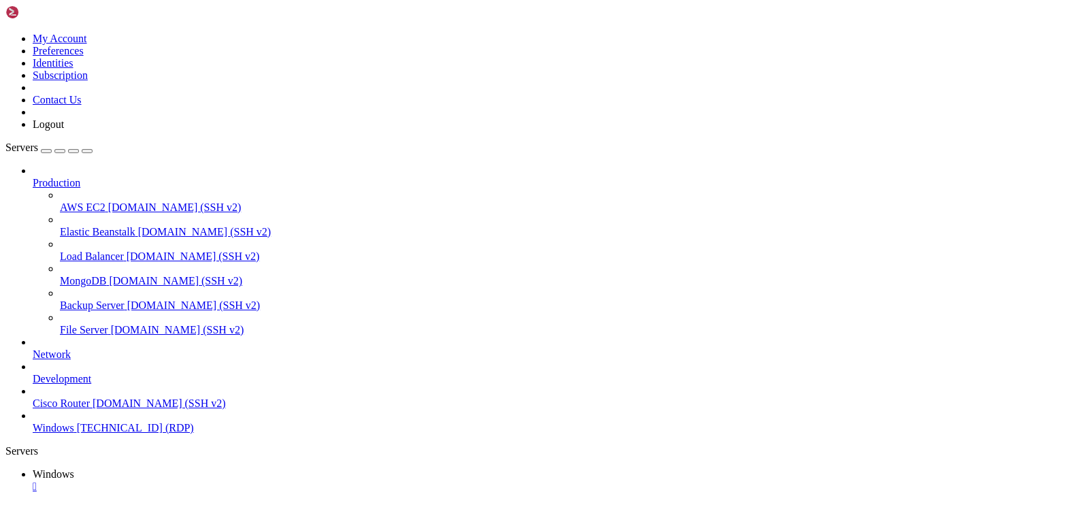
drag, startPoint x: 665, startPoint y: 680, endPoint x: 831, endPoint y: 668, distance: 166.5
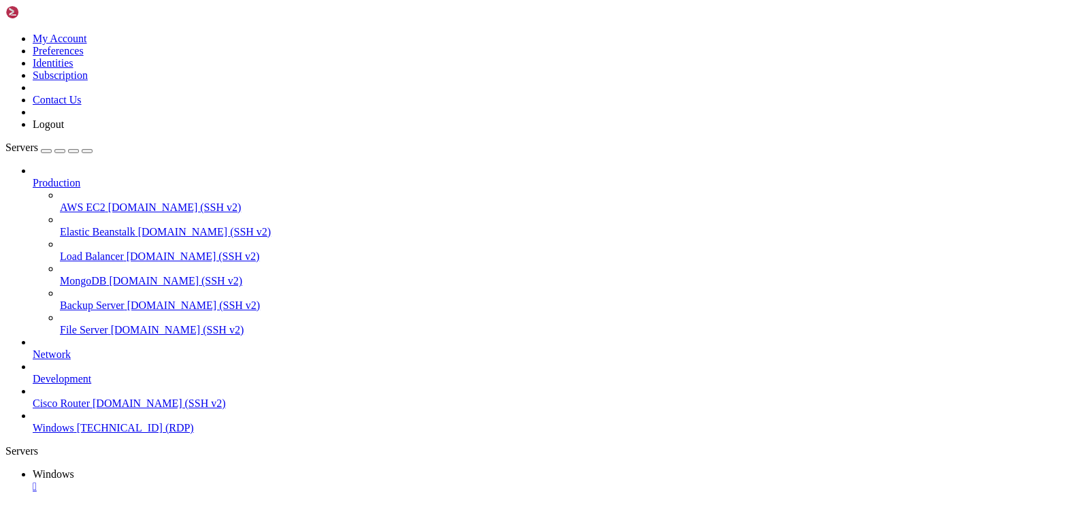
drag, startPoint x: 304, startPoint y: 926, endPoint x: 172, endPoint y: 706, distance: 256.4
drag, startPoint x: 305, startPoint y: 929, endPoint x: 174, endPoint y: 706, distance: 259.0
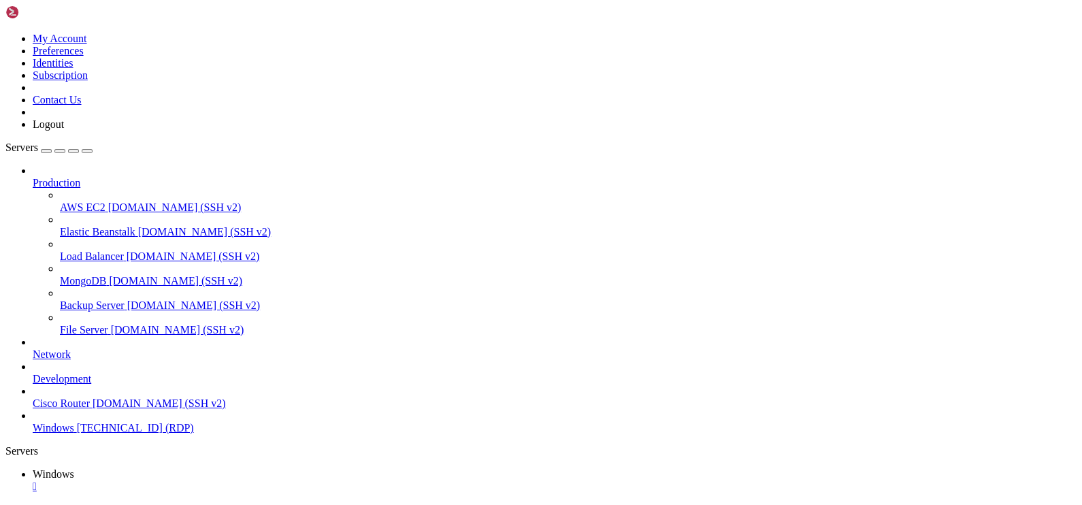
drag, startPoint x: 308, startPoint y: 930, endPoint x: 168, endPoint y: 708, distance: 262.1
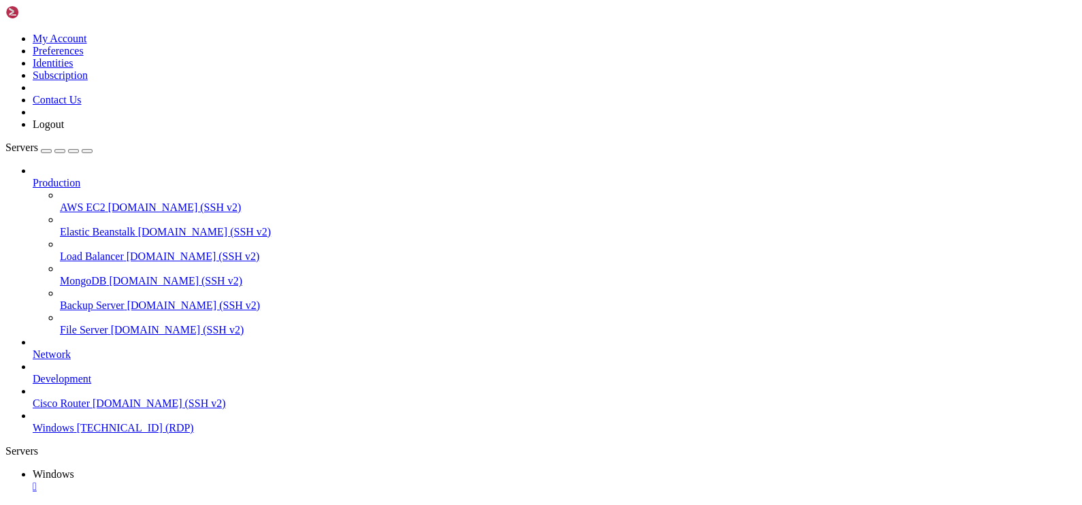
drag, startPoint x: 1032, startPoint y: 678, endPoint x: 599, endPoint y: 702, distance: 434.2
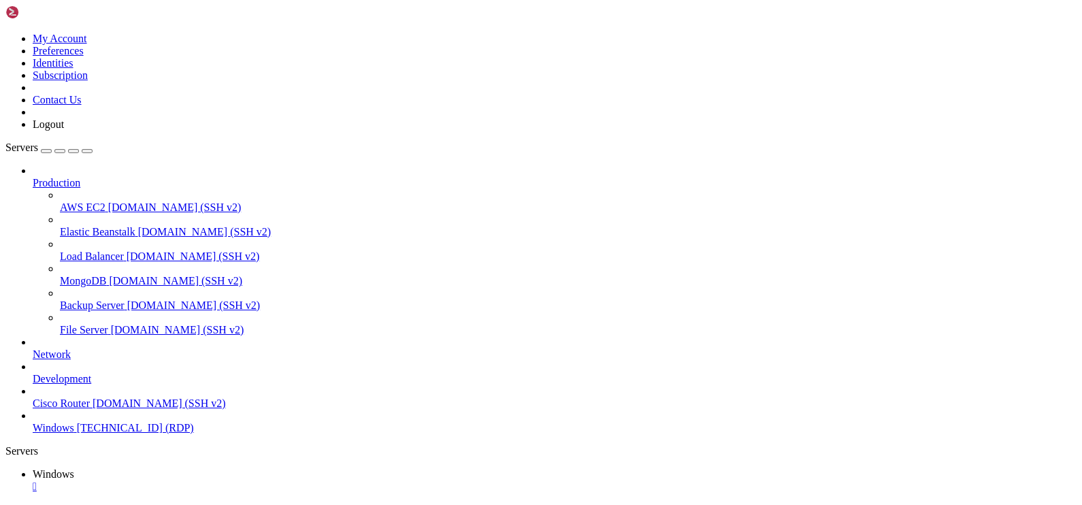
drag, startPoint x: 1045, startPoint y: 677, endPoint x: 814, endPoint y: 693, distance: 231.9
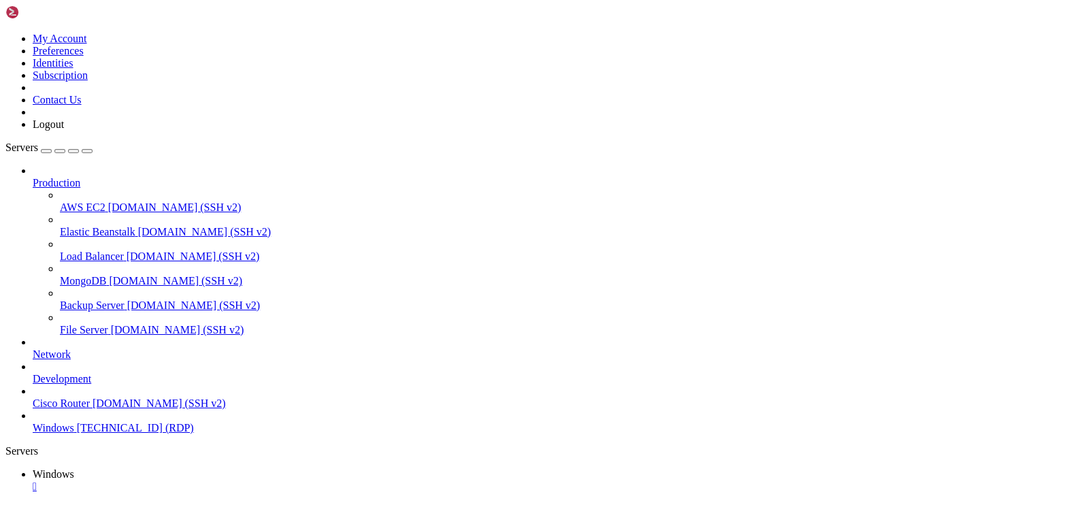
drag, startPoint x: 857, startPoint y: 691, endPoint x: 225, endPoint y: 693, distance: 631.6
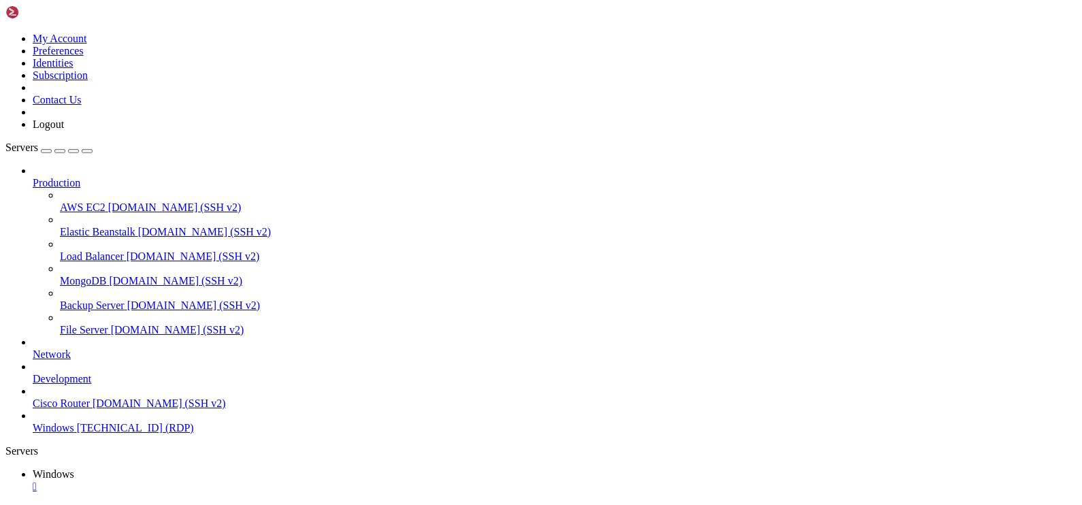
drag, startPoint x: 614, startPoint y: 774, endPoint x: 622, endPoint y: 783, distance: 12.0
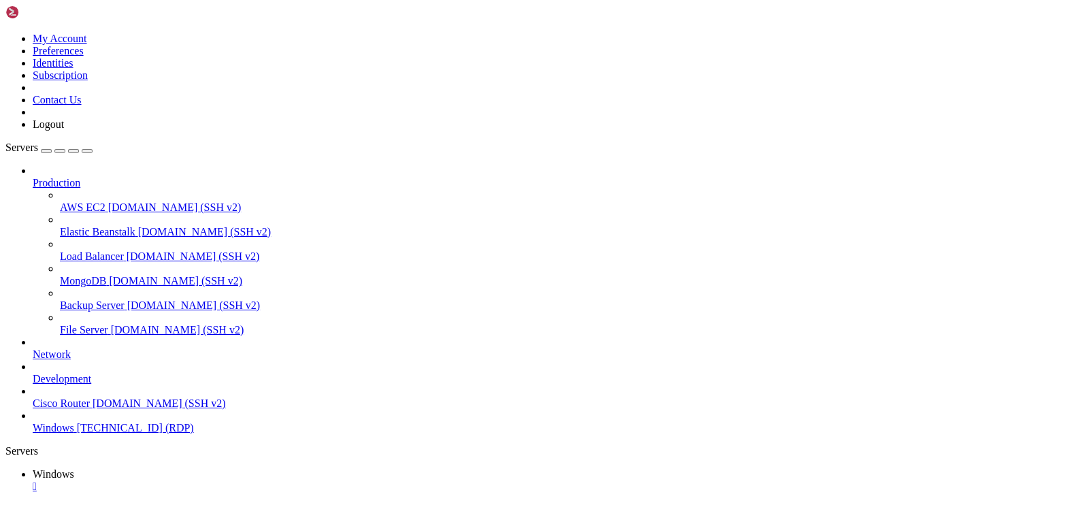
drag, startPoint x: 300, startPoint y: 968, endPoint x: 161, endPoint y: 748, distance: 260.6
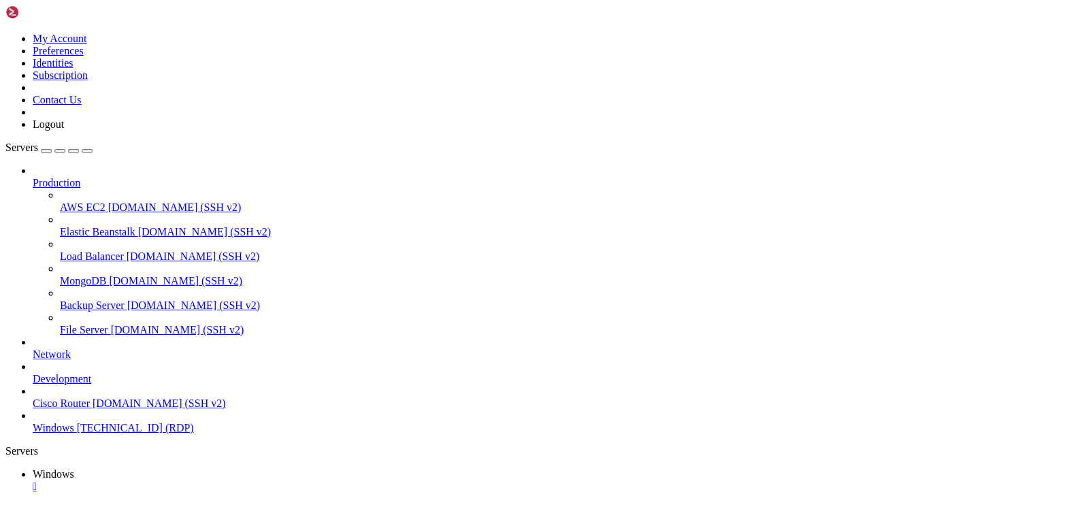
drag, startPoint x: 86, startPoint y: 615, endPoint x: 964, endPoint y: 652, distance: 878.1
drag, startPoint x: 835, startPoint y: 671, endPoint x: 685, endPoint y: 680, distance: 150.7
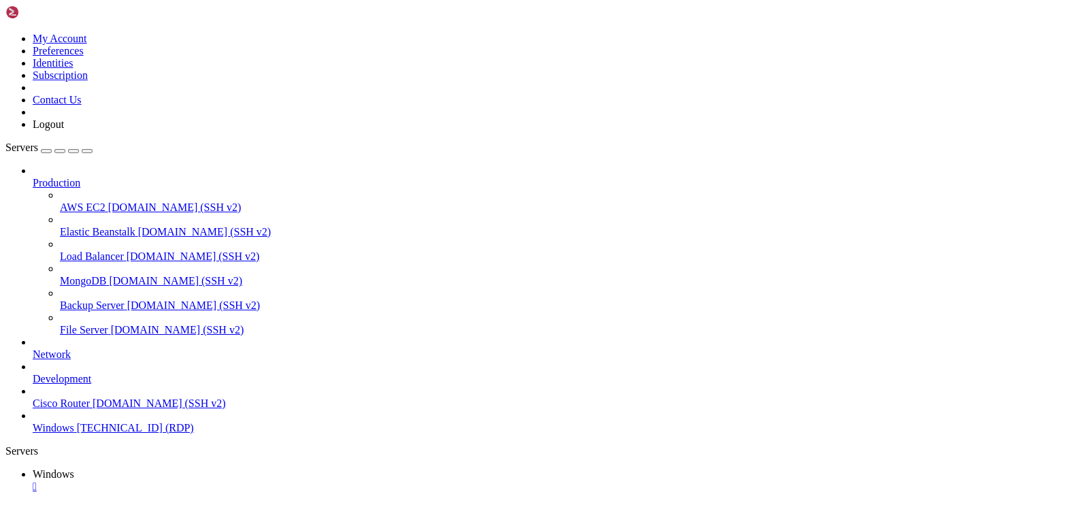
drag, startPoint x: 988, startPoint y: 644, endPoint x: 574, endPoint y: 653, distance: 413.9
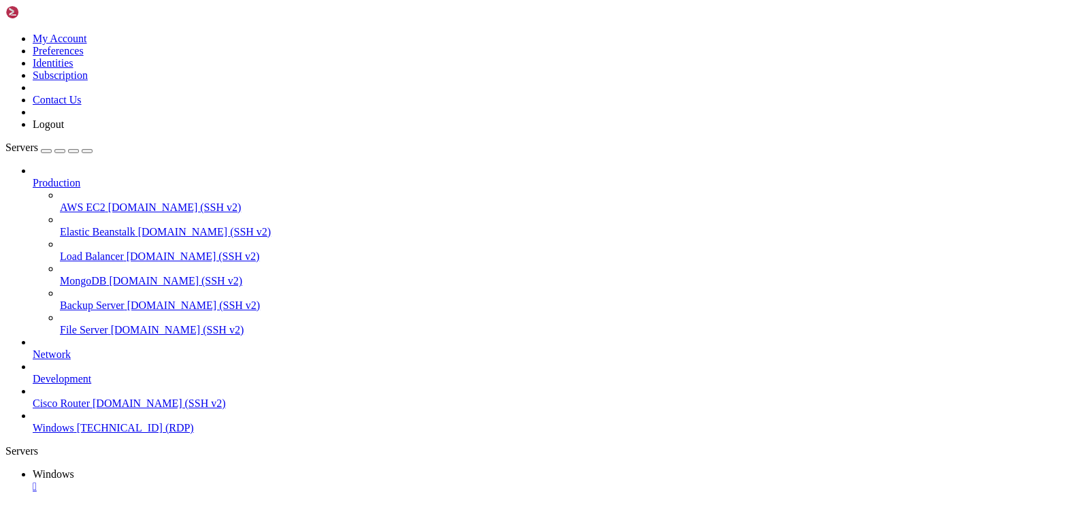
drag, startPoint x: 164, startPoint y: 610, endPoint x: 910, endPoint y: 630, distance: 746.2
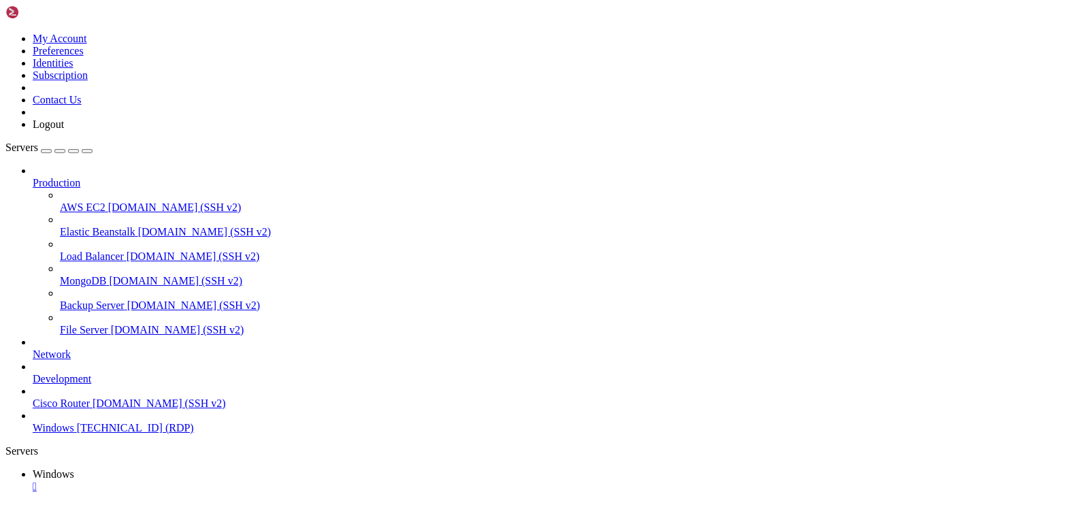
drag, startPoint x: 125, startPoint y: 668, endPoint x: 114, endPoint y: 997, distance: 329.6
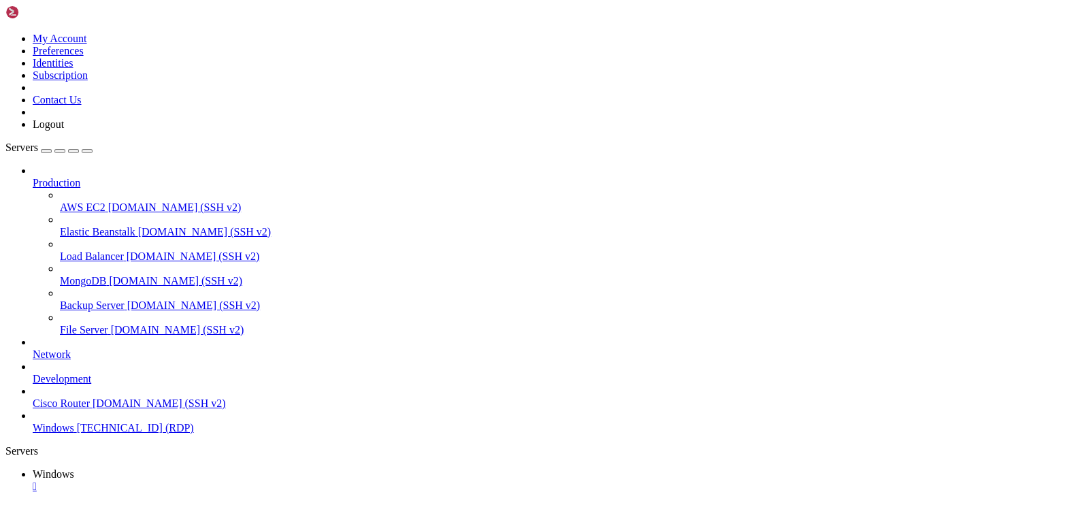
drag, startPoint x: 951, startPoint y: 632, endPoint x: 535, endPoint y: 651, distance: 416.3
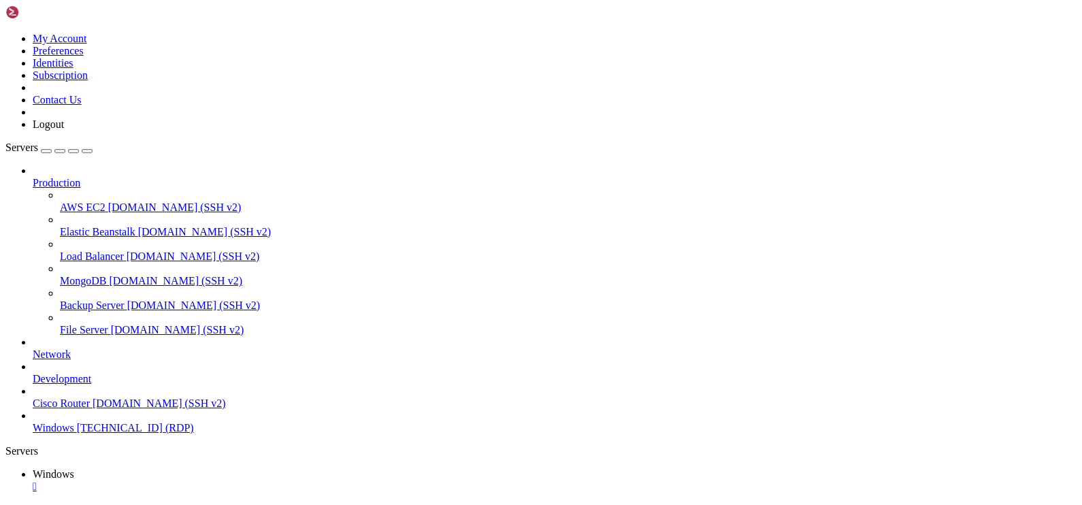
drag, startPoint x: 105, startPoint y: 610, endPoint x: 943, endPoint y: 650, distance: 838.7
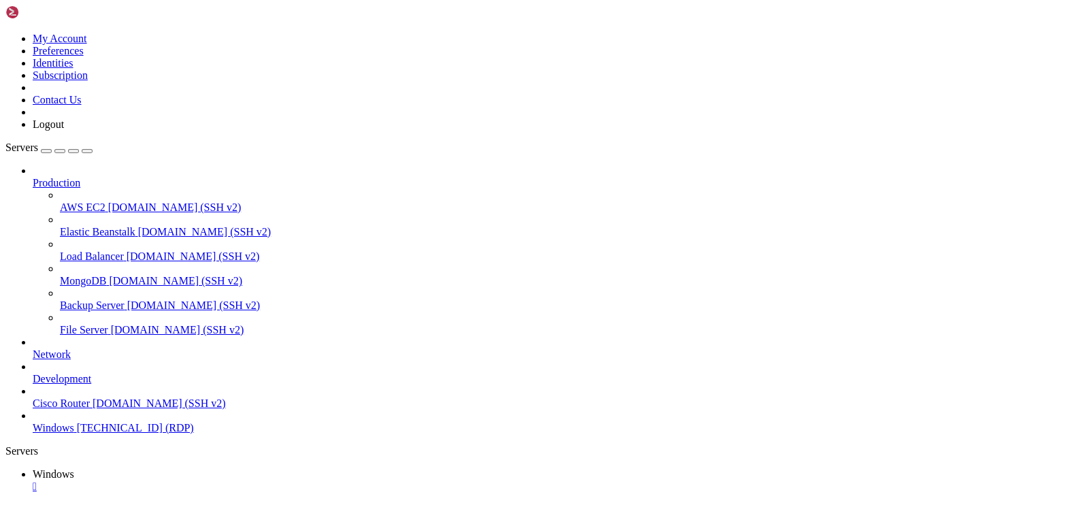
drag, startPoint x: 99, startPoint y: 607, endPoint x: 811, endPoint y: 725, distance: 721.7
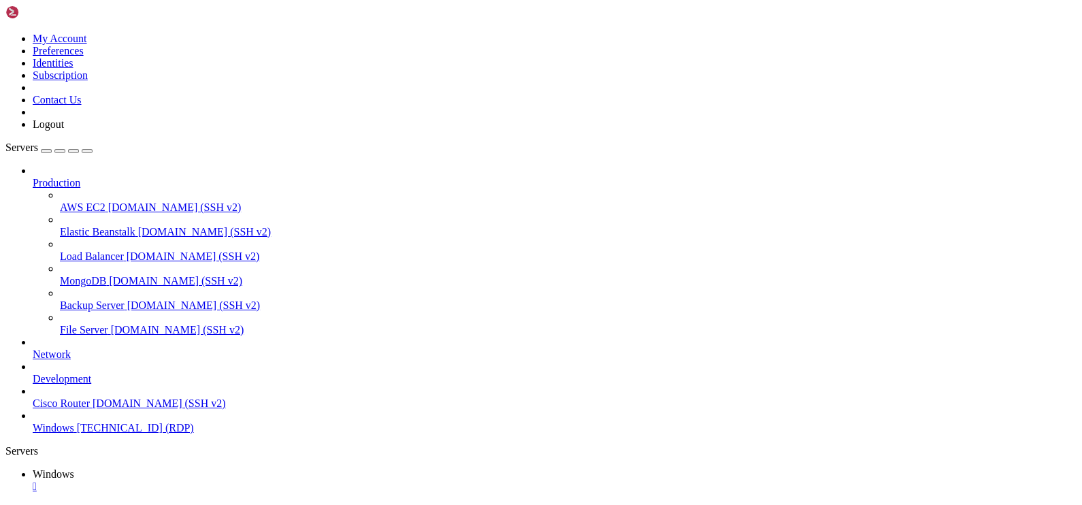
drag, startPoint x: 941, startPoint y: 656, endPoint x: 936, endPoint y: 998, distance: 342.4
drag, startPoint x: 1041, startPoint y: 766, endPoint x: 1015, endPoint y: 1081, distance: 315.5
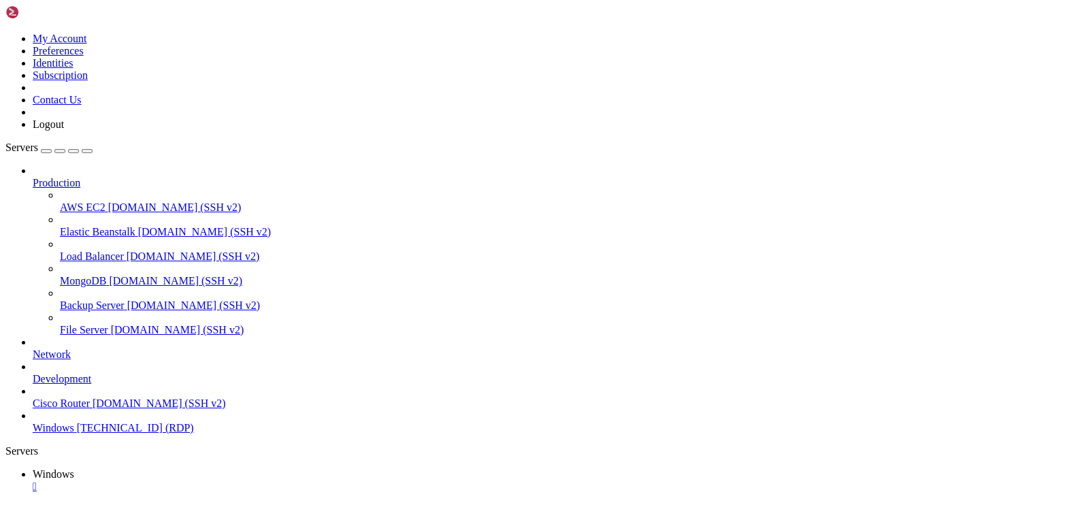
drag, startPoint x: 232, startPoint y: 815, endPoint x: 293, endPoint y: 860, distance: 76.4
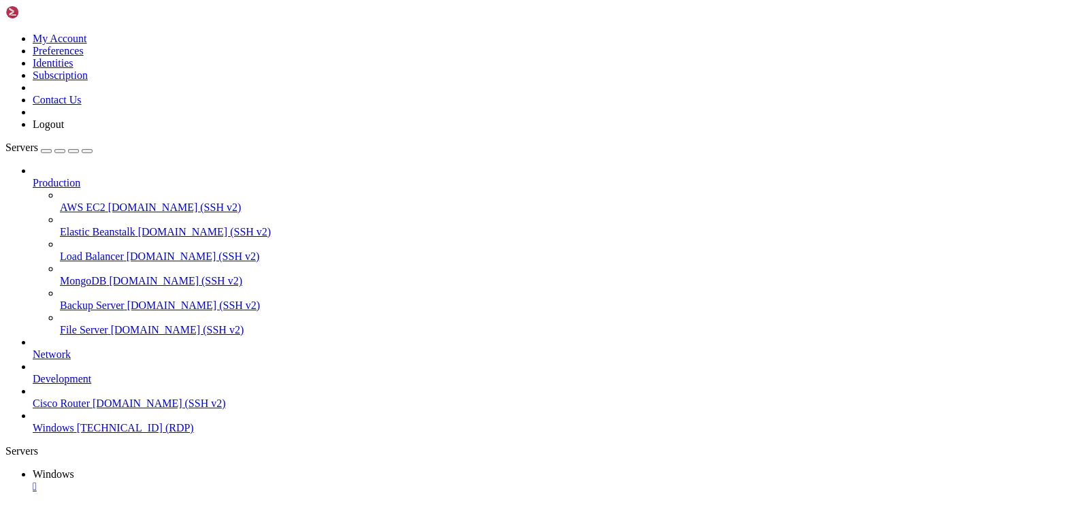
drag, startPoint x: 126, startPoint y: 973, endPoint x: 125, endPoint y: 988, distance: 14.4
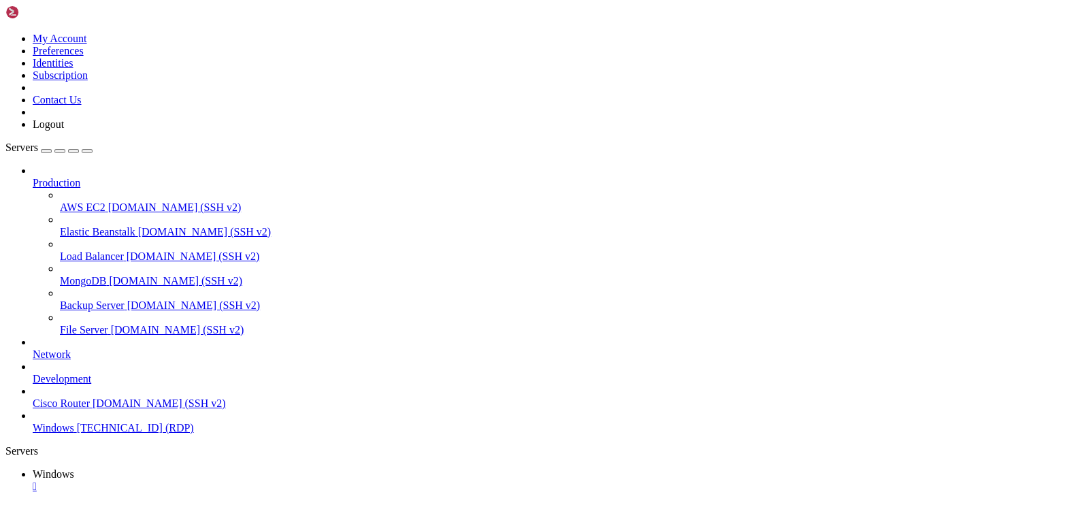
drag, startPoint x: 316, startPoint y: 802, endPoint x: 396, endPoint y: 800, distance: 80.3
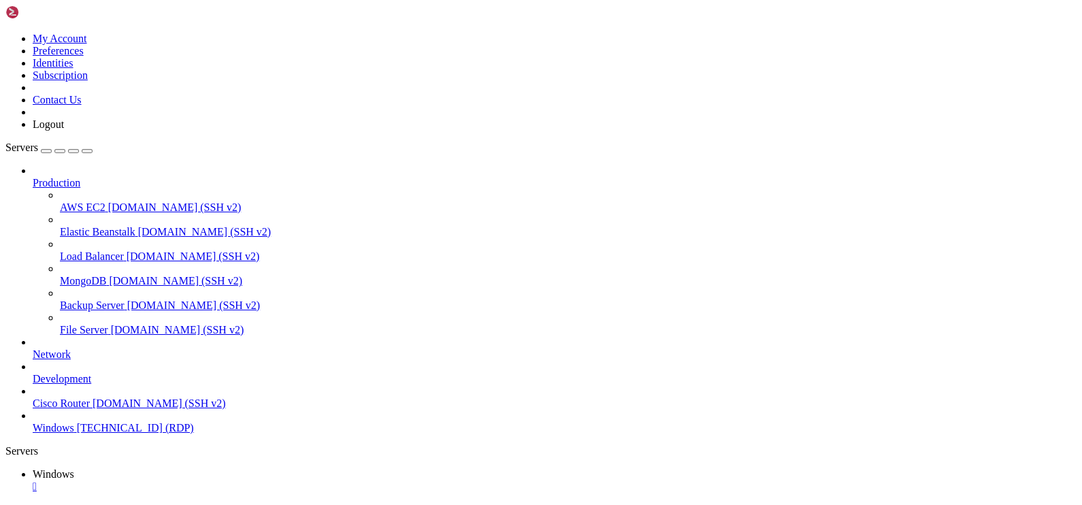
drag, startPoint x: 1016, startPoint y: 693, endPoint x: 1022, endPoint y: 991, distance: 297.5
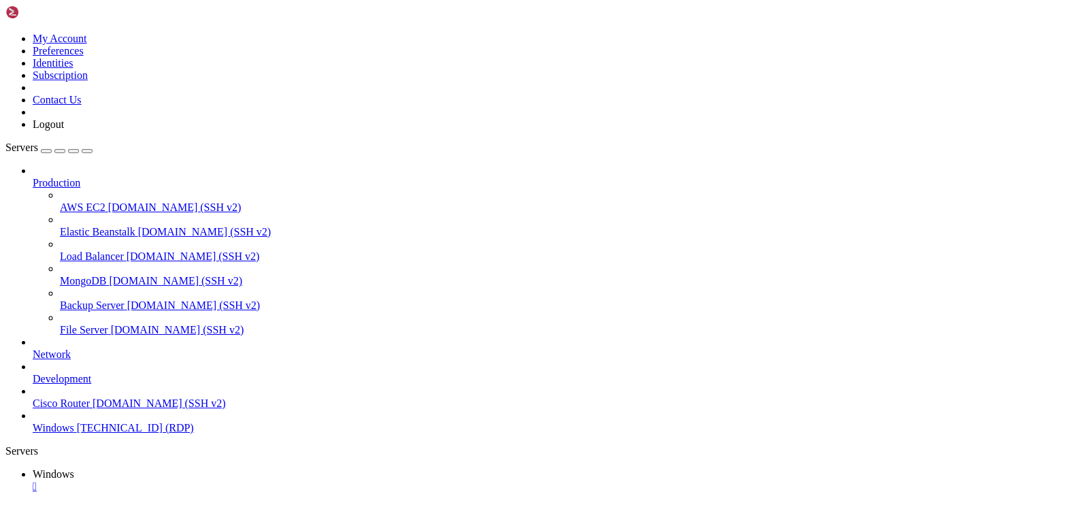
drag, startPoint x: 121, startPoint y: 613, endPoint x: 949, endPoint y: 623, distance: 828.3
drag, startPoint x: 125, startPoint y: 964, endPoint x: 125, endPoint y: 697, distance: 266.8
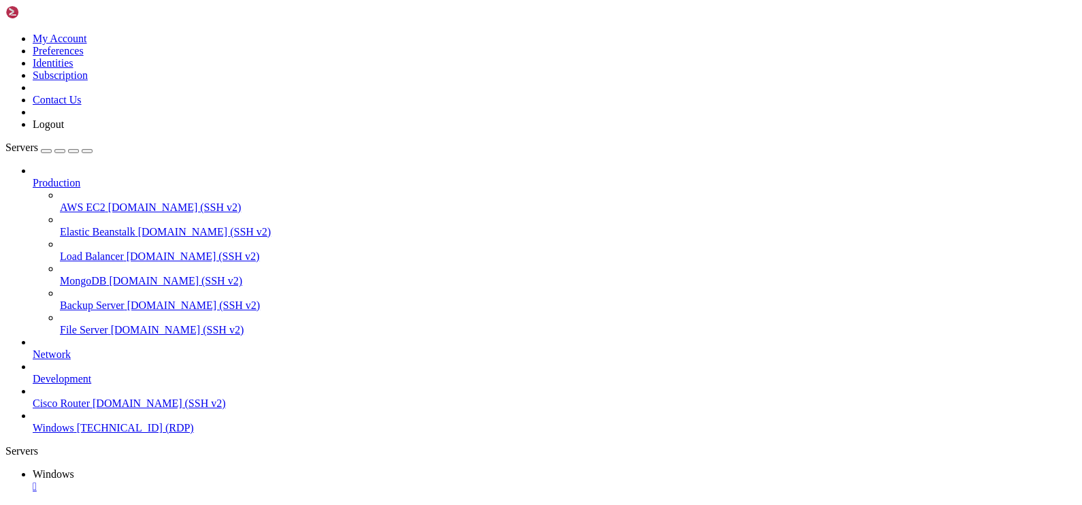
drag, startPoint x: 617, startPoint y: 836, endPoint x: 502, endPoint y: 836, distance: 115.7
drag, startPoint x: 925, startPoint y: 620, endPoint x: 981, endPoint y: 711, distance: 106.7
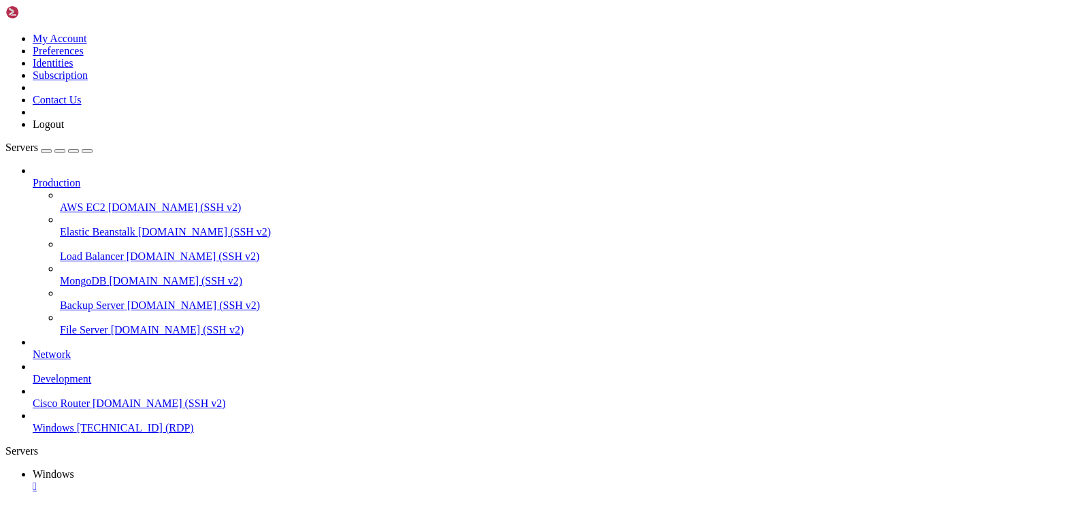
drag, startPoint x: 314, startPoint y: 870, endPoint x: 381, endPoint y: 872, distance: 66.8
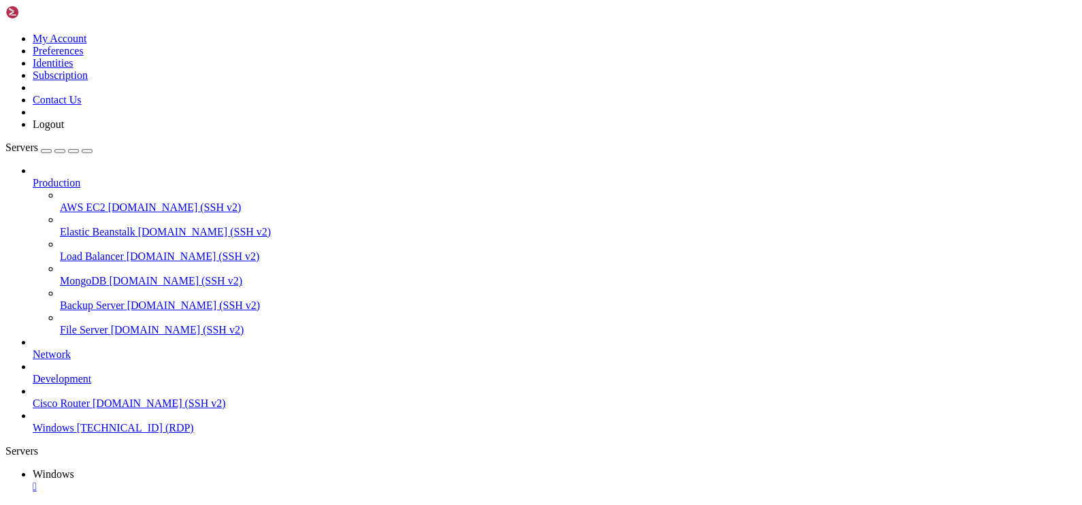
drag, startPoint x: 968, startPoint y: 713, endPoint x: 1022, endPoint y: 1088, distance: 378.9
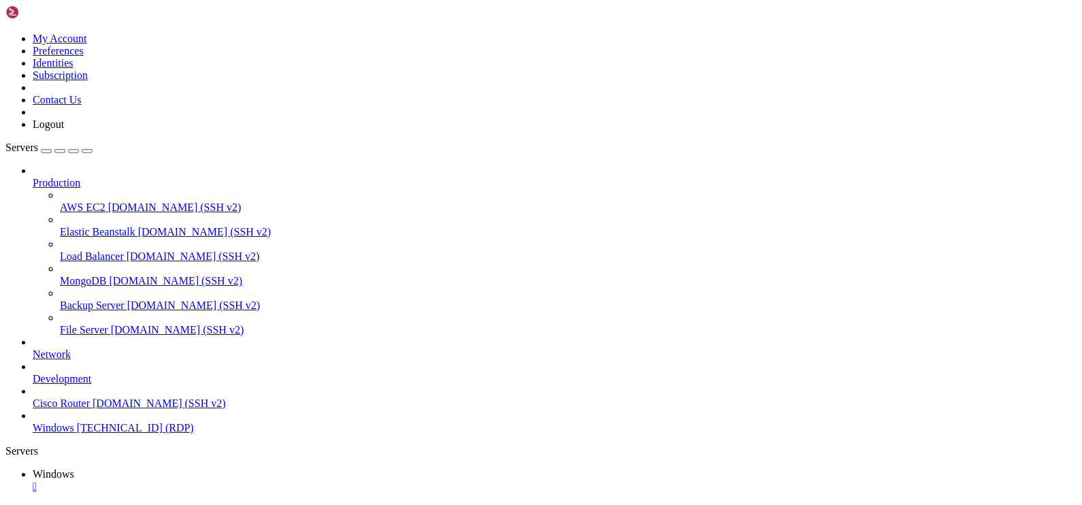
drag, startPoint x: 1024, startPoint y: 1049, endPoint x: 1033, endPoint y: 1098, distance: 50.6
